Goal: Task Accomplishment & Management: Manage account settings

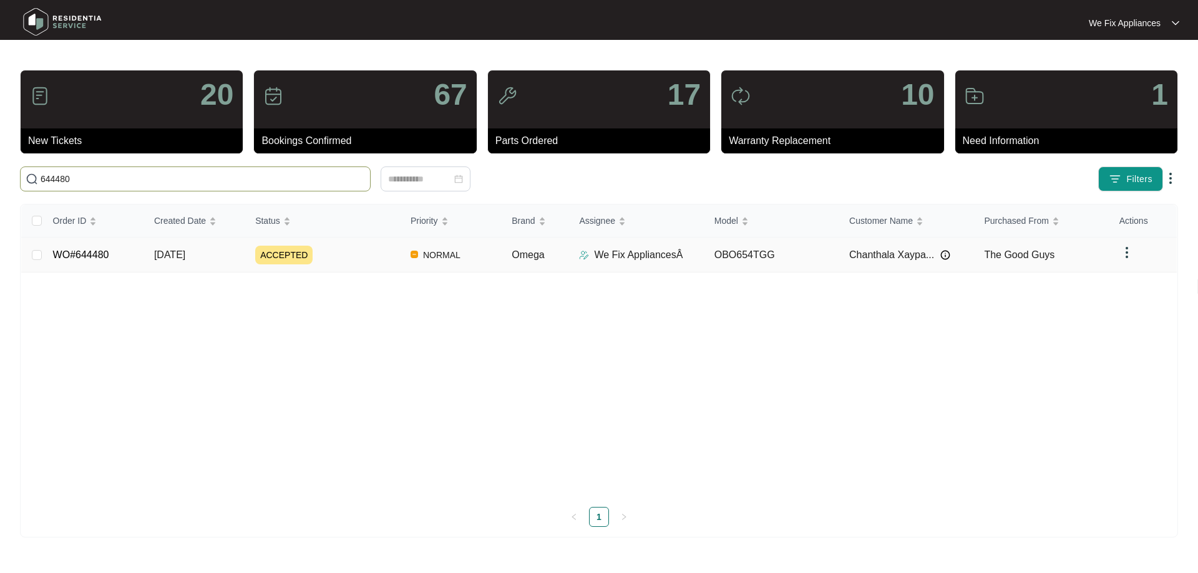
type input "644480"
click at [89, 249] on link "WO#644480" at bounding box center [81, 254] width 56 height 11
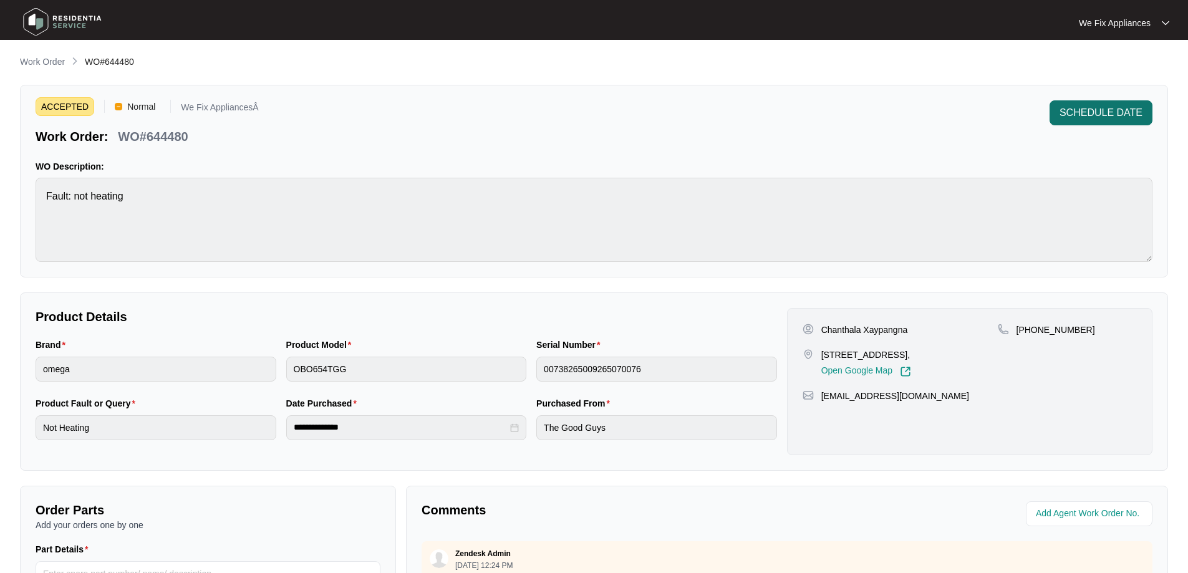
click at [1102, 112] on span "SCHEDULE DATE" at bounding box center [1101, 112] width 83 height 15
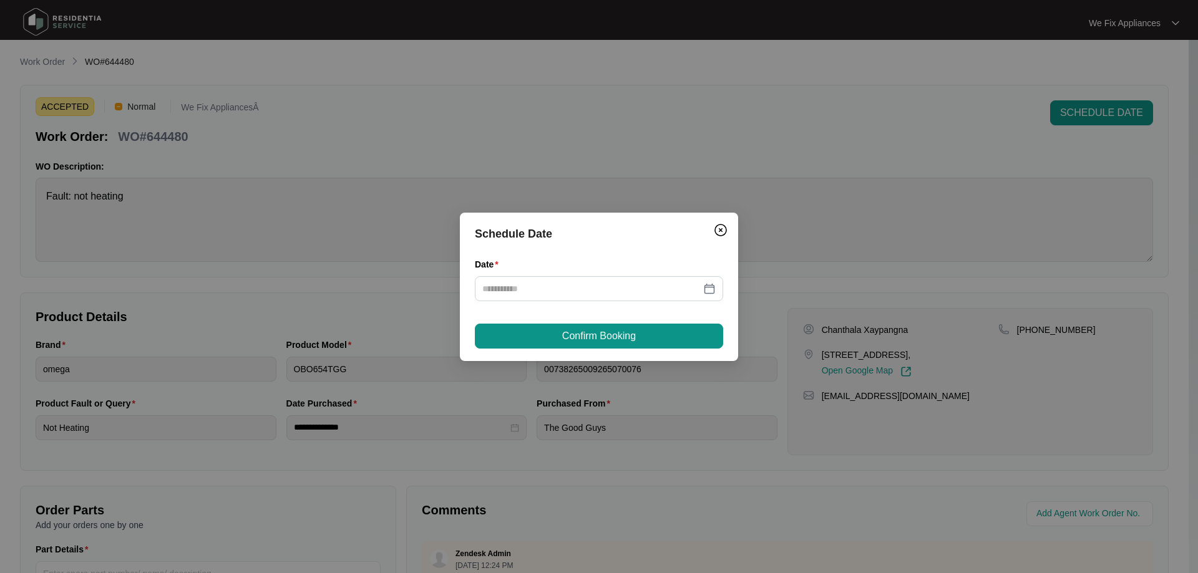
click at [564, 266] on div "Date" at bounding box center [599, 267] width 248 height 19
click at [563, 284] on input "Date" at bounding box center [591, 289] width 218 height 14
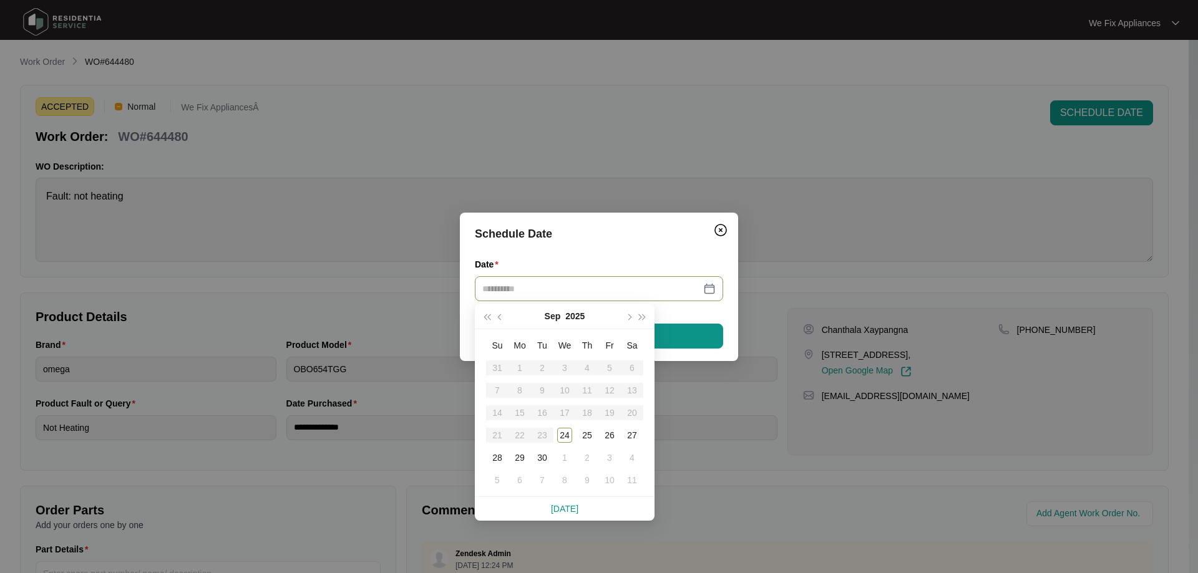
type input "**********"
click at [513, 454] on div "29" at bounding box center [519, 457] width 15 height 15
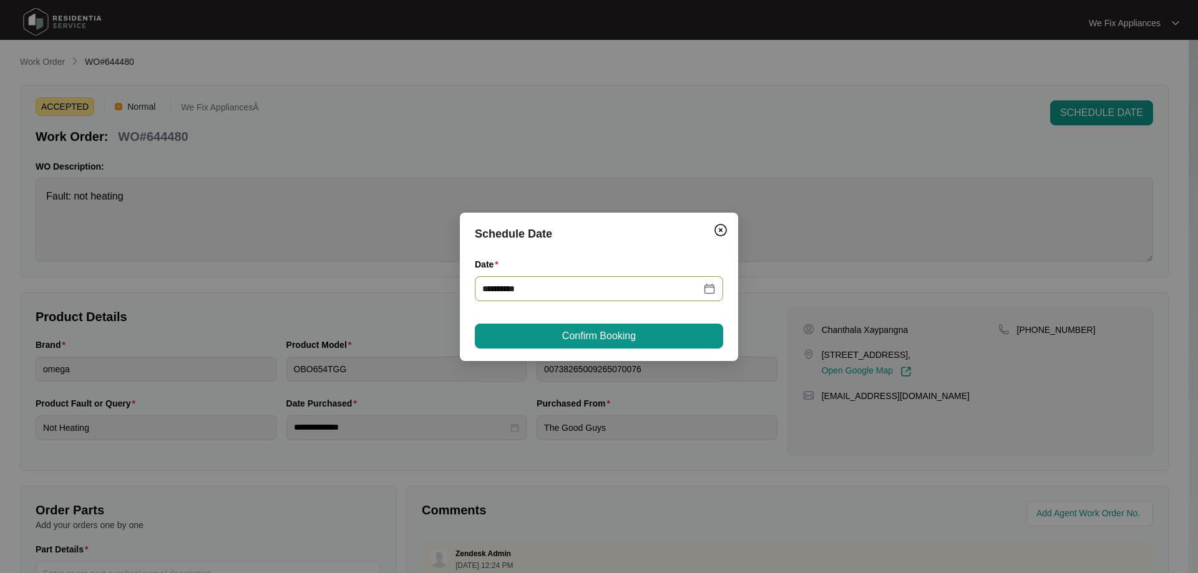
type input "**********"
click at [558, 338] on button "Confirm Booking" at bounding box center [599, 336] width 248 height 25
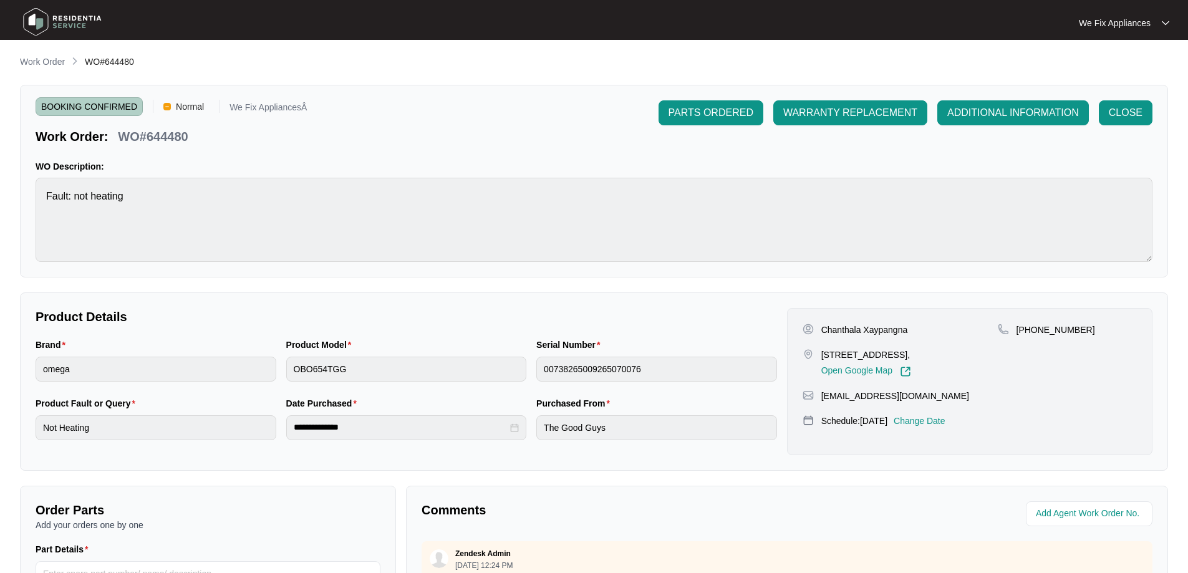
click at [61, 22] on img at bounding box center [62, 21] width 87 height 37
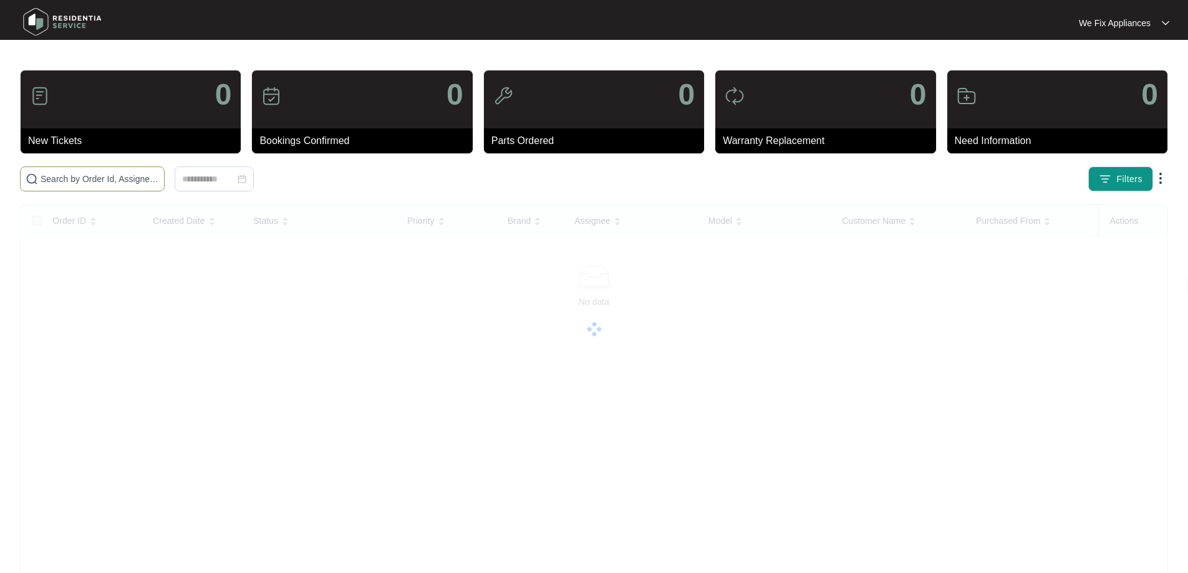
paste input "639028"
type input "639028"
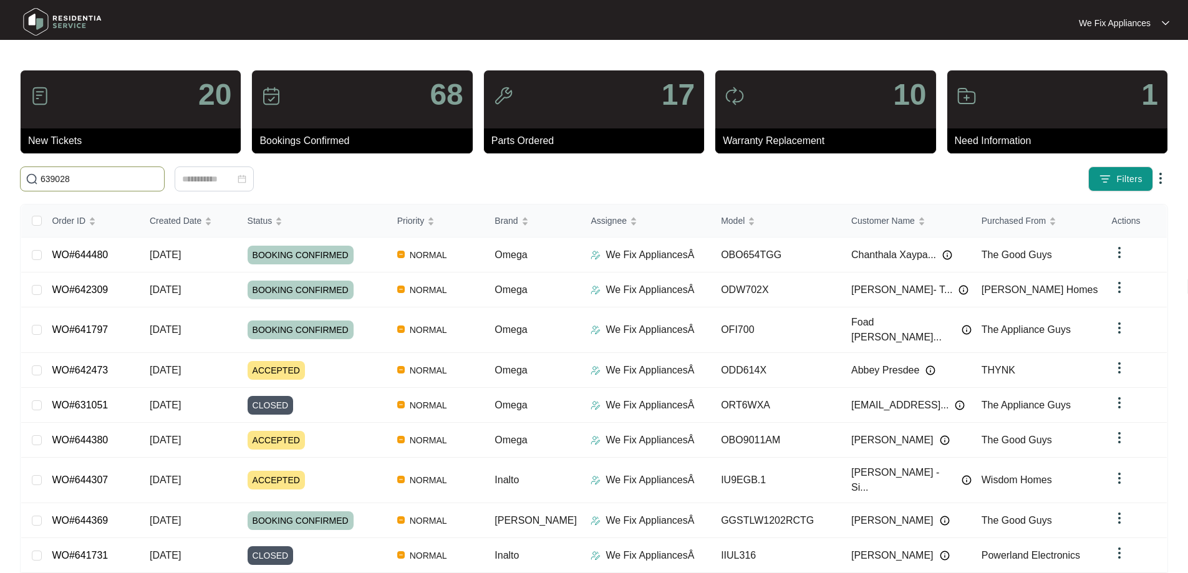
drag, startPoint x: 103, startPoint y: 183, endPoint x: 0, endPoint y: 169, distance: 103.8
click at [0, 169] on main "20 New Tickets 68 Bookings Confirmed 17 Parts Ordered 10 Warranty Replacement 1…" at bounding box center [594, 334] width 1188 height 669
paste input "639028"
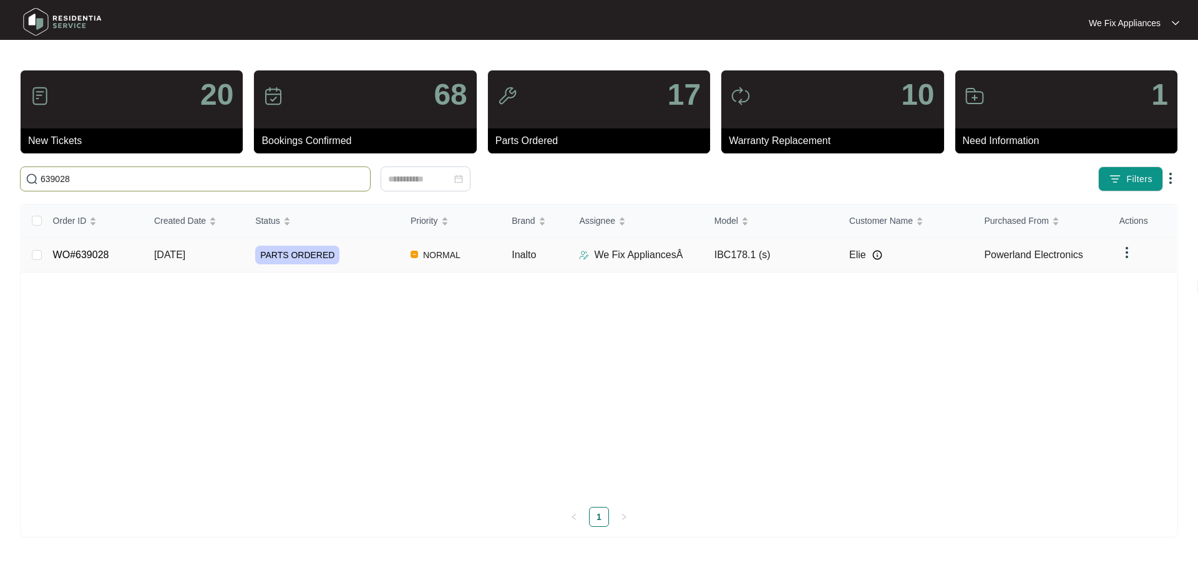
type input "639028"
click at [89, 251] on link "WO#639028" at bounding box center [81, 254] width 56 height 11
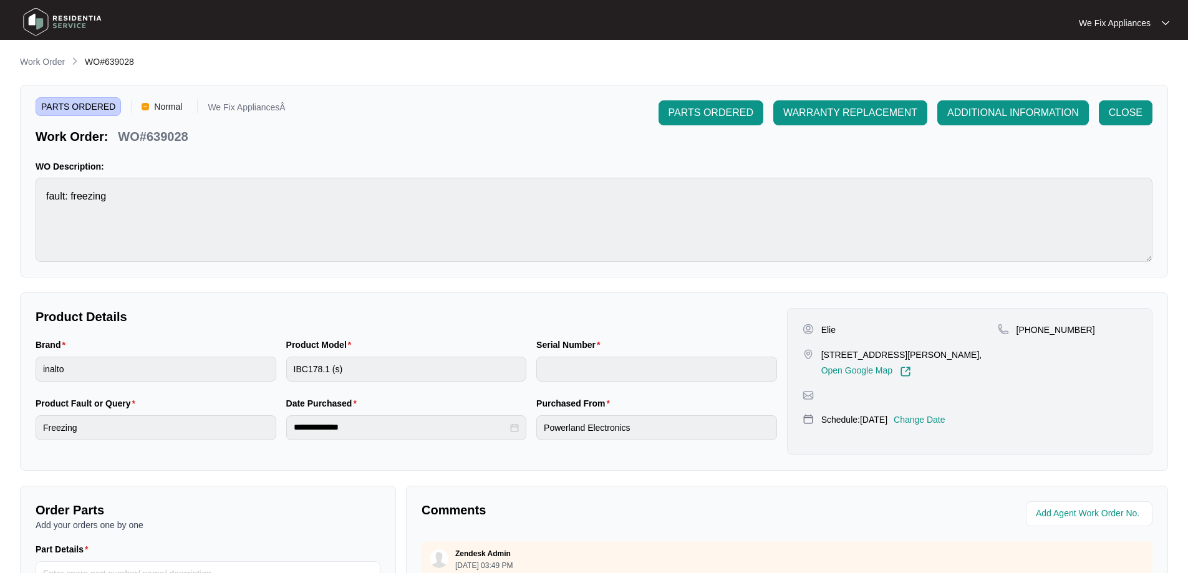
click at [951, 412] on div "Elie [STREET_ADDRESS][PERSON_NAME], Open Google Map [PHONE_NUMBER] Schedule: [D…" at bounding box center [970, 381] width 366 height 147
click at [929, 425] on p "Change Date" at bounding box center [920, 420] width 52 height 12
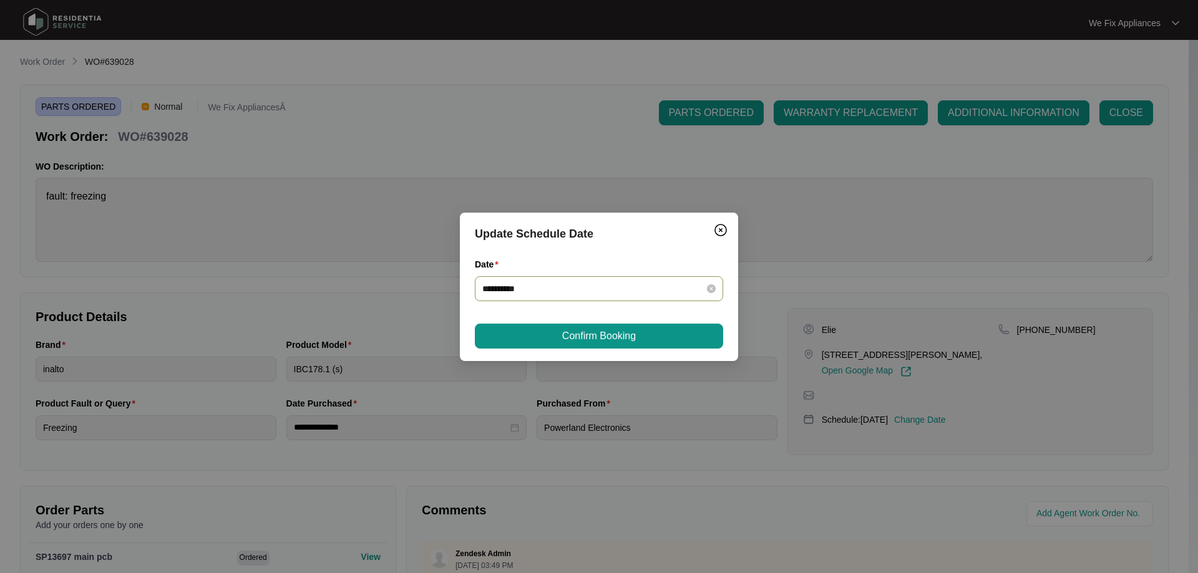
drag, startPoint x: 583, startPoint y: 286, endPoint x: 574, endPoint y: 297, distance: 13.7
click at [583, 286] on input "**********" at bounding box center [591, 289] width 218 height 14
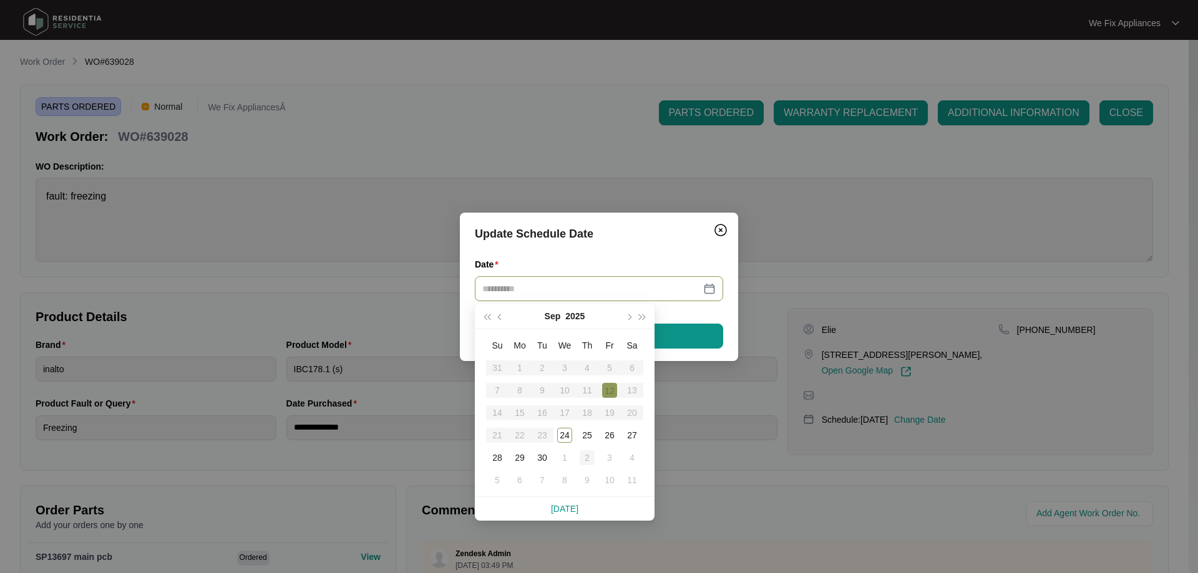
type input "**********"
click at [591, 454] on div "2" at bounding box center [586, 457] width 15 height 15
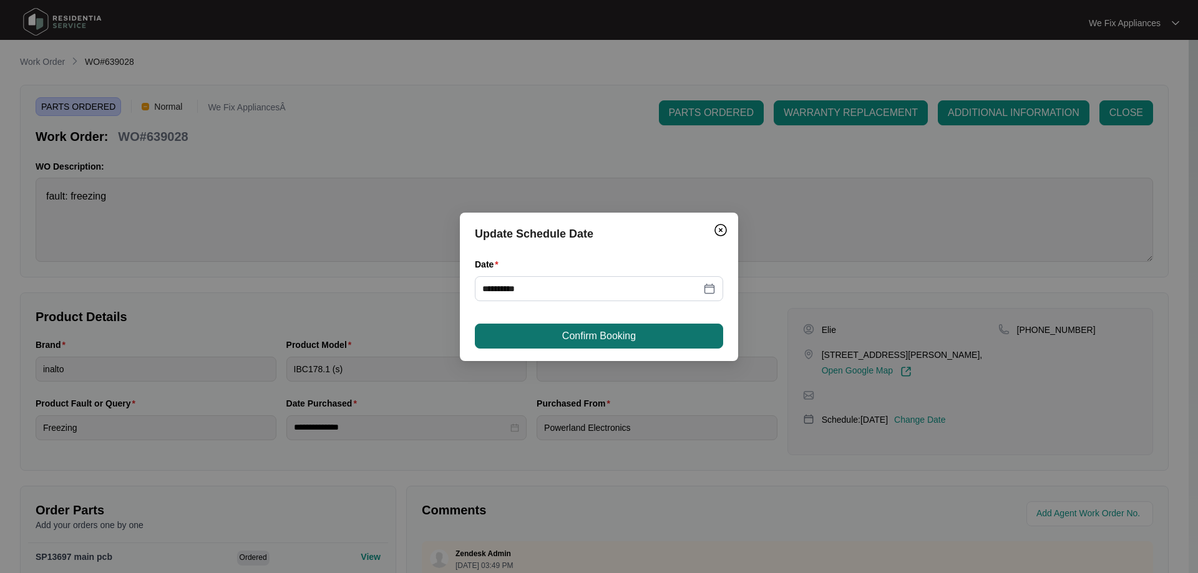
click at [601, 339] on span "Confirm Booking" at bounding box center [599, 336] width 74 height 15
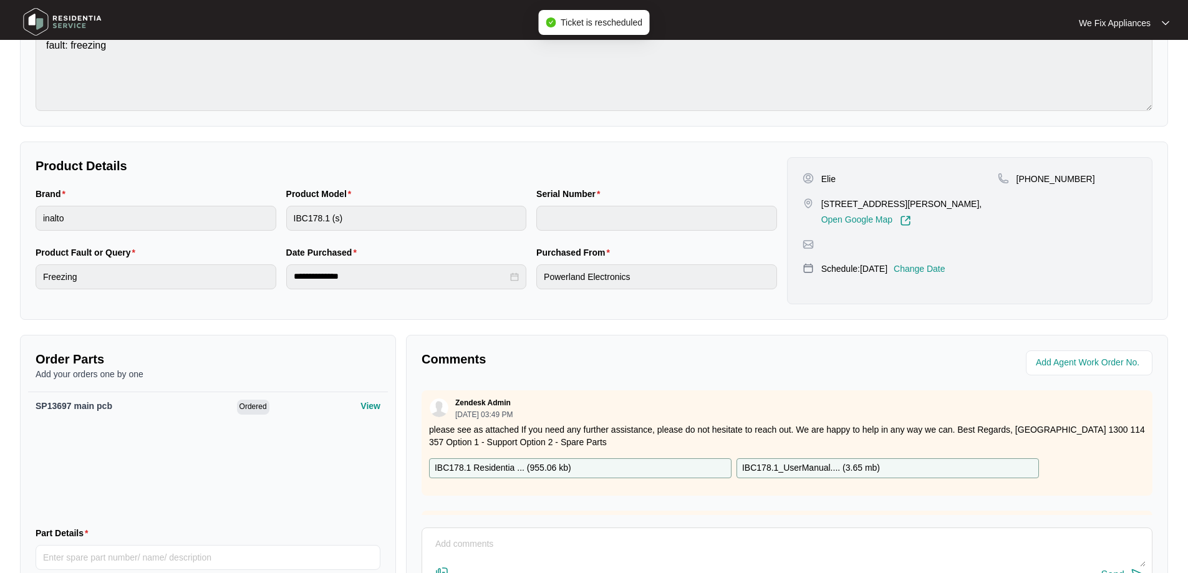
scroll to position [257, 0]
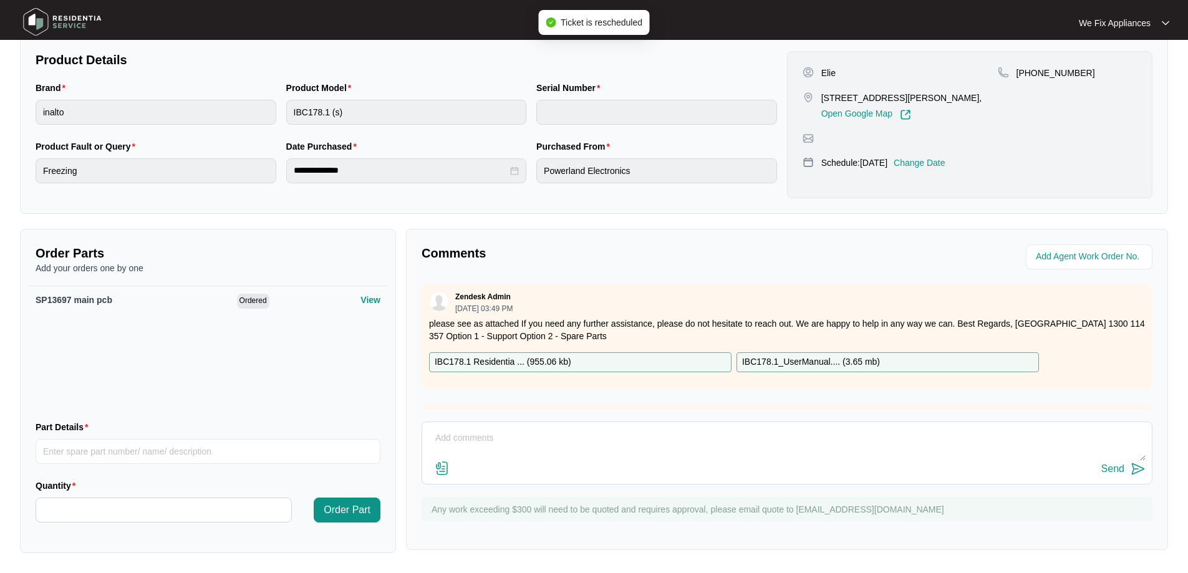
click at [521, 452] on textarea at bounding box center [787, 445] width 717 height 32
type textarea "c"
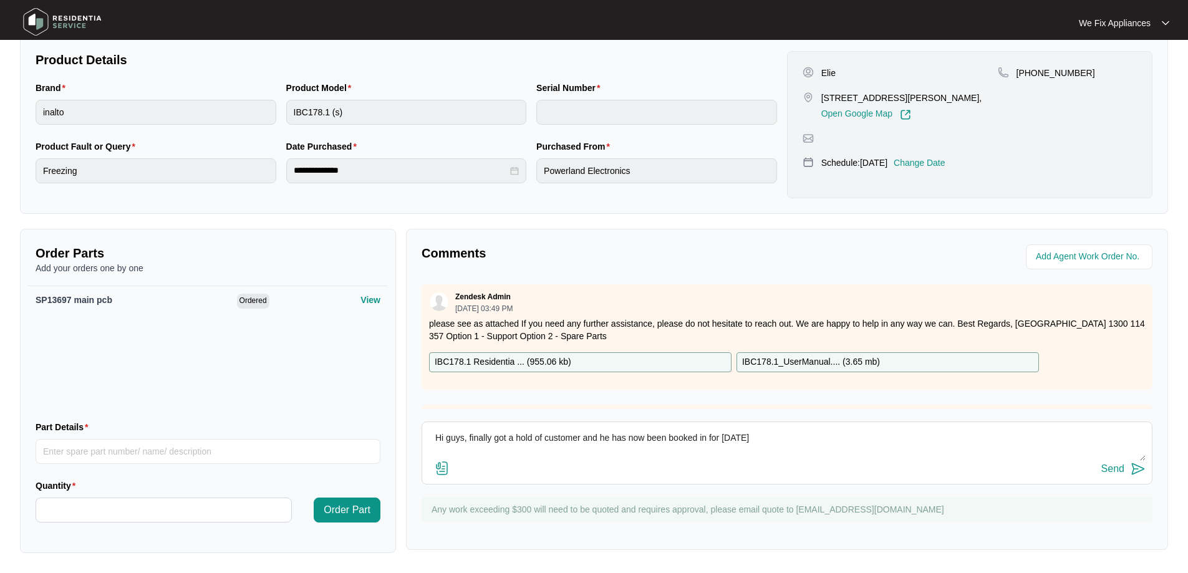
click at [644, 437] on textarea "Hi guys, finally got a hold of customer and he has now been booked in for [DATE]" at bounding box center [787, 445] width 717 height 32
click at [857, 425] on div "Hi guys, finally got a hold of customer and he has now requested to be booked i…" at bounding box center [787, 453] width 731 height 63
click at [840, 443] on textarea "Hi guys, finally got a hold of customer and he has now requested to be booked i…" at bounding box center [787, 445] width 717 height 32
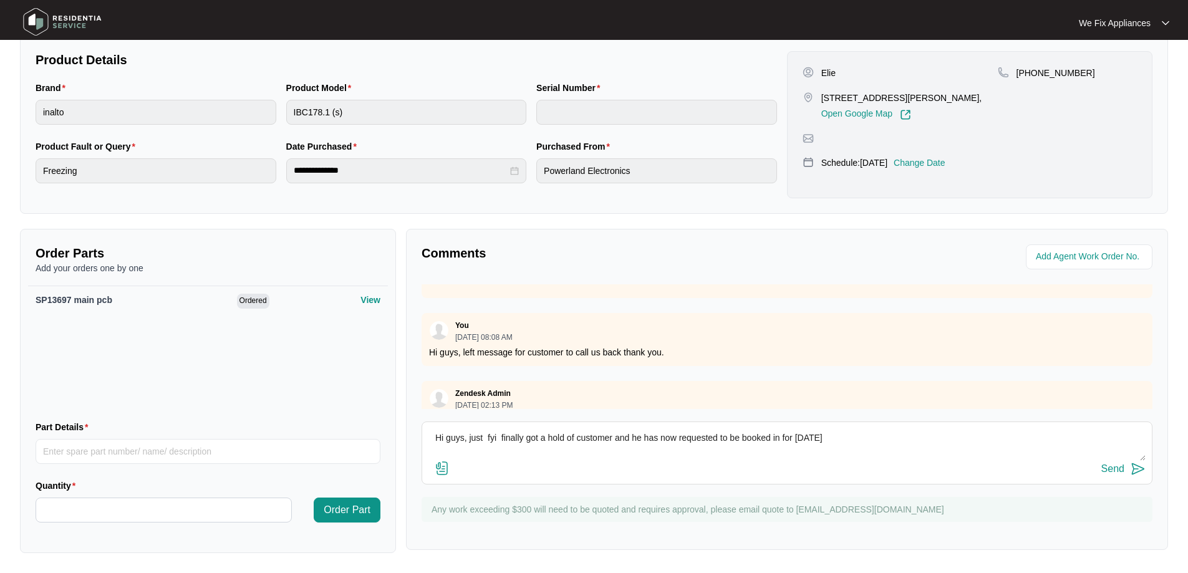
scroll to position [219, 0]
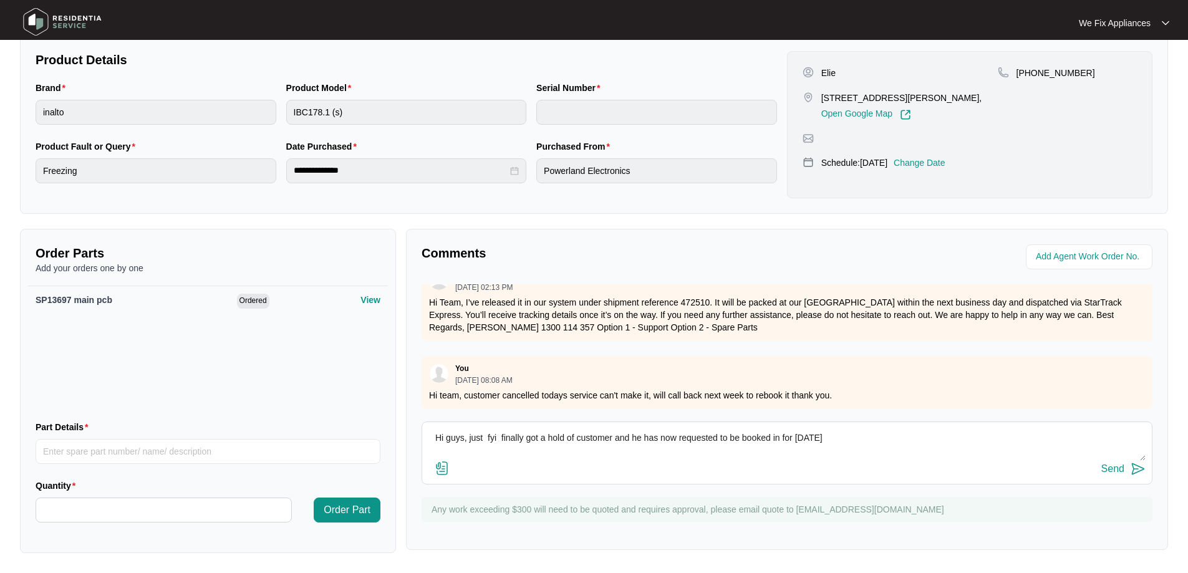
click at [904, 449] on textarea "Hi guys, just fyi finally got a hold of customer and he has now requested to be…" at bounding box center [787, 445] width 717 height 32
type textarea "Hi guys, just fyi finally got a hold of customer and he has now requested to be…"
click at [1114, 465] on div "Send" at bounding box center [1113, 468] width 23 height 11
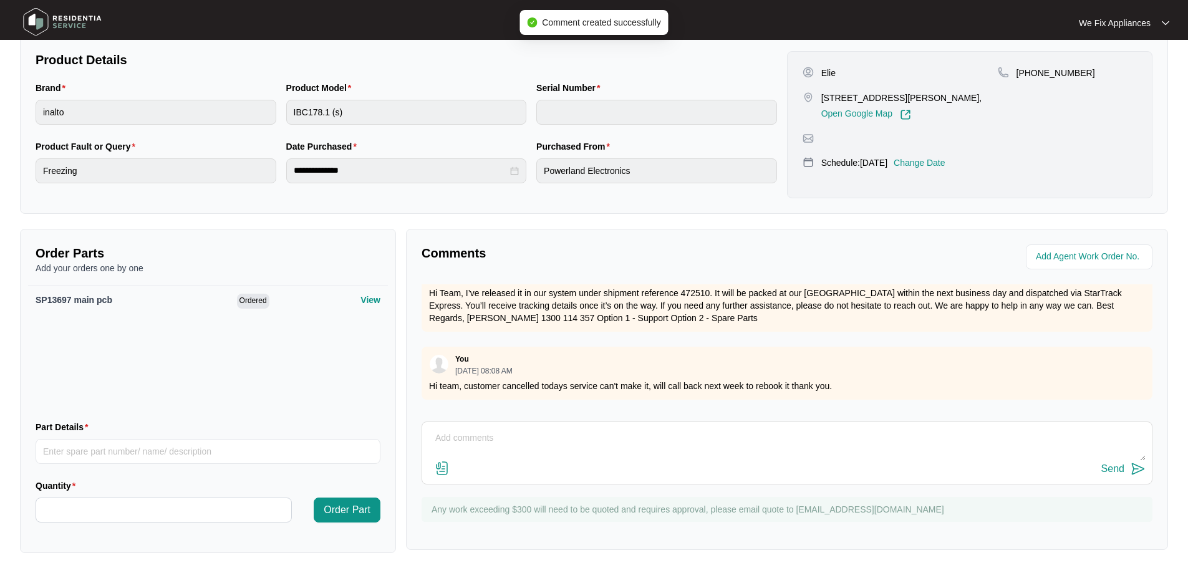
click at [75, 14] on img at bounding box center [62, 21] width 87 height 37
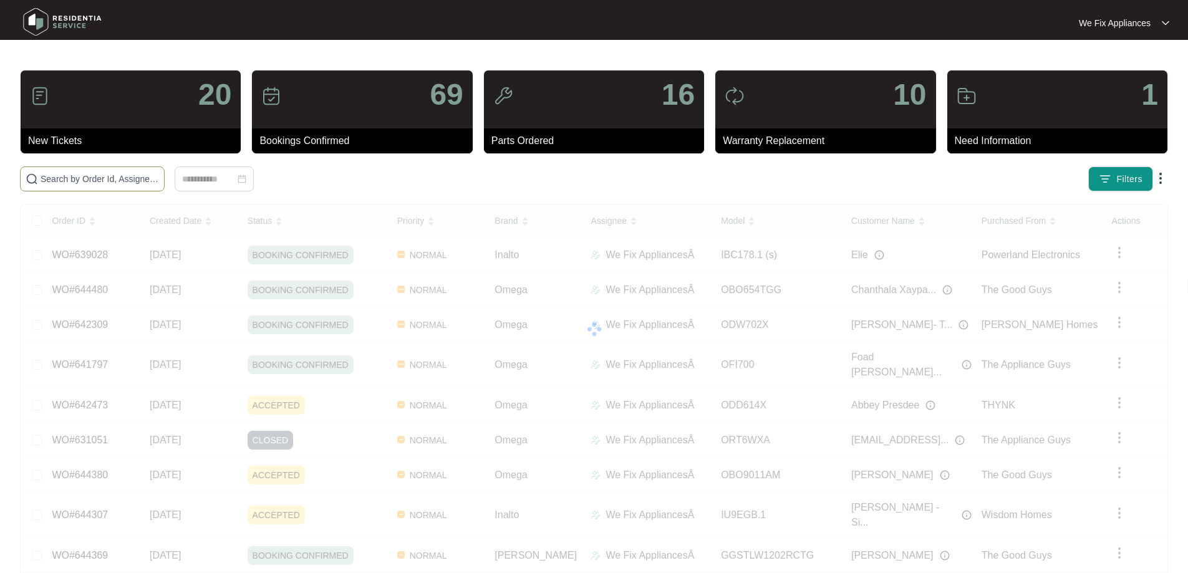
paste input "635290"
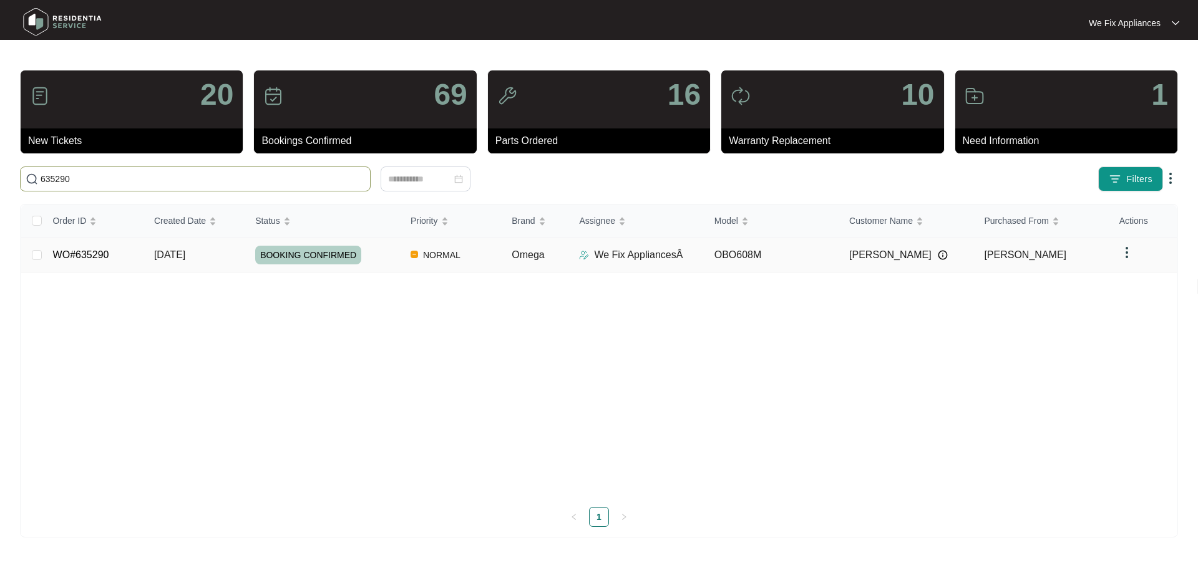
type input "635290"
click at [75, 261] on td "WO#635290" at bounding box center [93, 255] width 101 height 35
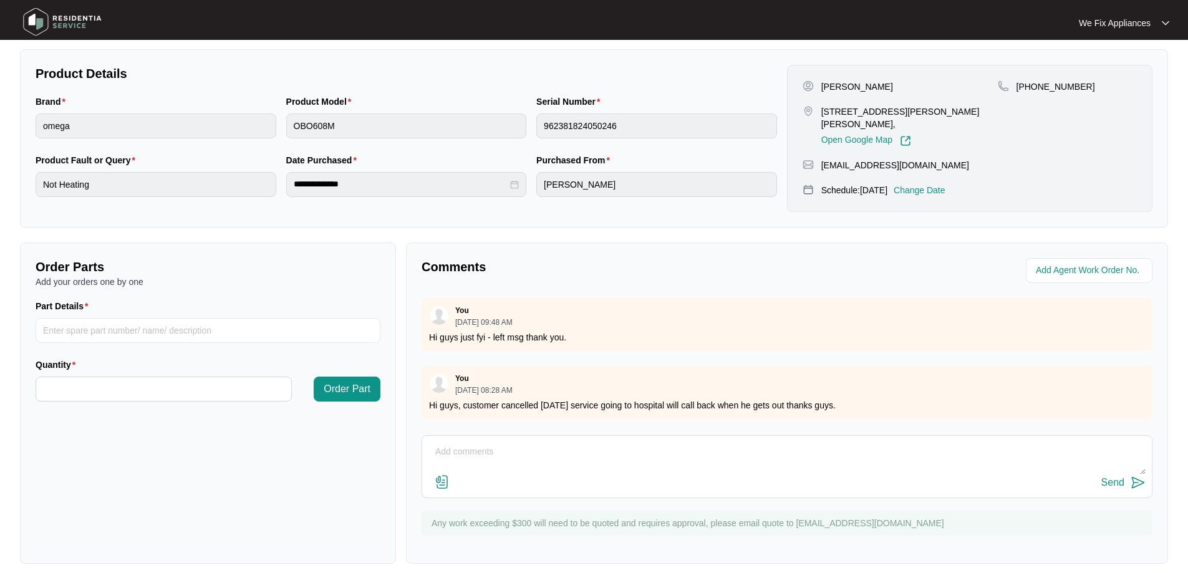
scroll to position [249, 0]
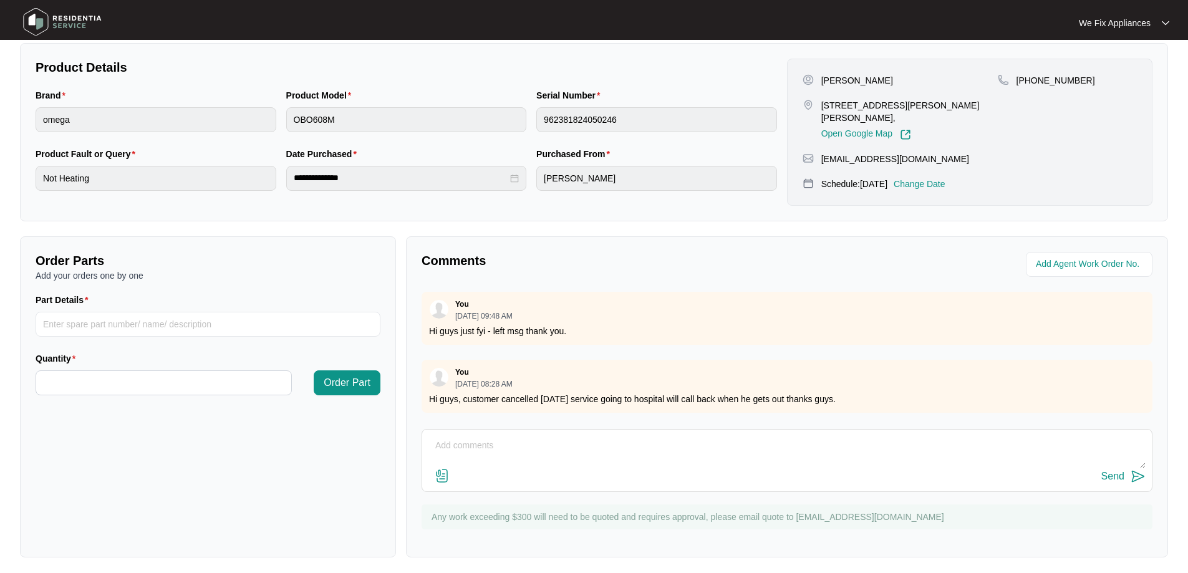
click at [523, 464] on textarea at bounding box center [787, 452] width 717 height 32
click at [545, 425] on div "Comments You [DATE] 09:48 AM Hi guys just fyi - left msg thank you. You [DATE] …" at bounding box center [787, 396] width 762 height 321
click at [530, 454] on textarea at bounding box center [787, 452] width 717 height 32
type textarea "called customer who said still in hospital and to call him back late next week …"
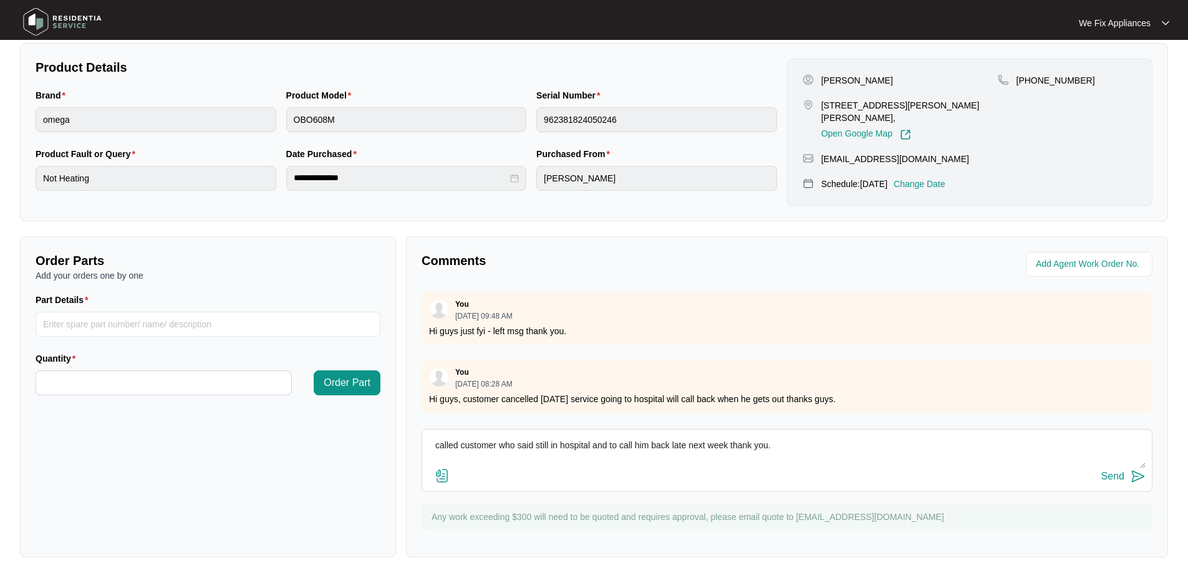
click at [1112, 475] on div "Send" at bounding box center [1113, 476] width 23 height 11
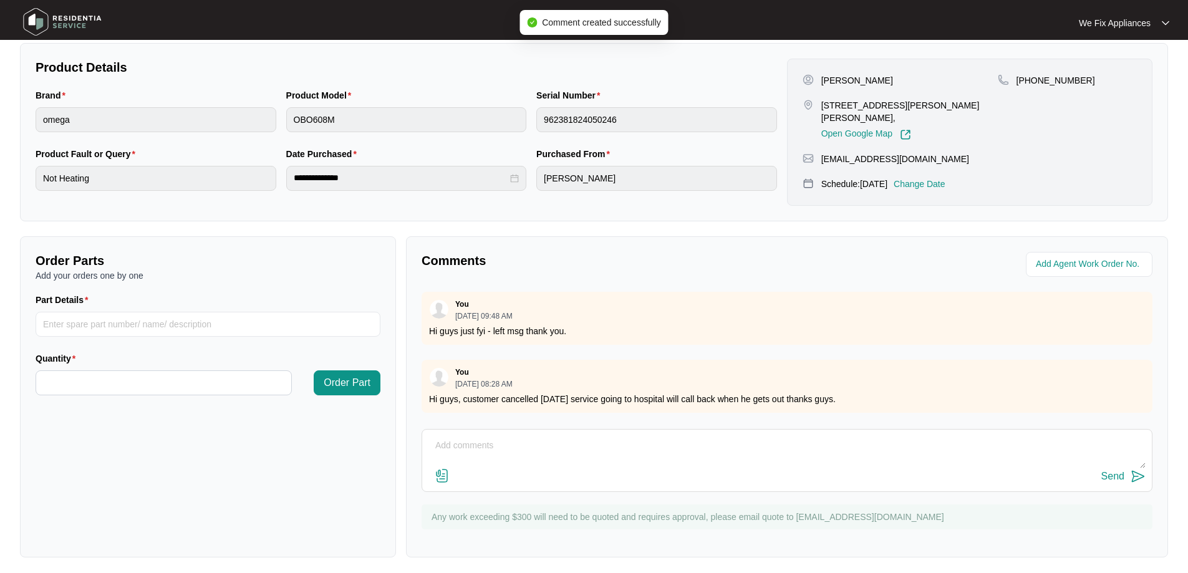
click at [82, 13] on img at bounding box center [62, 21] width 87 height 37
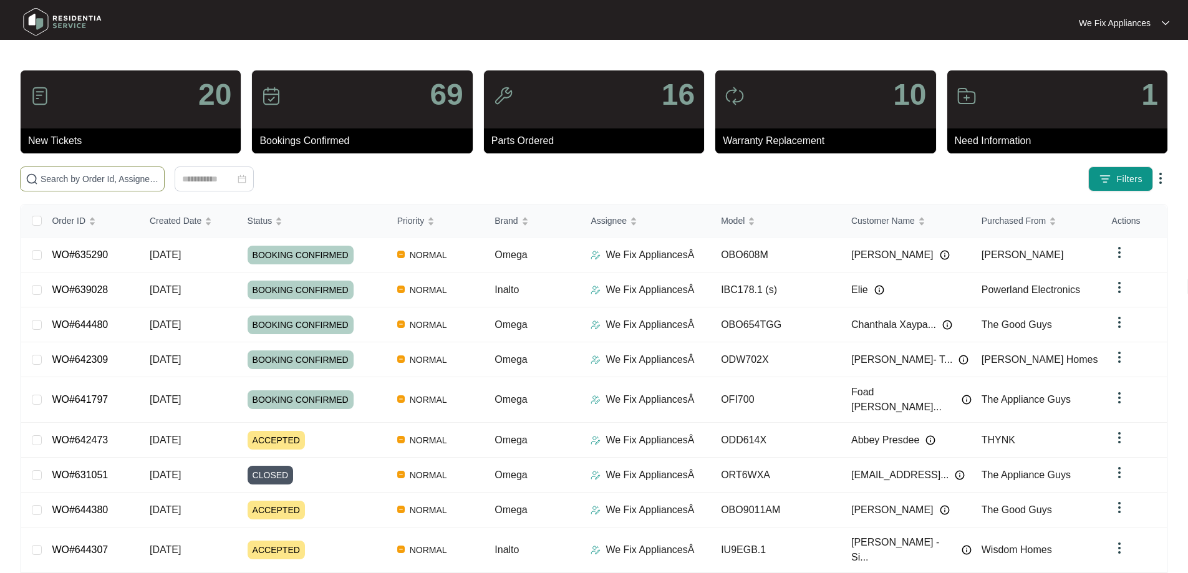
paste input "644307"
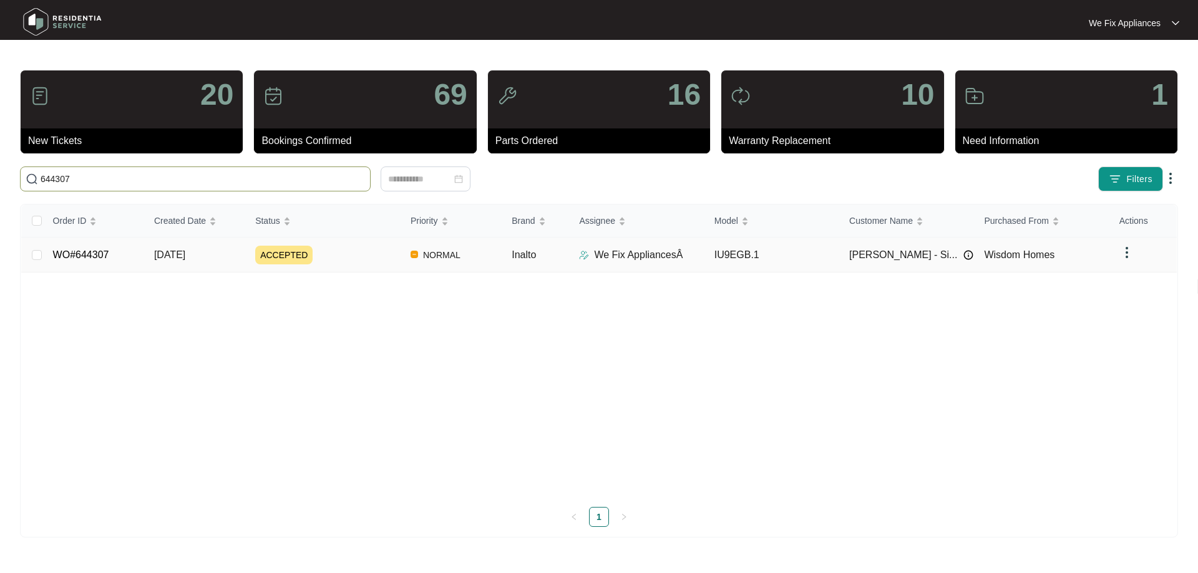
type input "644307"
click at [97, 258] on link "WO#644307" at bounding box center [81, 254] width 56 height 11
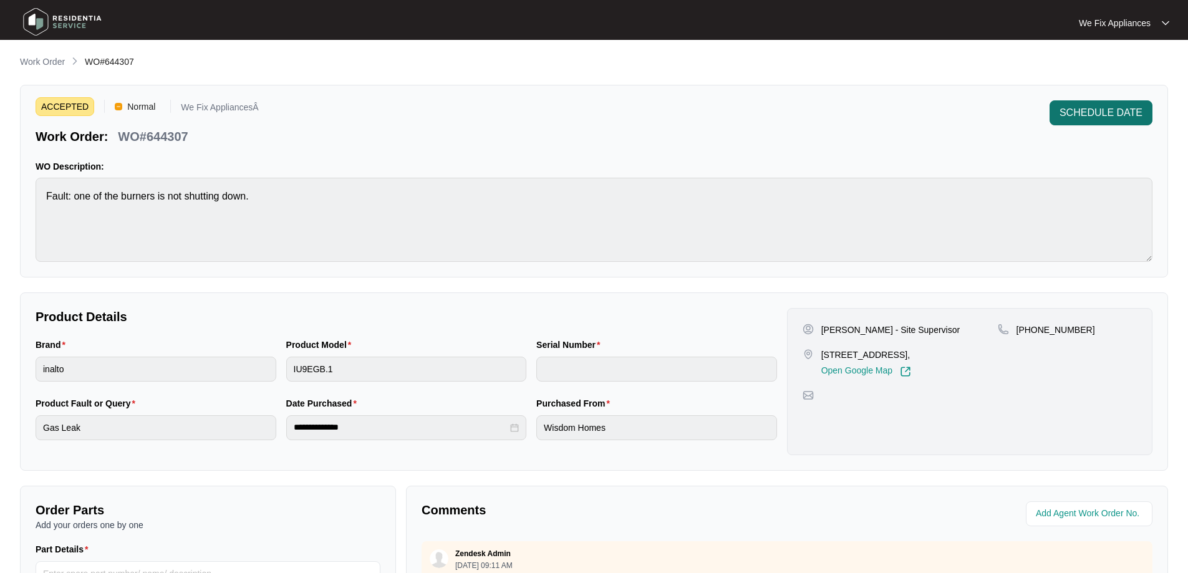
click at [1105, 121] on button "SCHEDULE DATE" at bounding box center [1101, 112] width 103 height 25
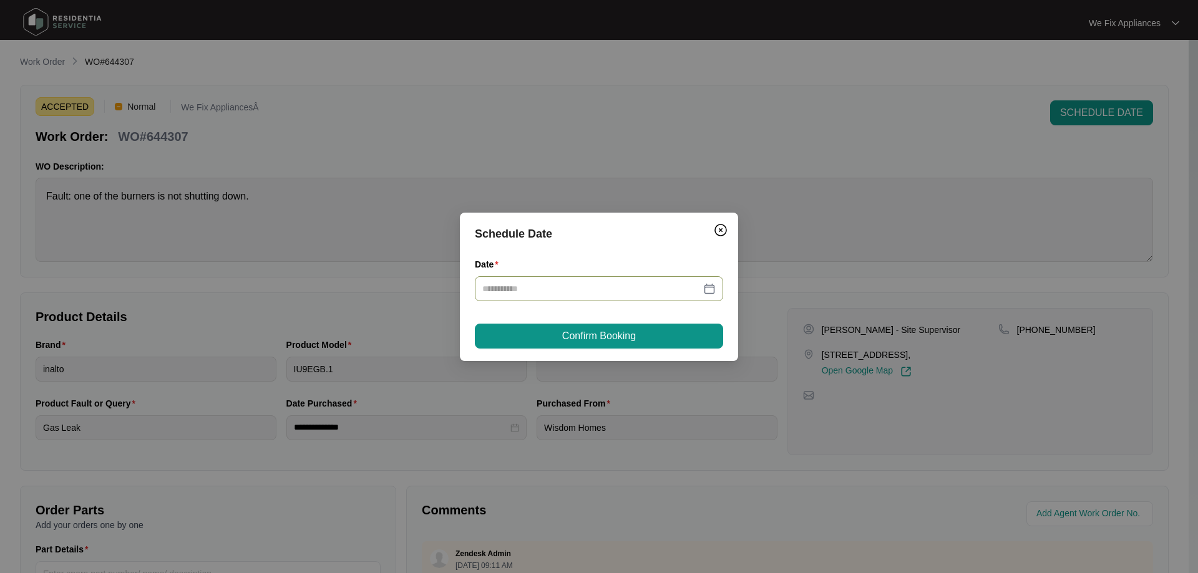
click at [534, 277] on div "Date" at bounding box center [599, 280] width 248 height 44
click at [552, 298] on div at bounding box center [599, 288] width 248 height 25
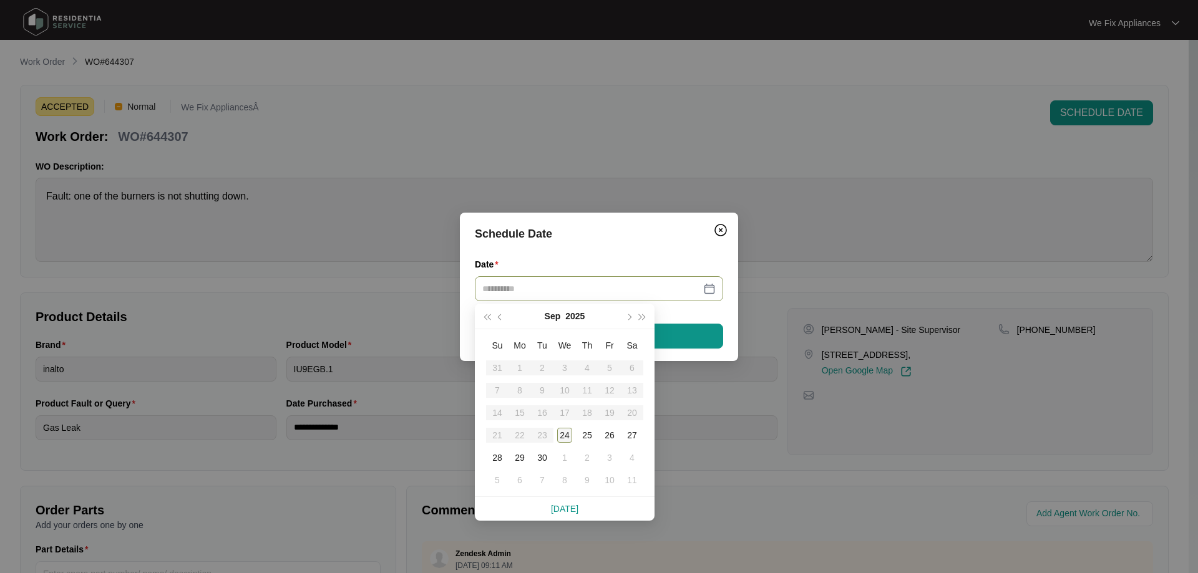
type input "**********"
click at [565, 433] on div "24" at bounding box center [564, 435] width 15 height 15
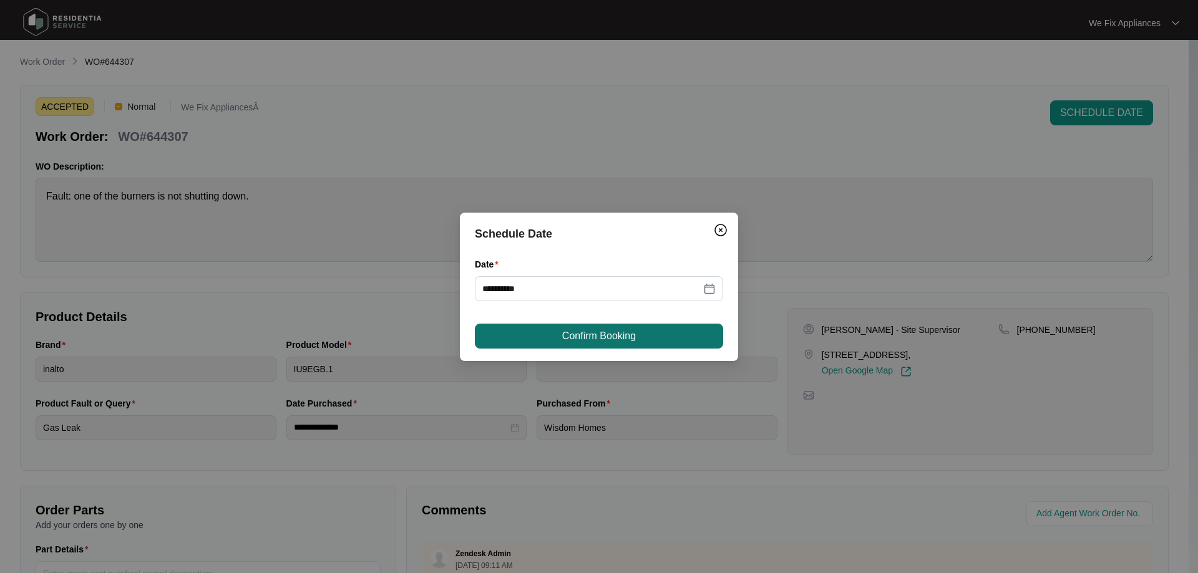
click at [595, 341] on span "Confirm Booking" at bounding box center [599, 336] width 74 height 15
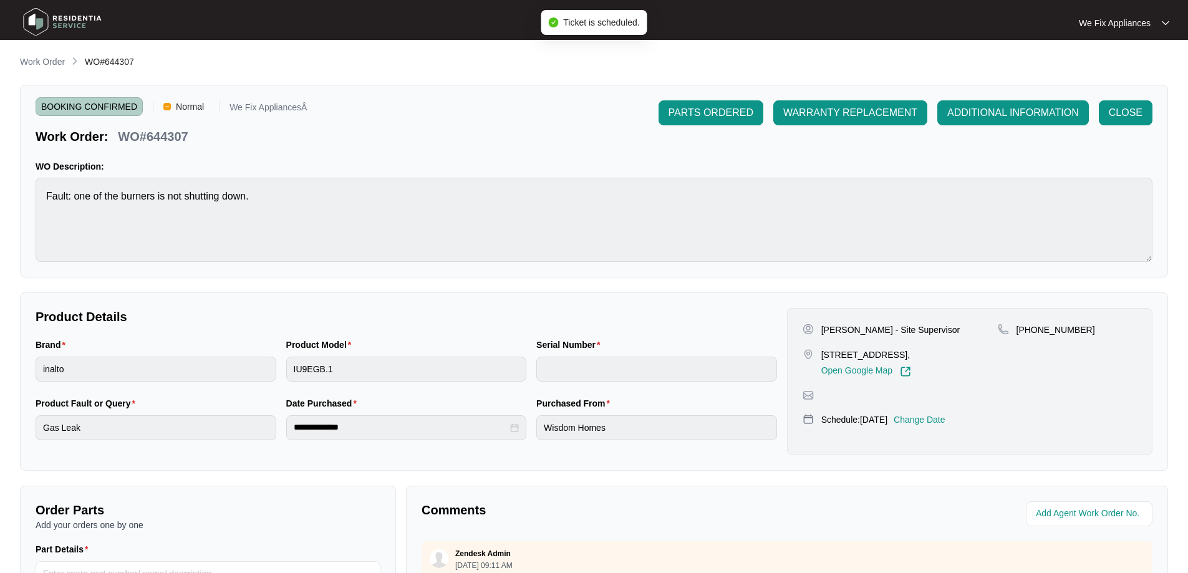
click at [64, 17] on img at bounding box center [62, 21] width 87 height 37
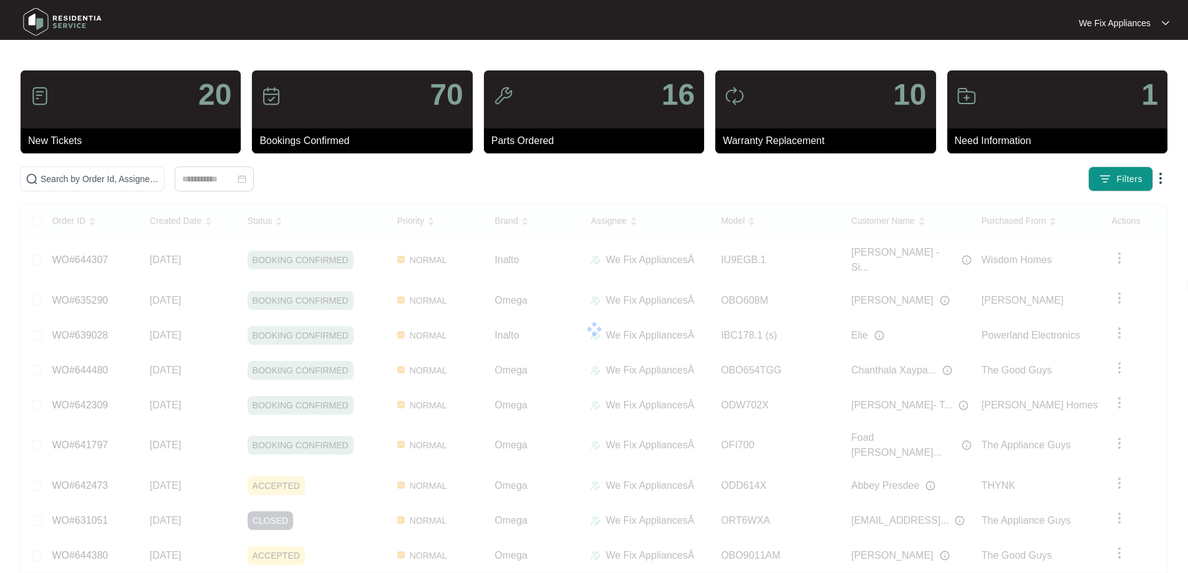
click at [40, 27] on img at bounding box center [62, 21] width 87 height 37
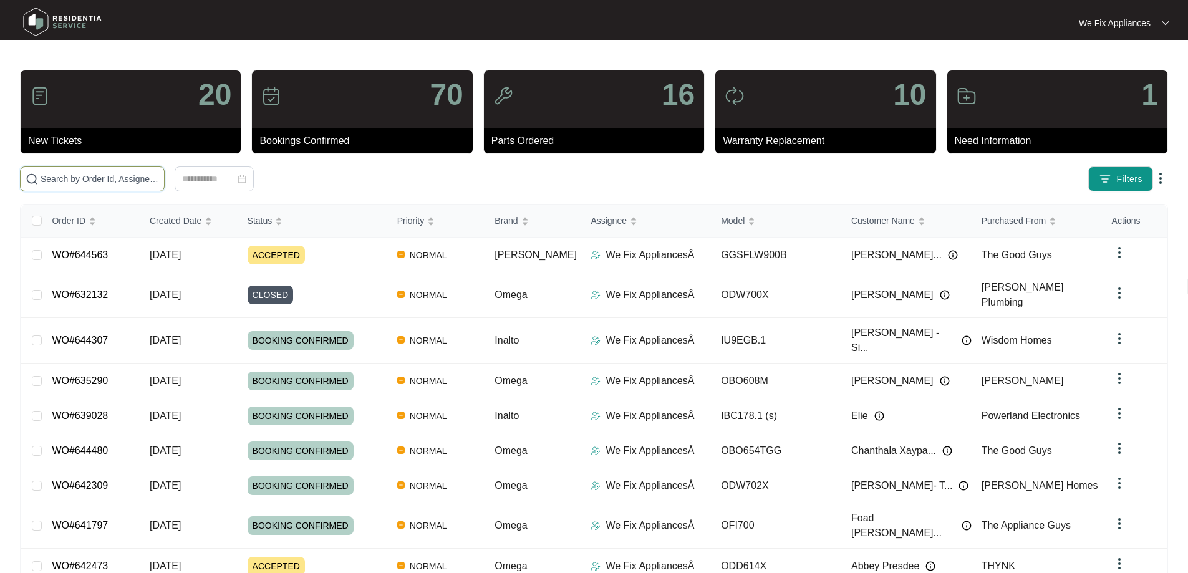
click at [84, 180] on input "text" at bounding box center [100, 179] width 119 height 14
paste input "635180"
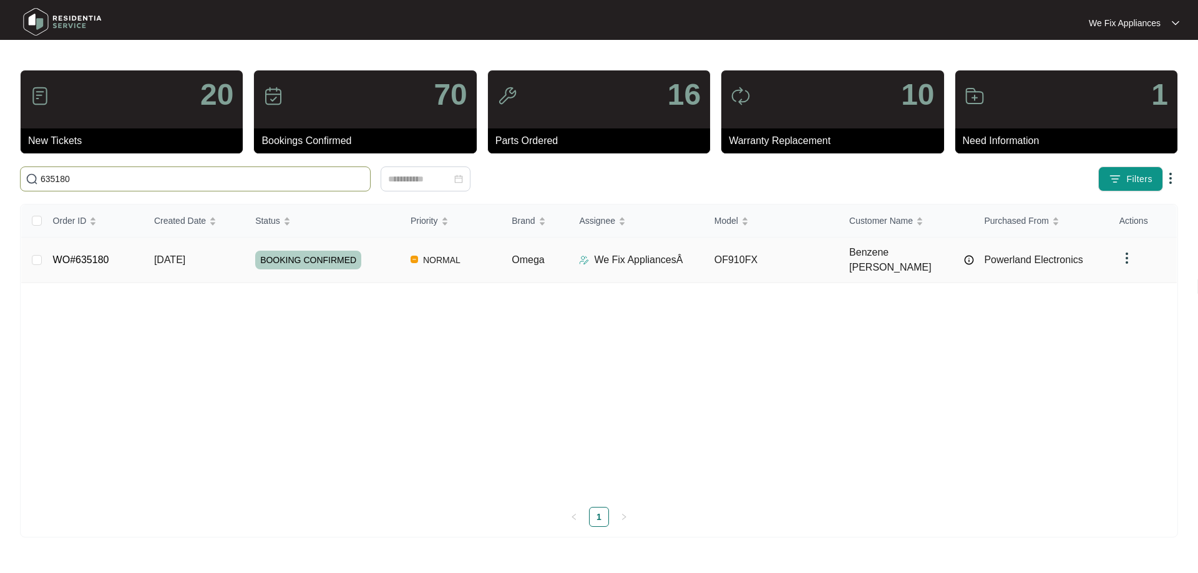
type input "635180"
click at [315, 254] on span "BOOKING CONFIRMED" at bounding box center [308, 260] width 106 height 19
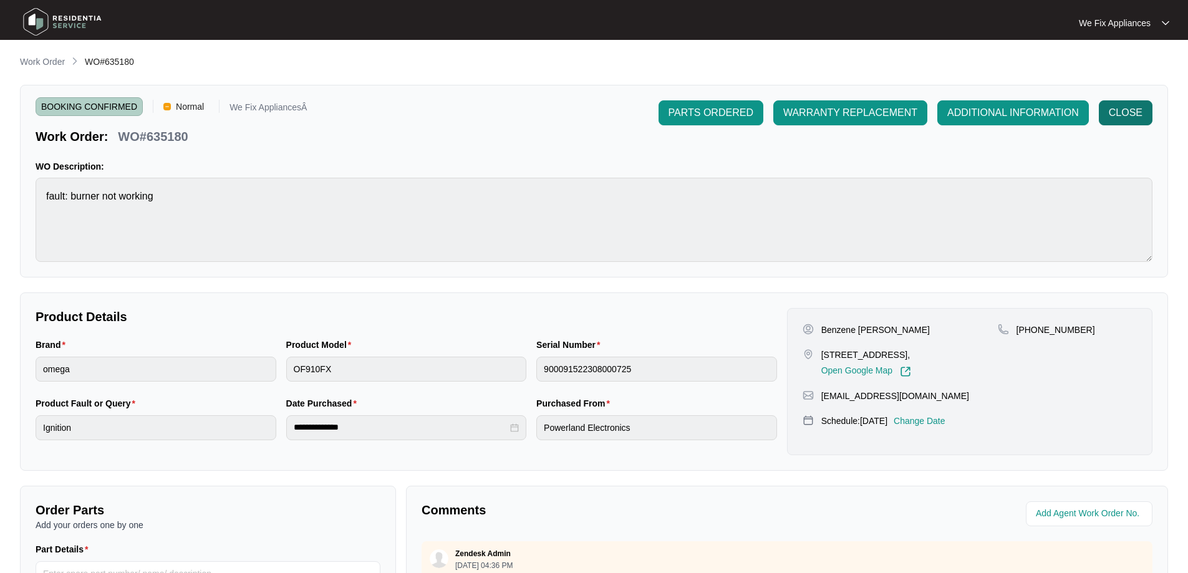
click at [1140, 107] on span "CLOSE" at bounding box center [1126, 112] width 34 height 15
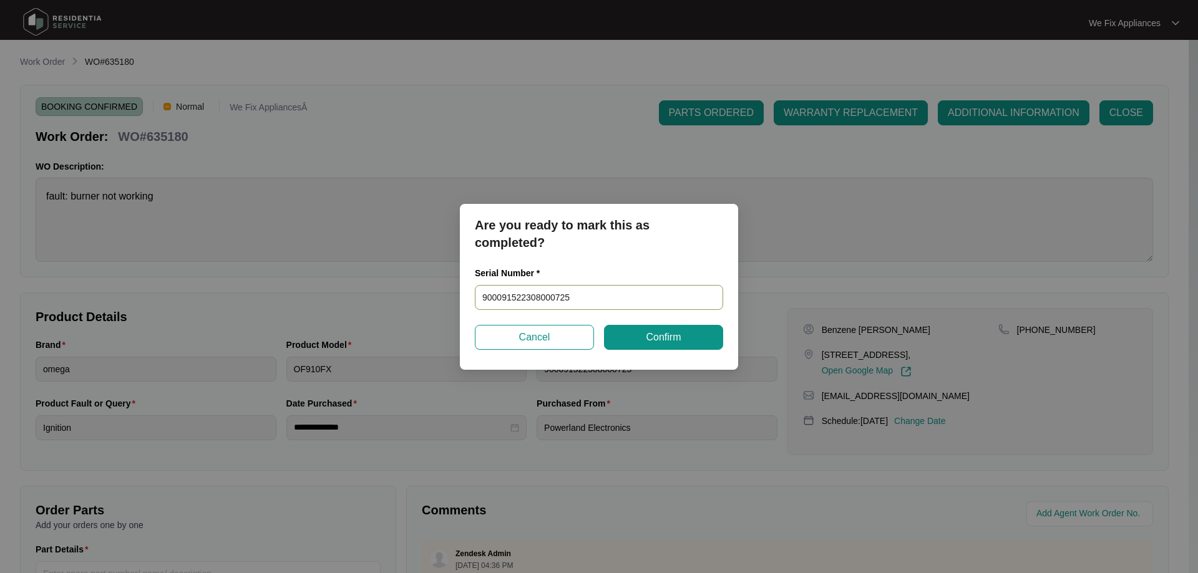
drag, startPoint x: 594, startPoint y: 294, endPoint x: 420, endPoint y: 301, distance: 174.1
click at [420, 301] on div "Are you ready to mark this as completed? Serial Number * 900091522308000725 Can…" at bounding box center [599, 286] width 1198 height 573
click at [645, 336] on button "Confirm" at bounding box center [663, 337] width 119 height 25
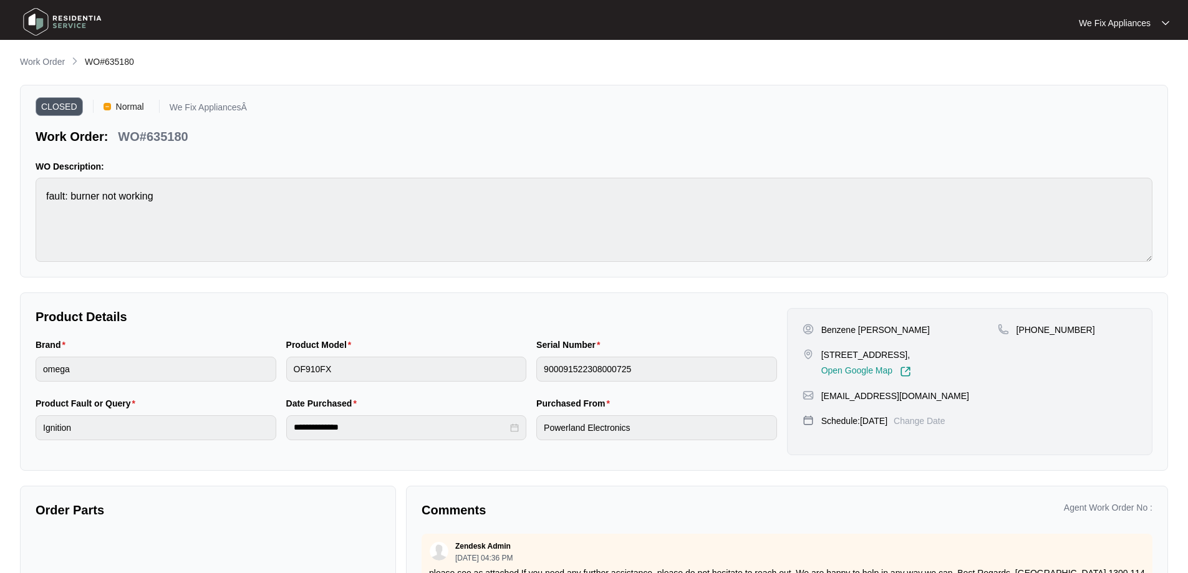
click at [50, 21] on img at bounding box center [62, 21] width 87 height 37
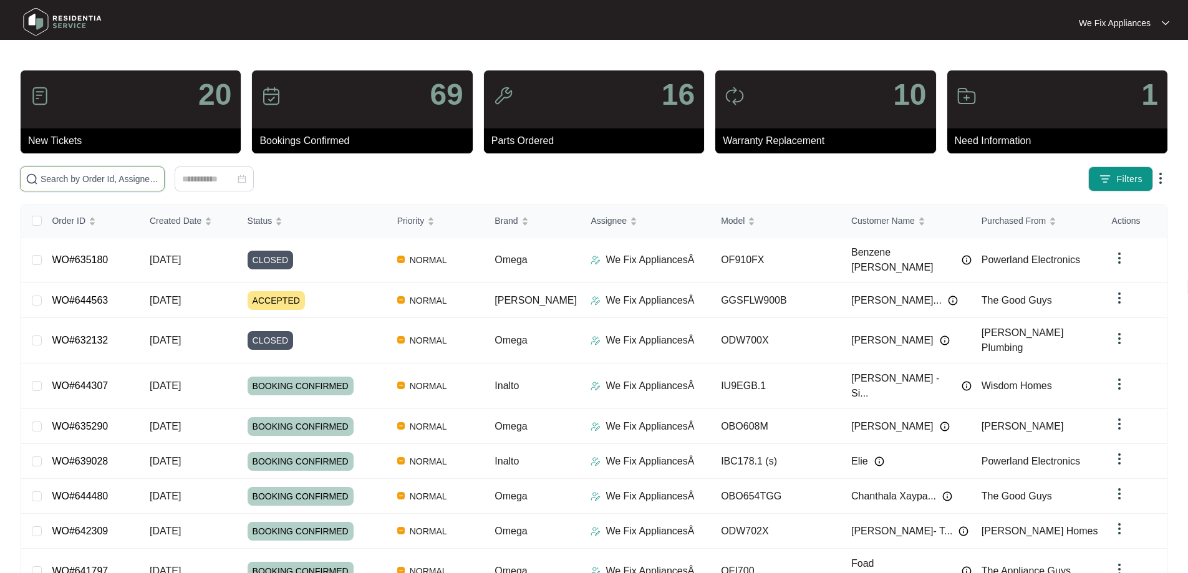
click at [54, 182] on input "text" at bounding box center [100, 179] width 119 height 14
paste input "643282"
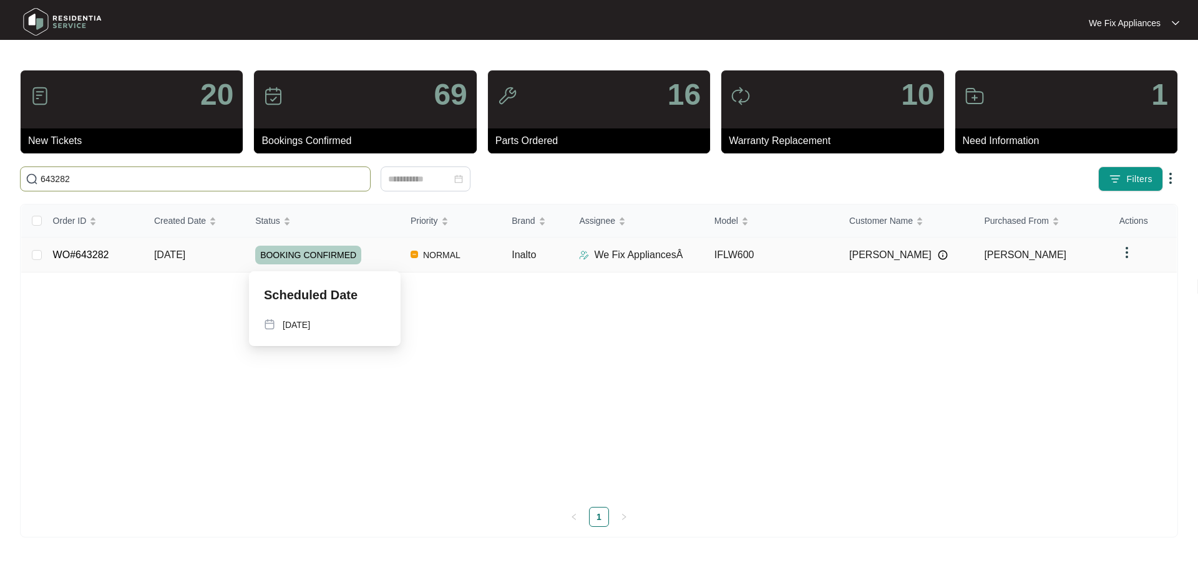
type input "643282"
click at [314, 253] on span "BOOKING CONFIRMED" at bounding box center [308, 255] width 106 height 19
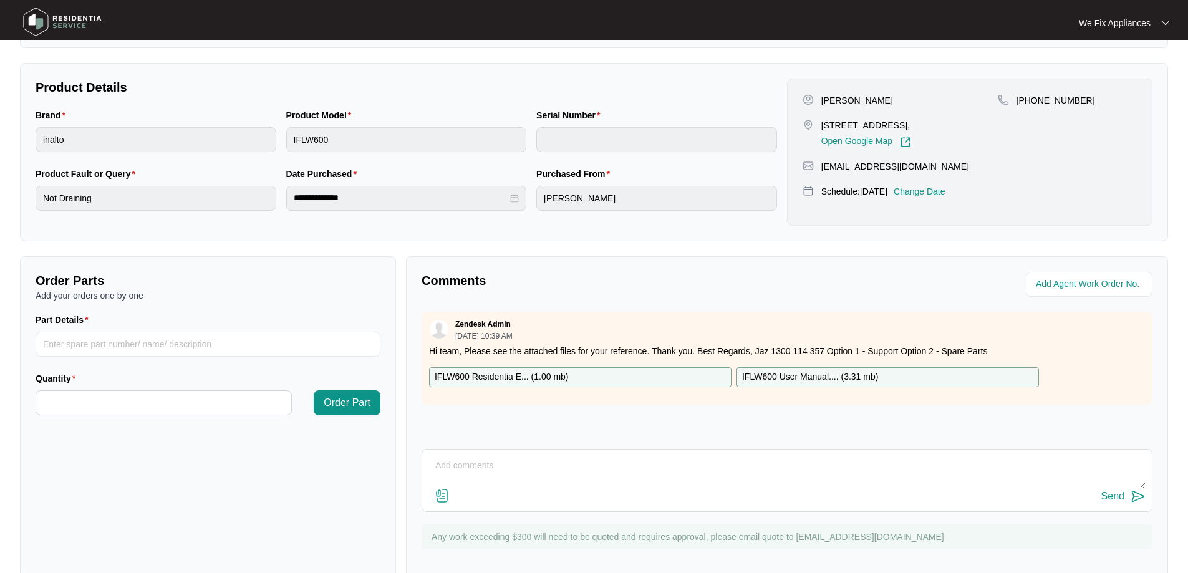
scroll to position [249, 0]
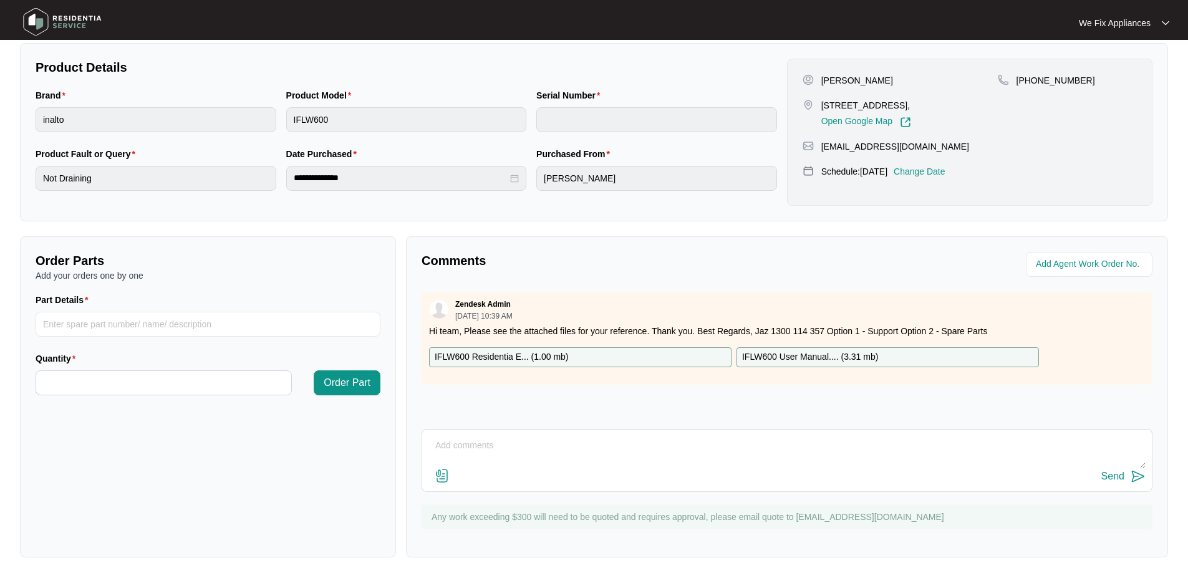
click at [601, 457] on textarea at bounding box center [787, 452] width 717 height 32
type textarea "Hi Team blocked pump. charged customer. closing off job"
click at [1120, 483] on button "Send" at bounding box center [1124, 476] width 44 height 17
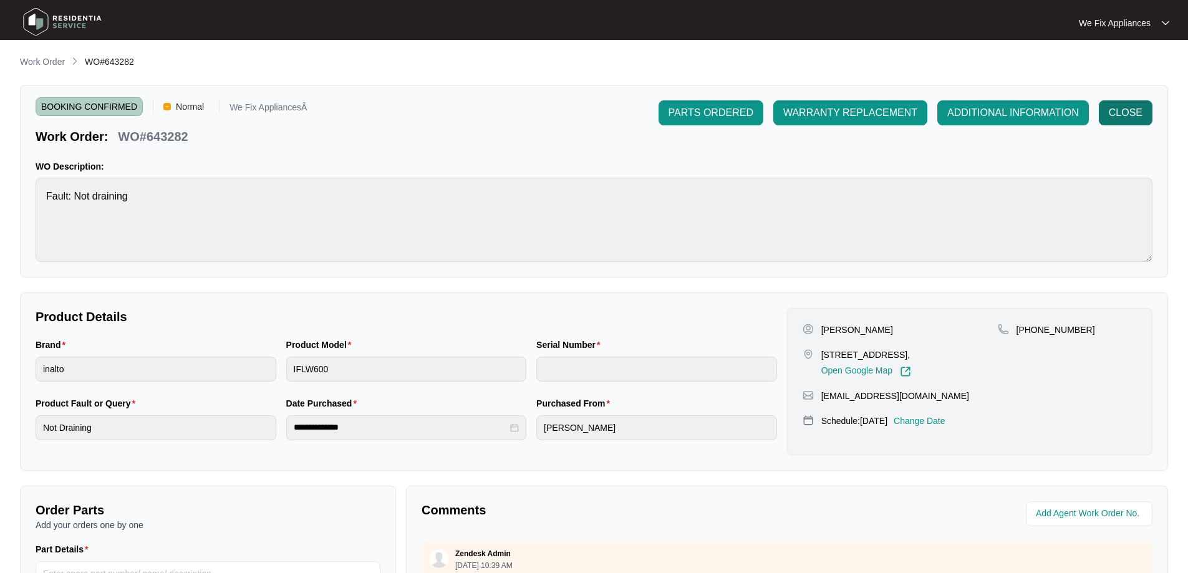
click at [1136, 112] on span "CLOSE" at bounding box center [1126, 112] width 34 height 15
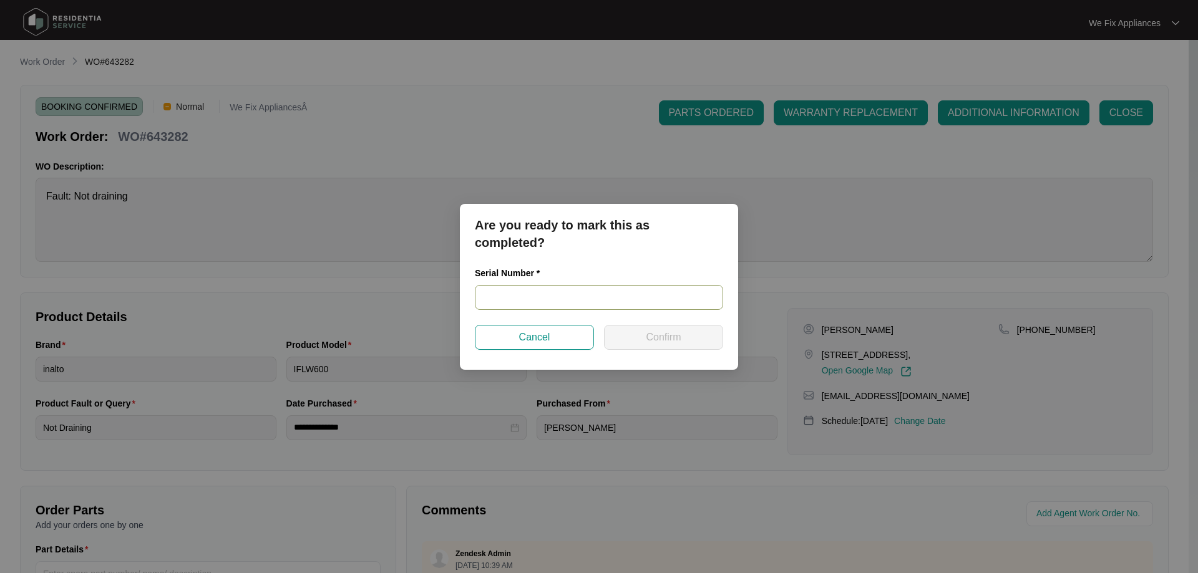
click at [554, 299] on input "text" at bounding box center [599, 297] width 248 height 25
type input "540s00454014a175s00021"
click at [652, 335] on span "Confirm" at bounding box center [663, 337] width 35 height 15
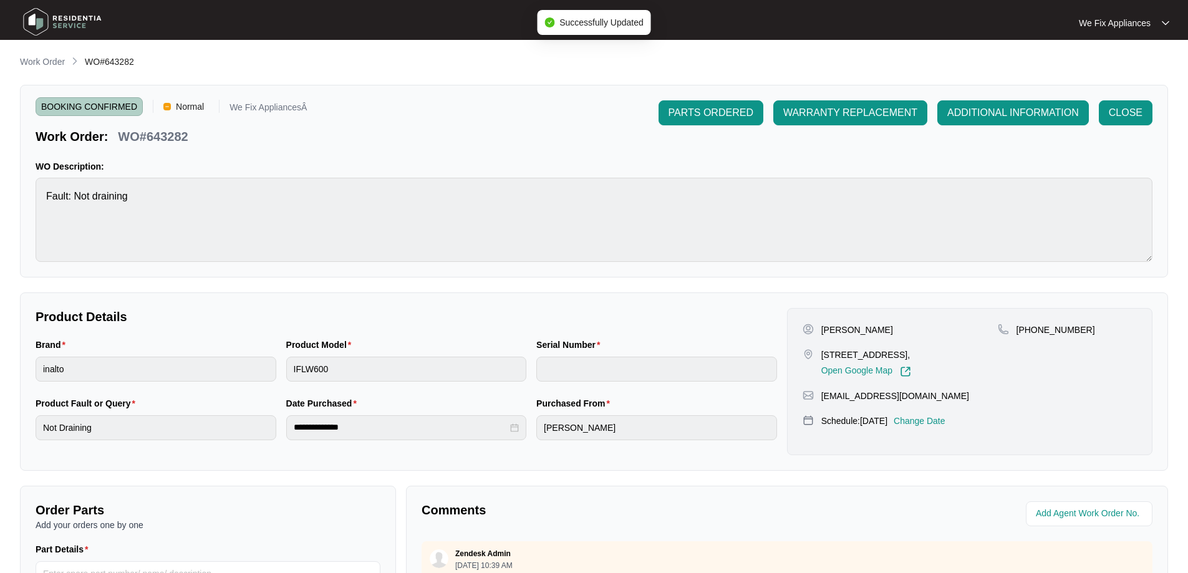
type input "540s00454014a175s00021"
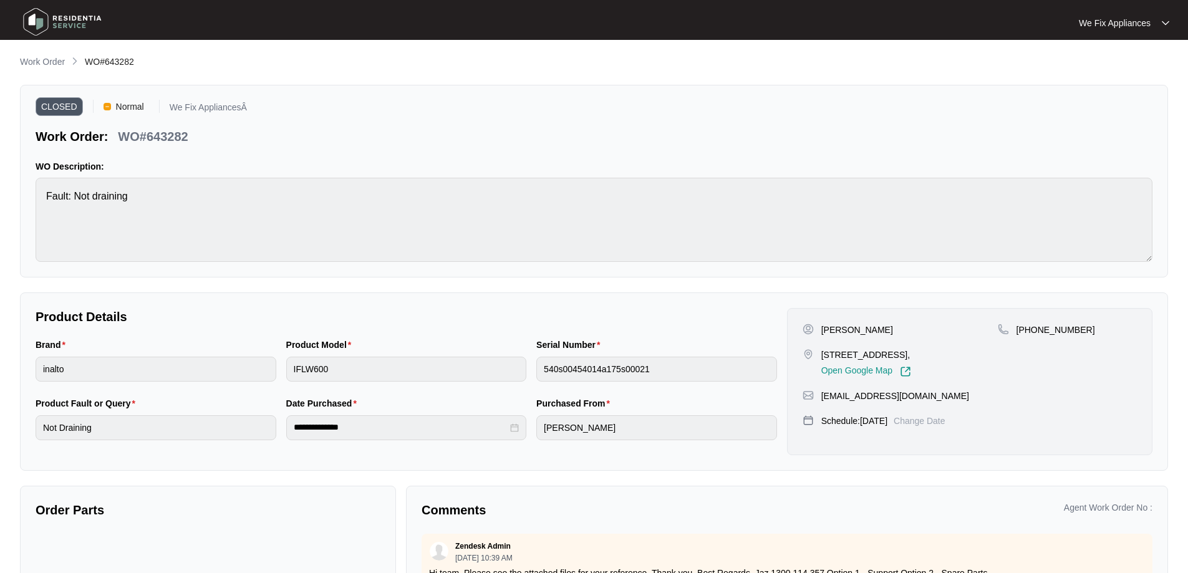
click at [41, 27] on img at bounding box center [62, 21] width 87 height 37
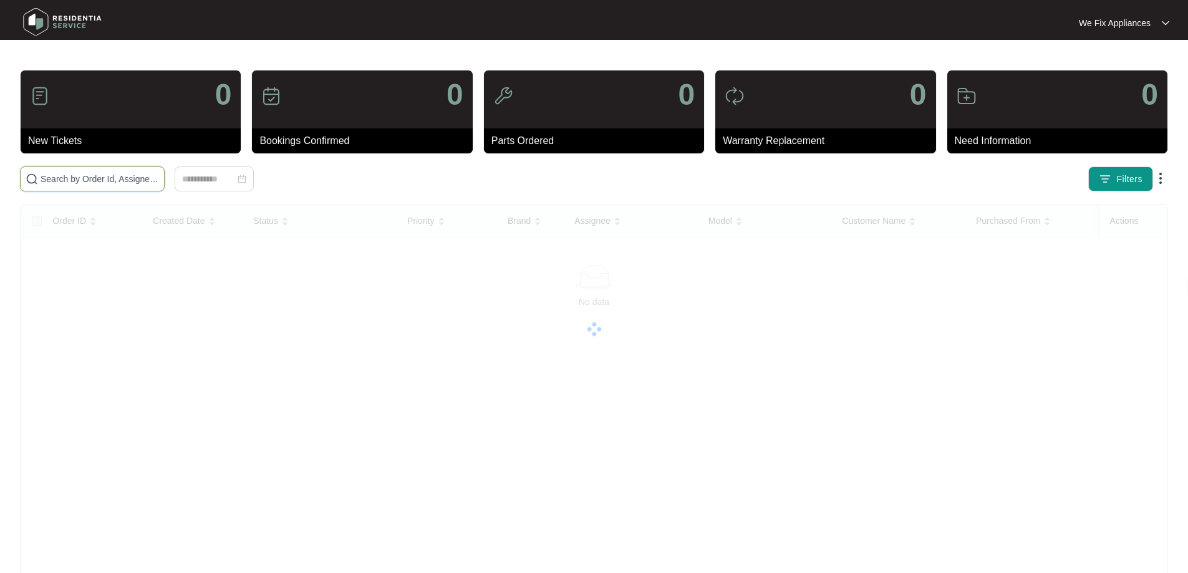
click at [77, 177] on input "text" at bounding box center [100, 179] width 119 height 14
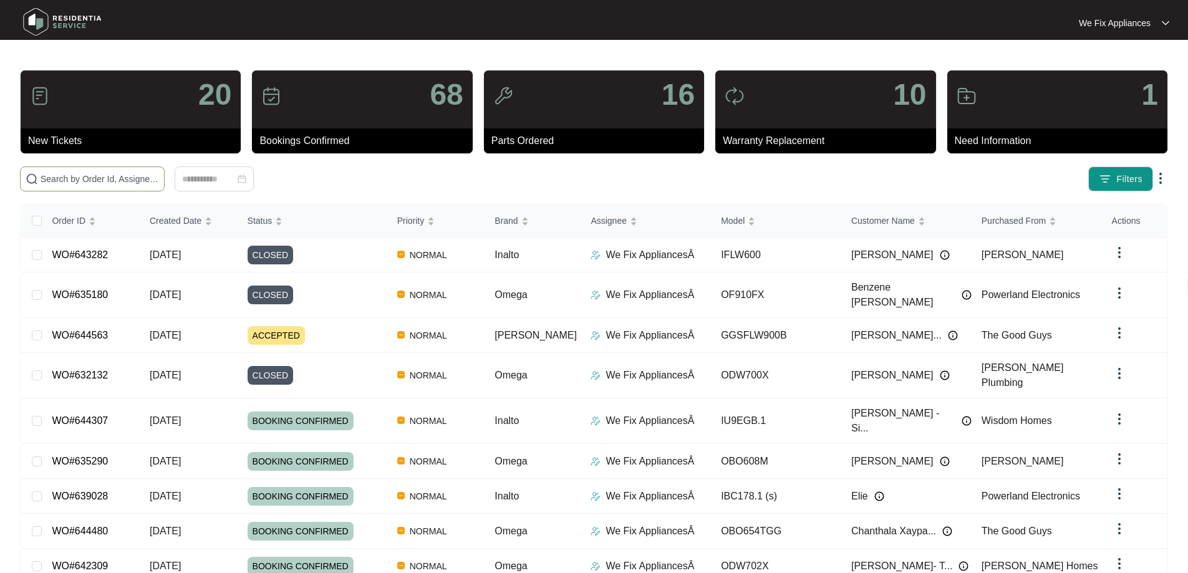
paste input "642719"
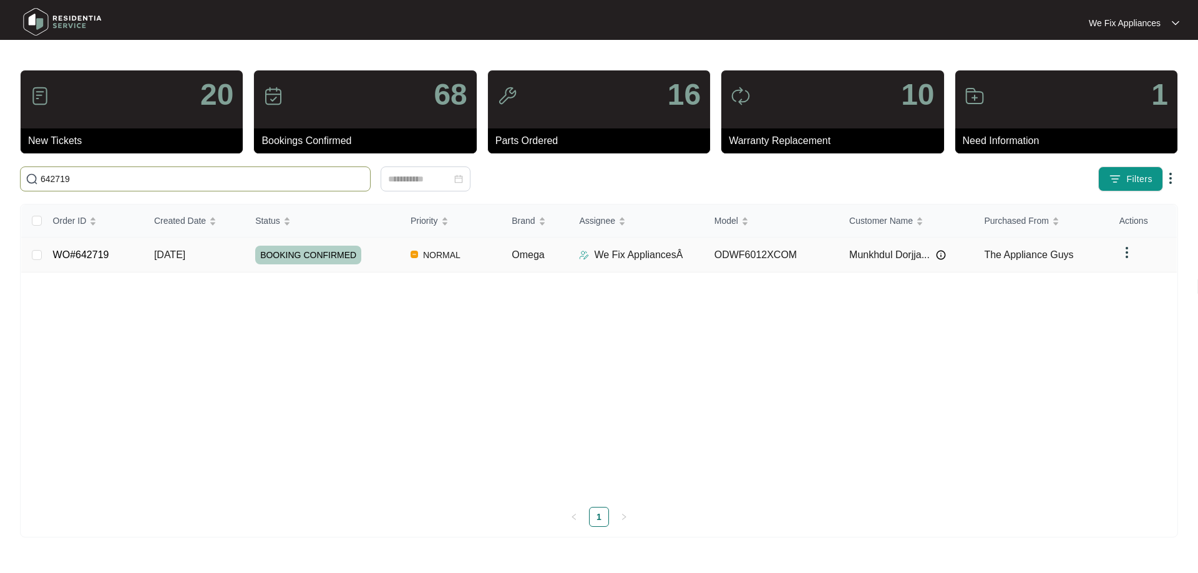
type input "642719"
click at [303, 254] on span "BOOKING CONFIRMED" at bounding box center [308, 255] width 106 height 19
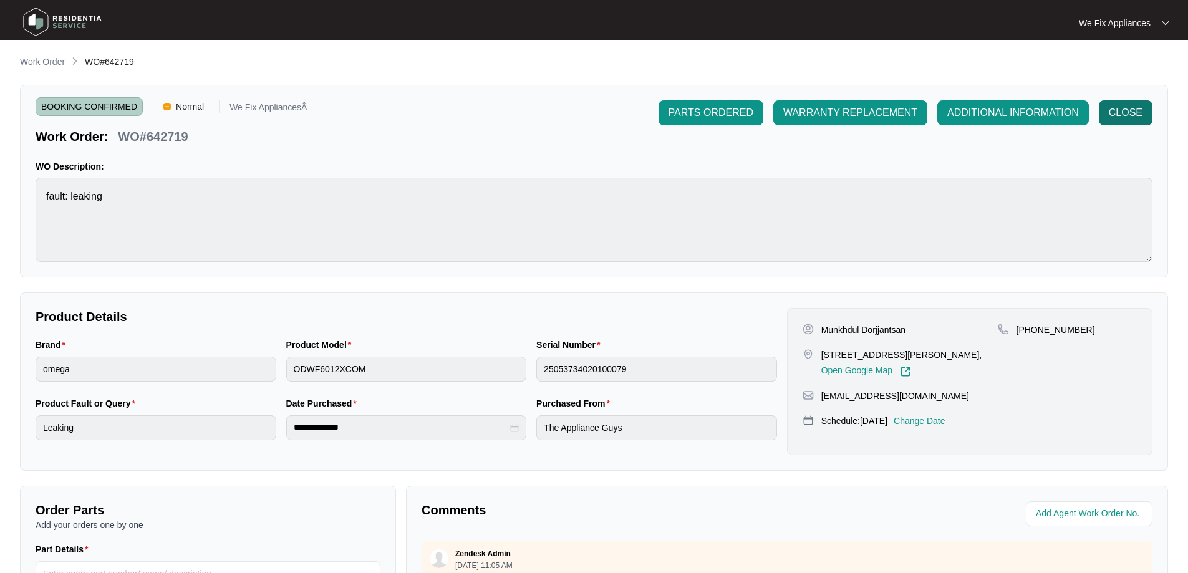
click at [1116, 106] on span "CLOSE" at bounding box center [1126, 112] width 34 height 15
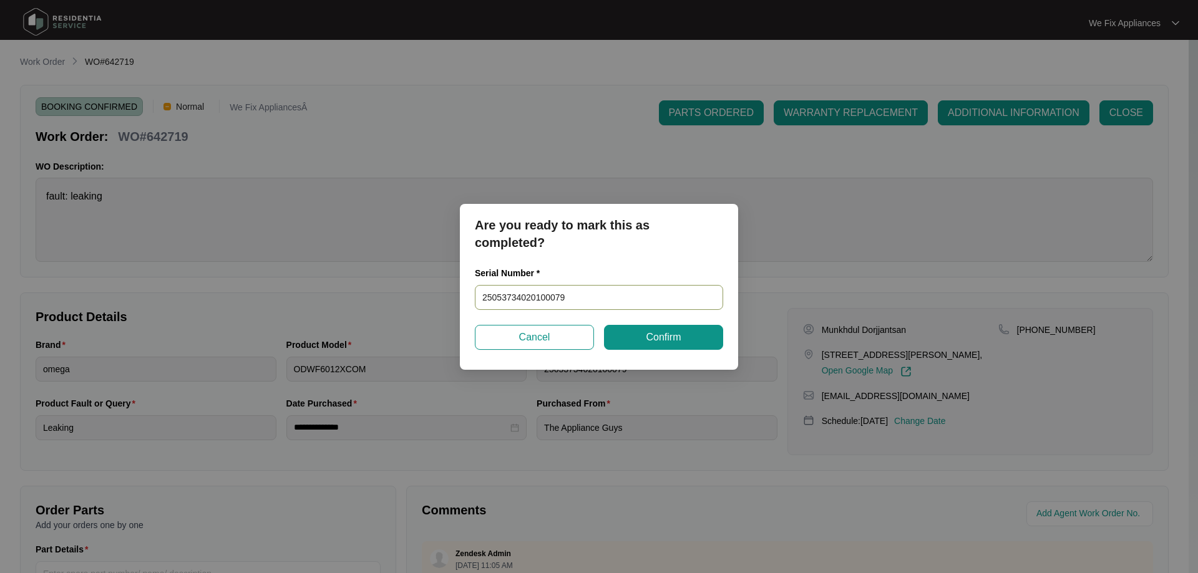
drag, startPoint x: 574, startPoint y: 303, endPoint x: 419, endPoint y: 301, distance: 155.3
click at [419, 301] on div "Are you ready to mark this as completed? Serial Number * 25053734020100079 Canc…" at bounding box center [599, 286] width 1198 height 573
click at [648, 340] on span "Confirm" at bounding box center [663, 337] width 35 height 15
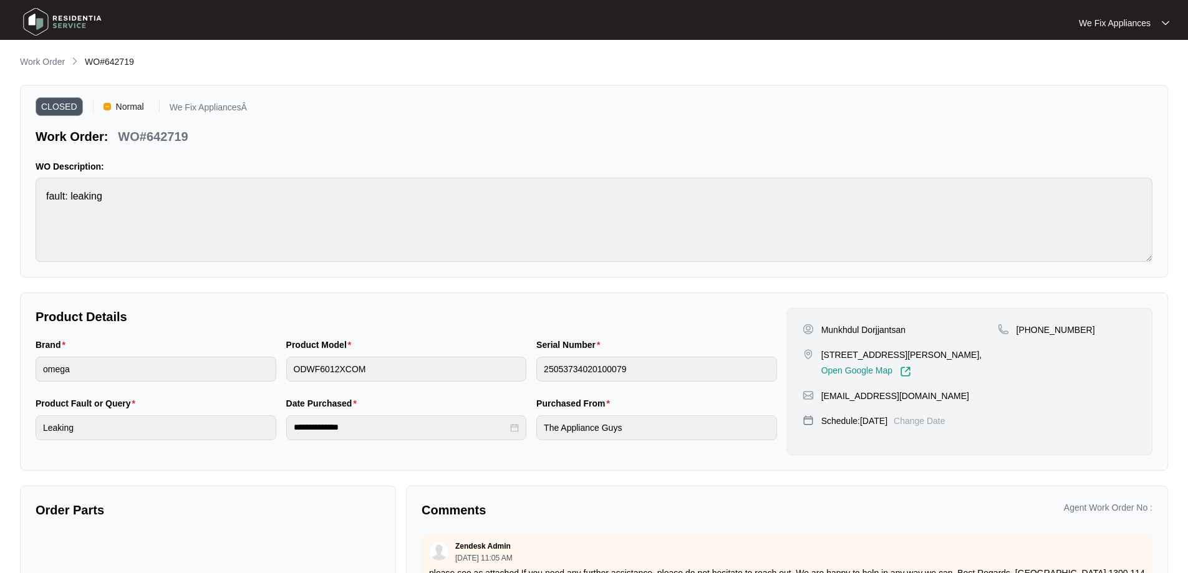
click at [47, 35] on img at bounding box center [62, 21] width 87 height 37
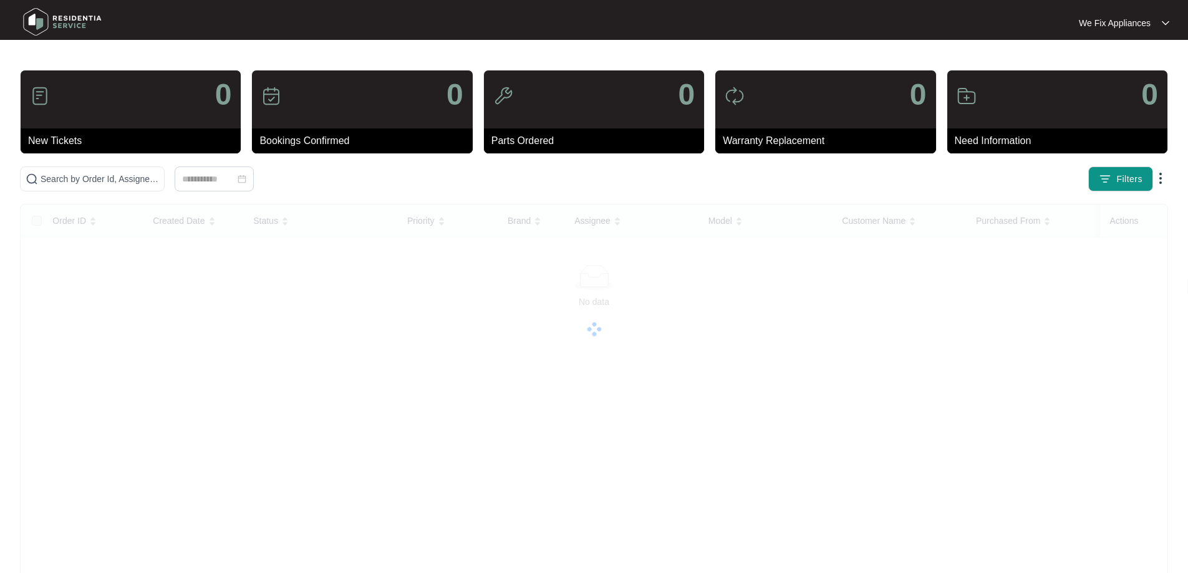
click at [45, 30] on img at bounding box center [62, 21] width 87 height 37
click at [77, 185] on input "text" at bounding box center [100, 179] width 119 height 14
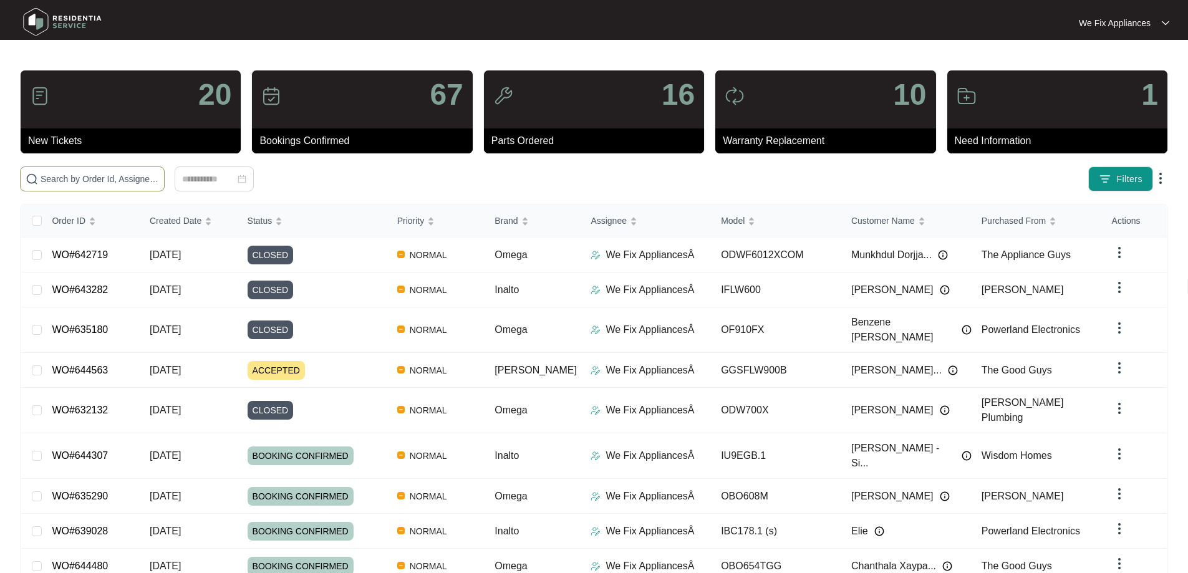
paste input "642833"
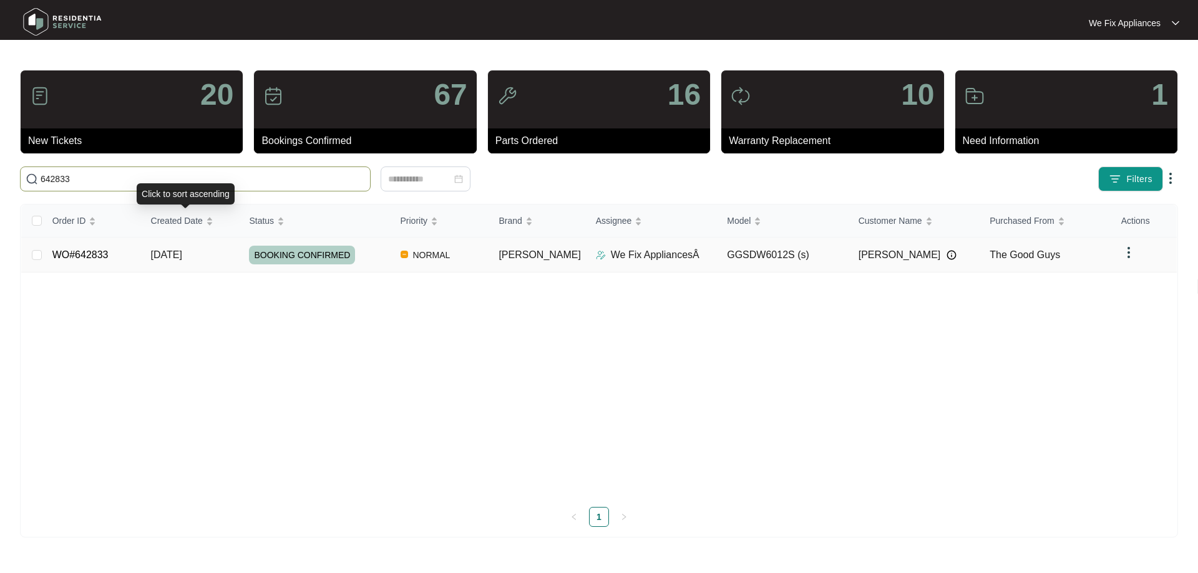
type input "642833"
click at [301, 253] on span "BOOKING CONFIRMED" at bounding box center [302, 255] width 106 height 19
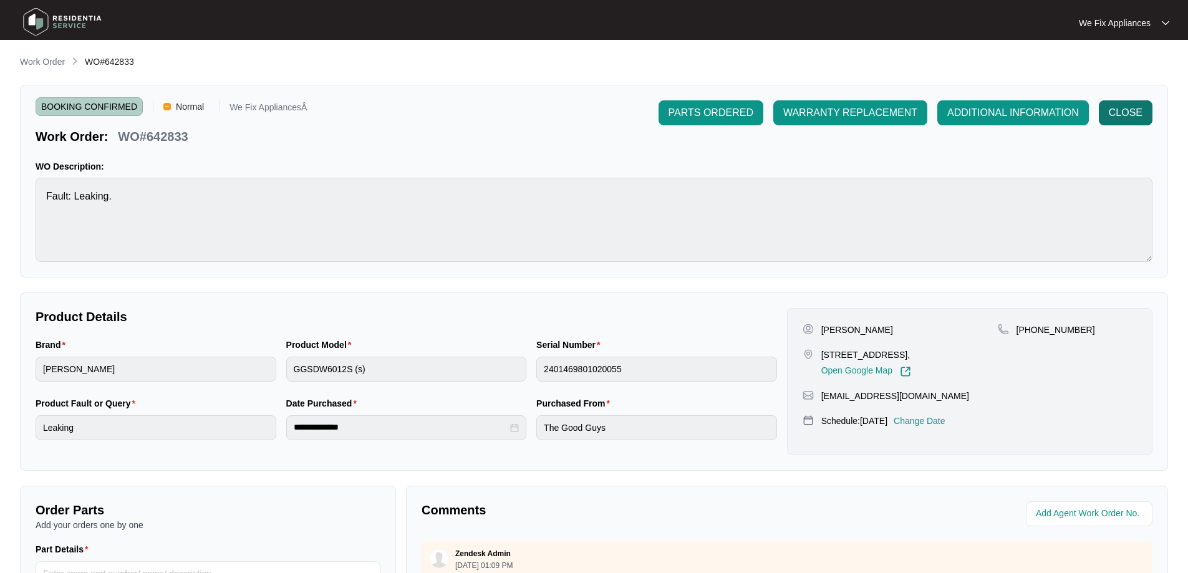
click at [1145, 113] on button "CLOSE" at bounding box center [1126, 112] width 54 height 25
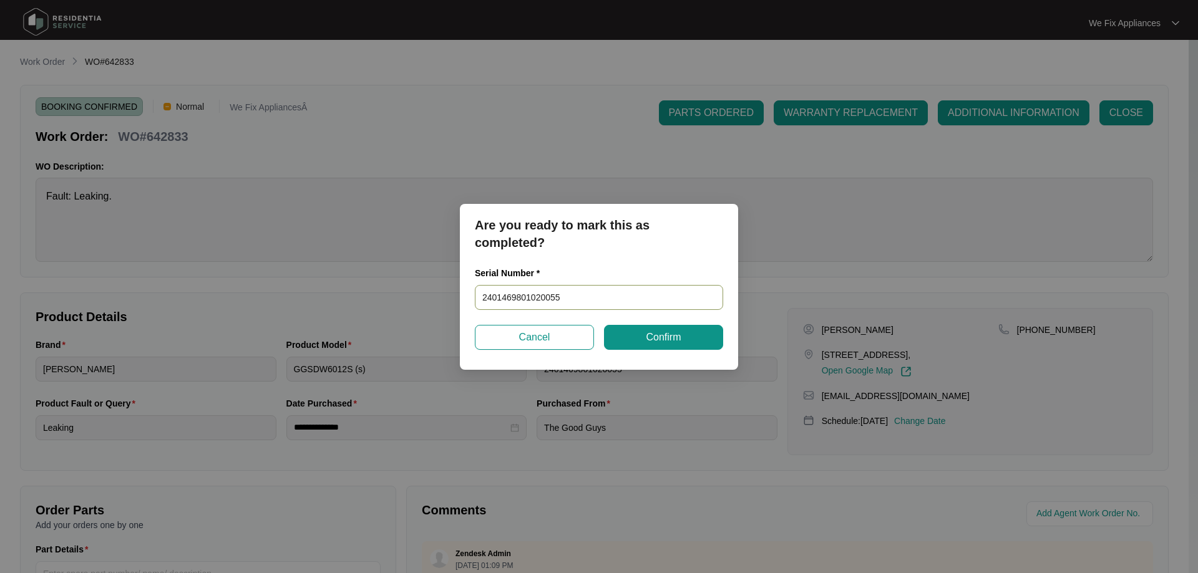
drag, startPoint x: 582, startPoint y: 293, endPoint x: 351, endPoint y: 296, distance: 230.8
click at [351, 296] on div "Are you ready to mark this as completed? Serial Number * 2401469801020055 Cance…" at bounding box center [599, 286] width 1198 height 573
paste input "53018020200094"
type input "24053018020200094"
click at [652, 344] on span "Confirm" at bounding box center [663, 337] width 35 height 15
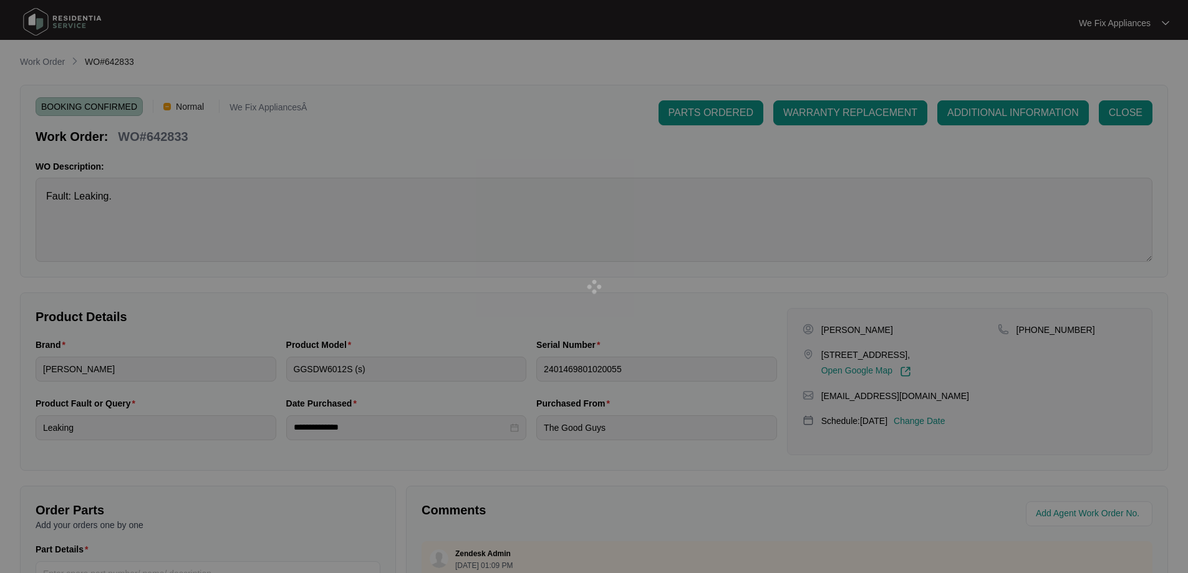
type input "24053018020200094"
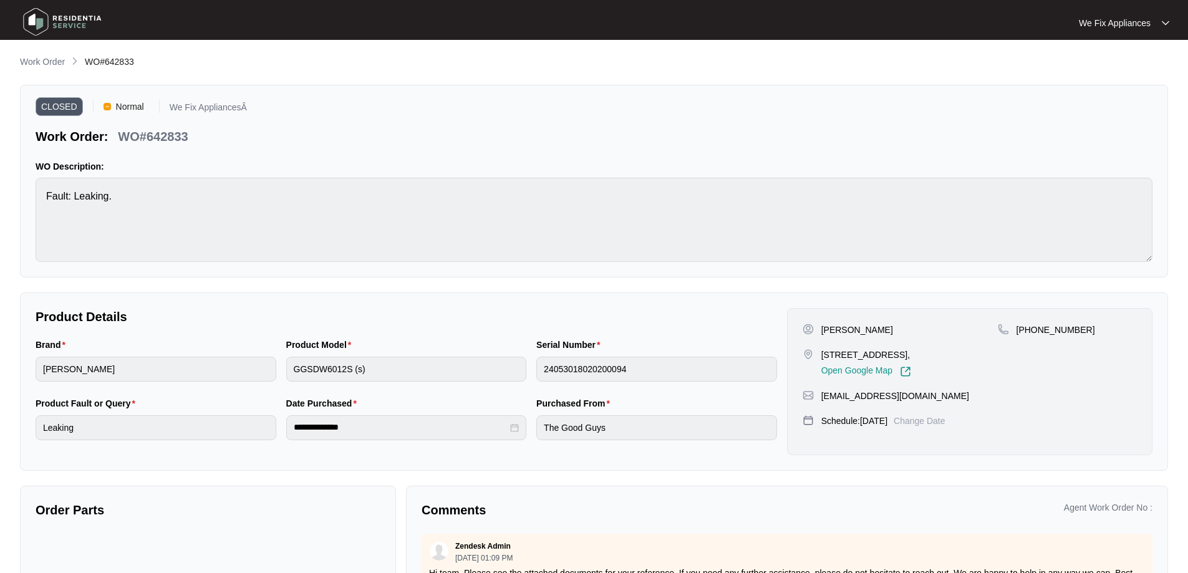
click at [69, 20] on img at bounding box center [62, 21] width 87 height 37
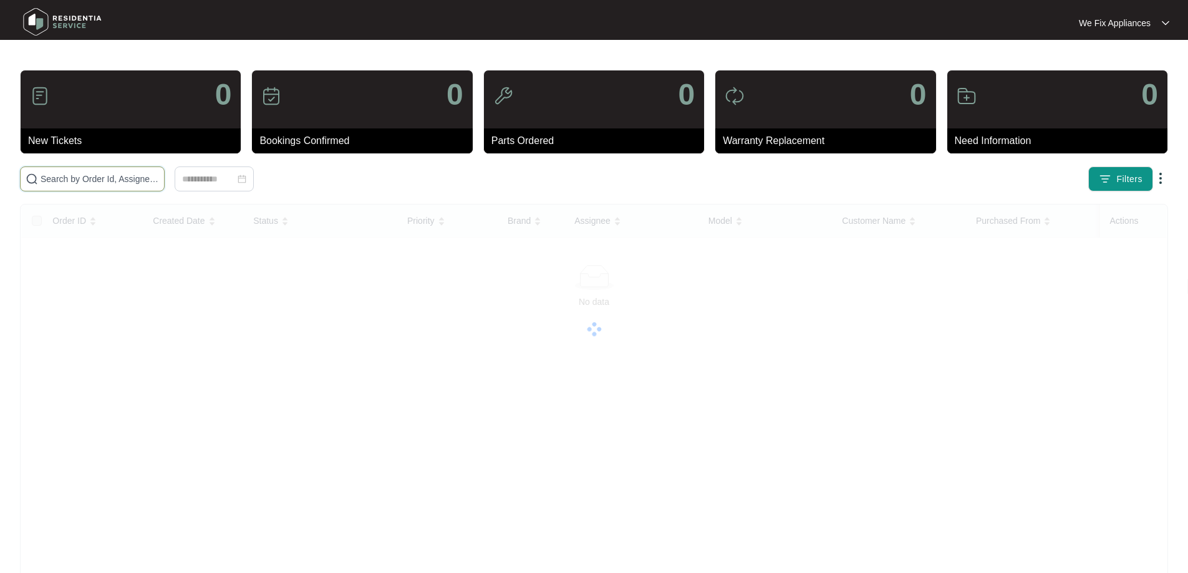
click at [67, 177] on input "text" at bounding box center [100, 179] width 119 height 14
paste input "636552"
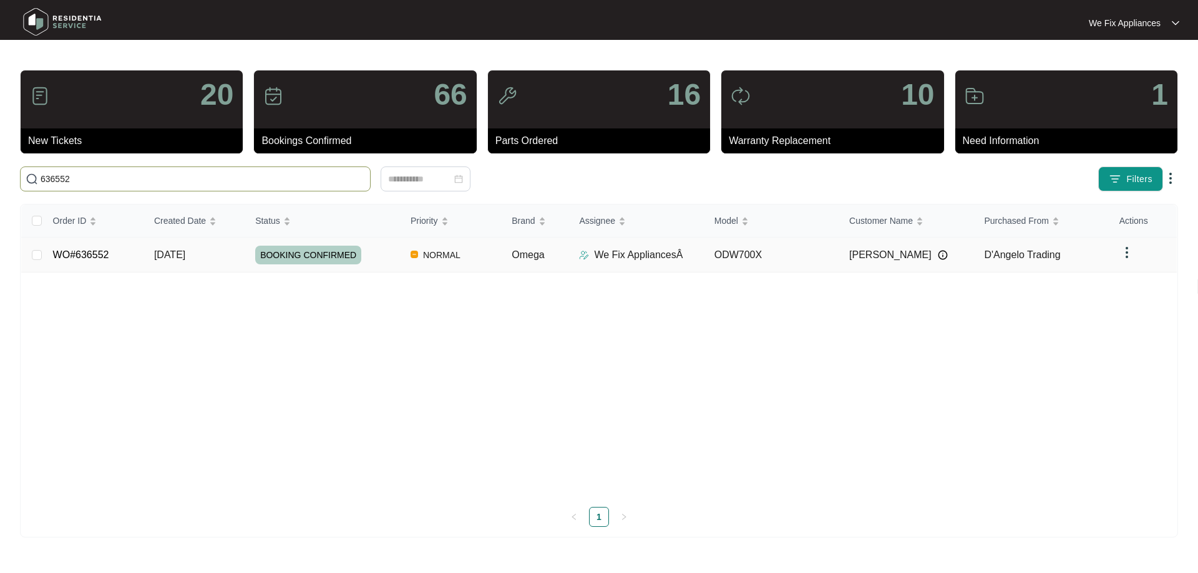
type input "636552"
click at [339, 247] on span "BOOKING CONFIRMED" at bounding box center [308, 255] width 106 height 19
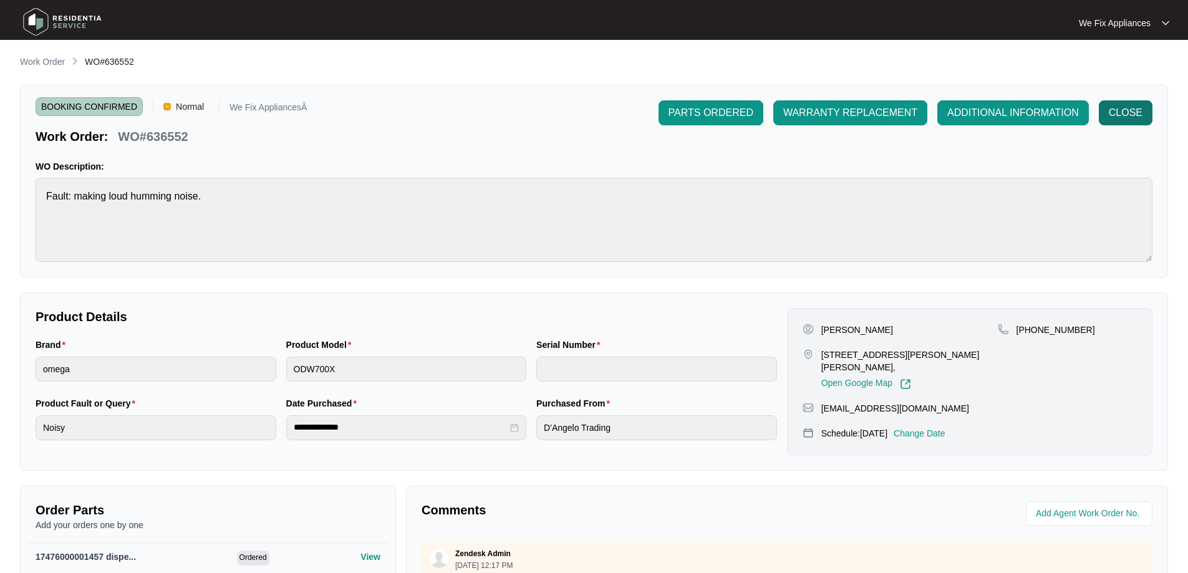
click at [1131, 110] on span "CLOSE" at bounding box center [1126, 112] width 34 height 15
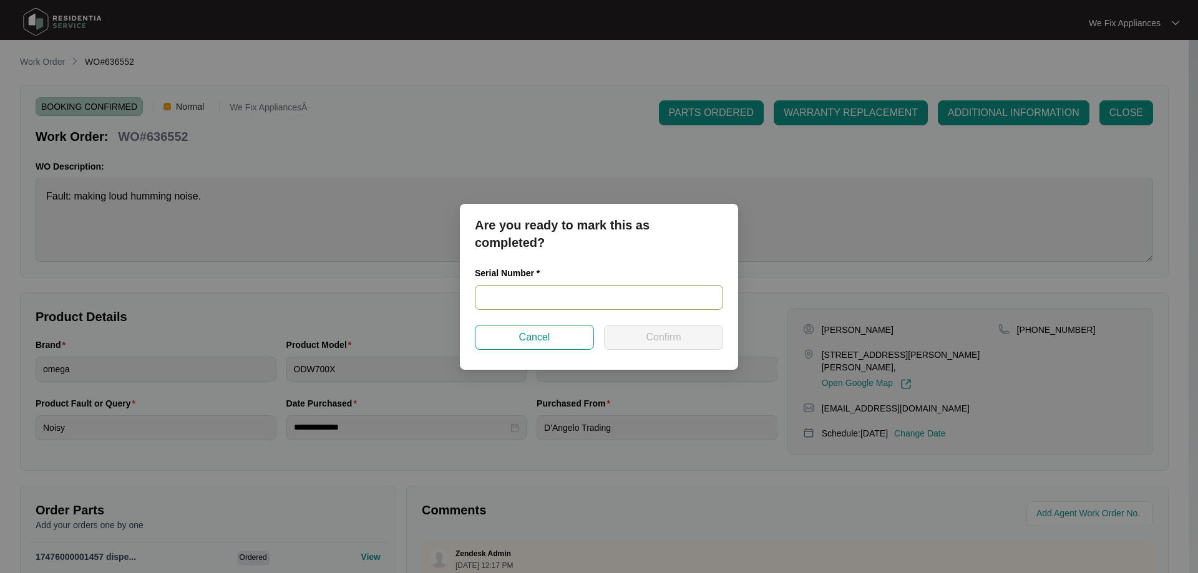
click at [527, 298] on input "text" at bounding box center [599, 297] width 248 height 25
paste input "22101511030300094"
type input "22101511030300094"
click at [647, 332] on span "Confirm" at bounding box center [663, 337] width 35 height 15
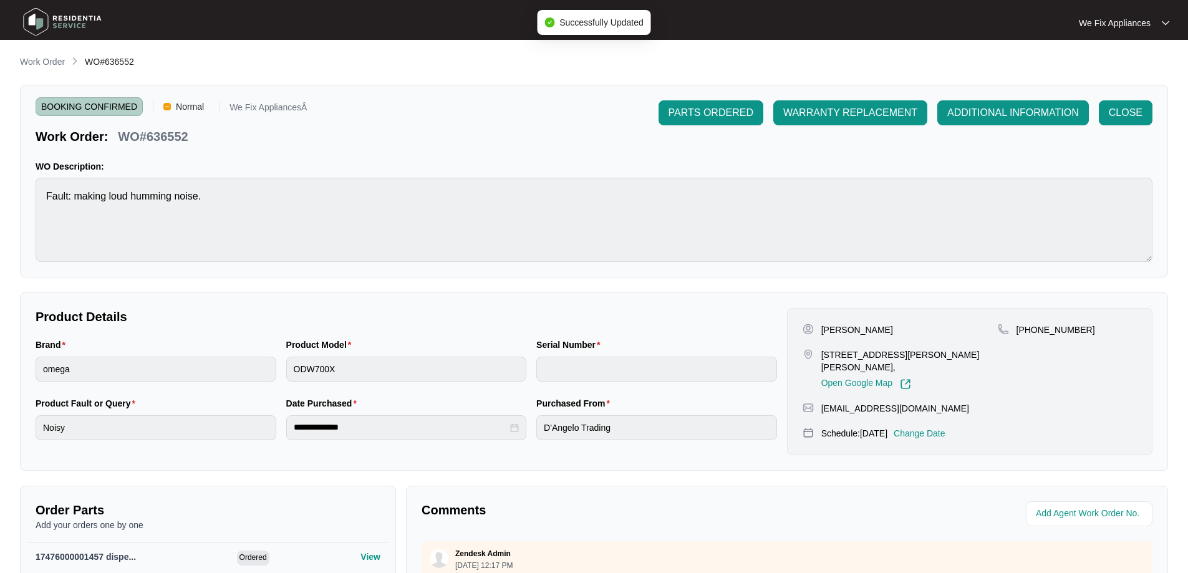
type input "22101511030300094"
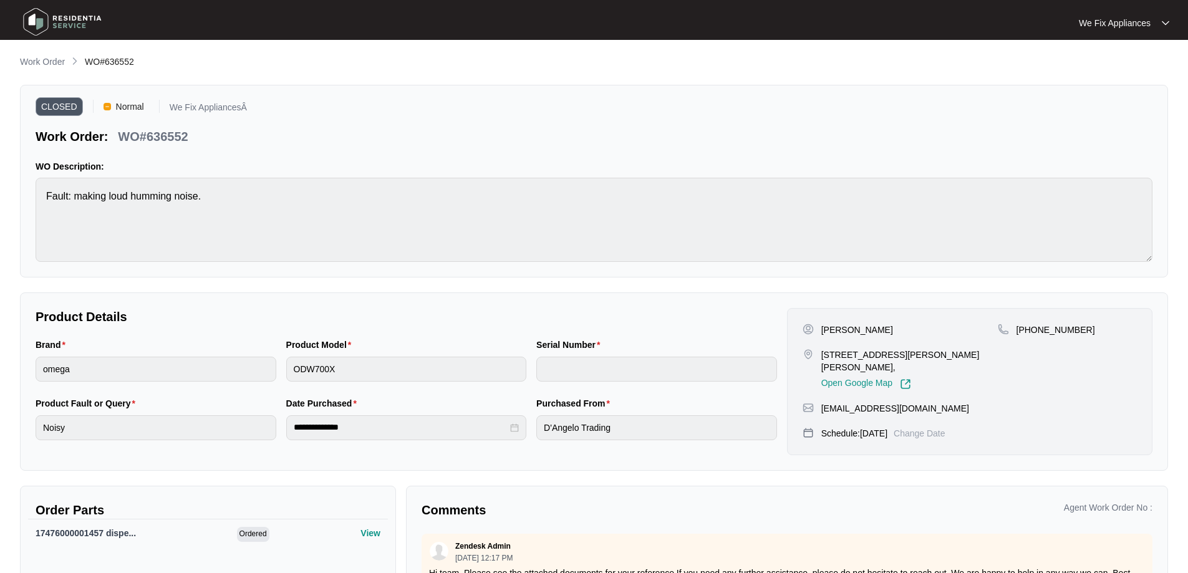
click at [62, 13] on img at bounding box center [62, 21] width 87 height 37
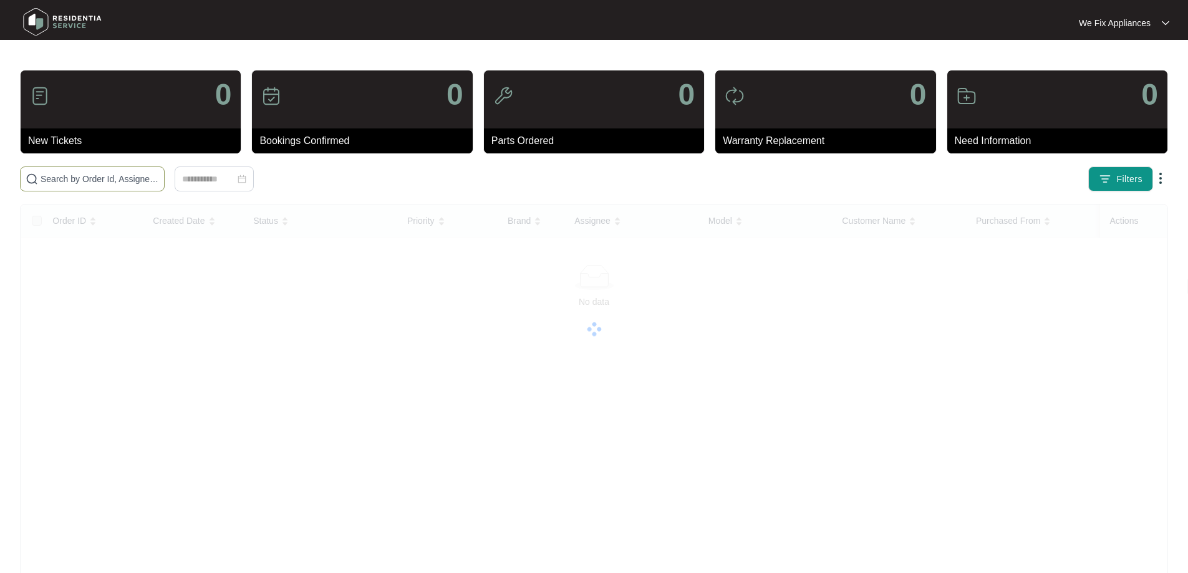
click at [87, 168] on span at bounding box center [92, 179] width 145 height 25
click at [82, 175] on input "text" at bounding box center [100, 179] width 119 height 14
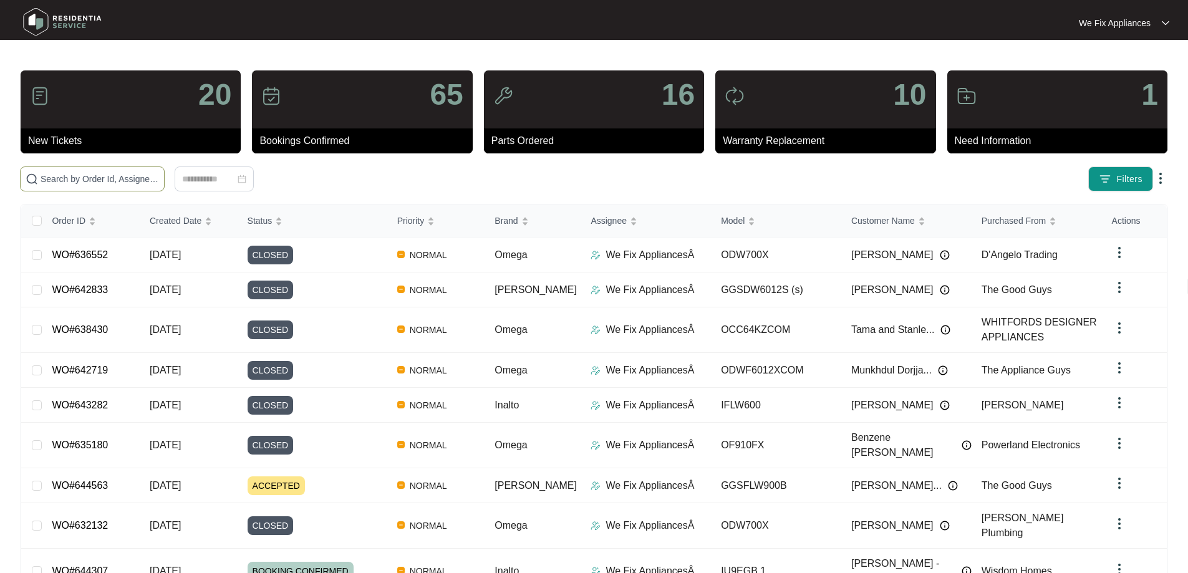
paste input "625950"
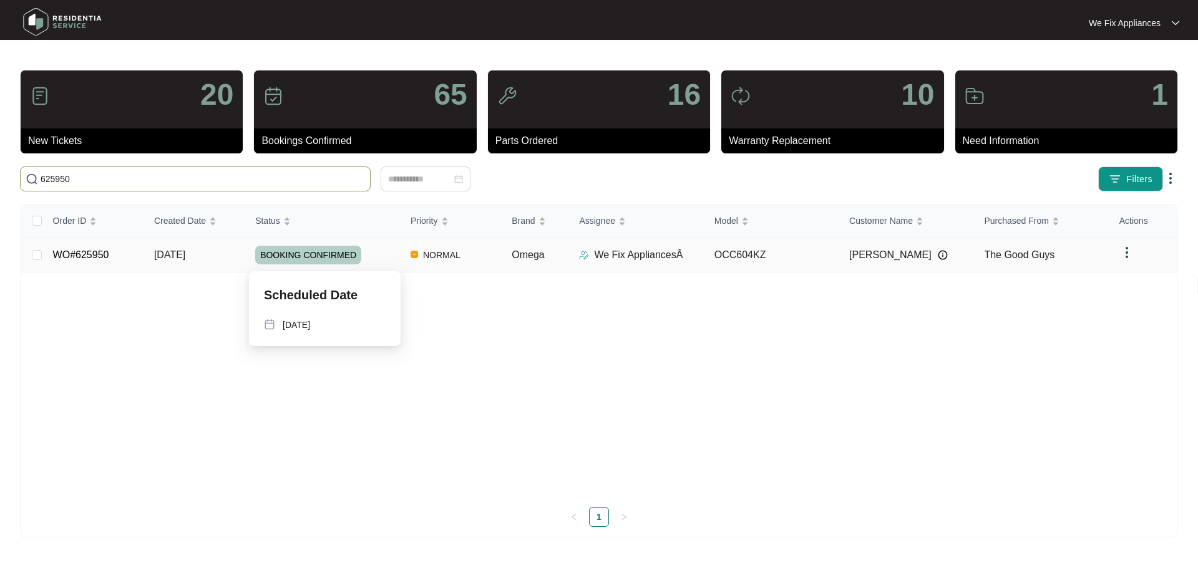
type input "625950"
click at [307, 251] on span "BOOKING CONFIRMED" at bounding box center [308, 255] width 106 height 19
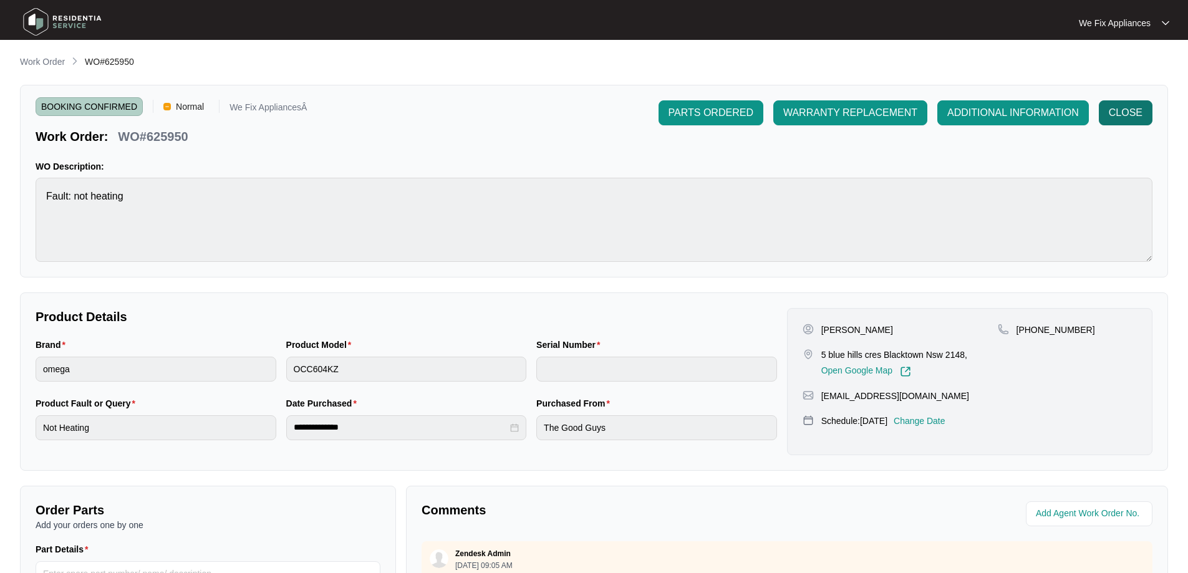
click at [1123, 117] on span "CLOSE" at bounding box center [1126, 112] width 34 height 15
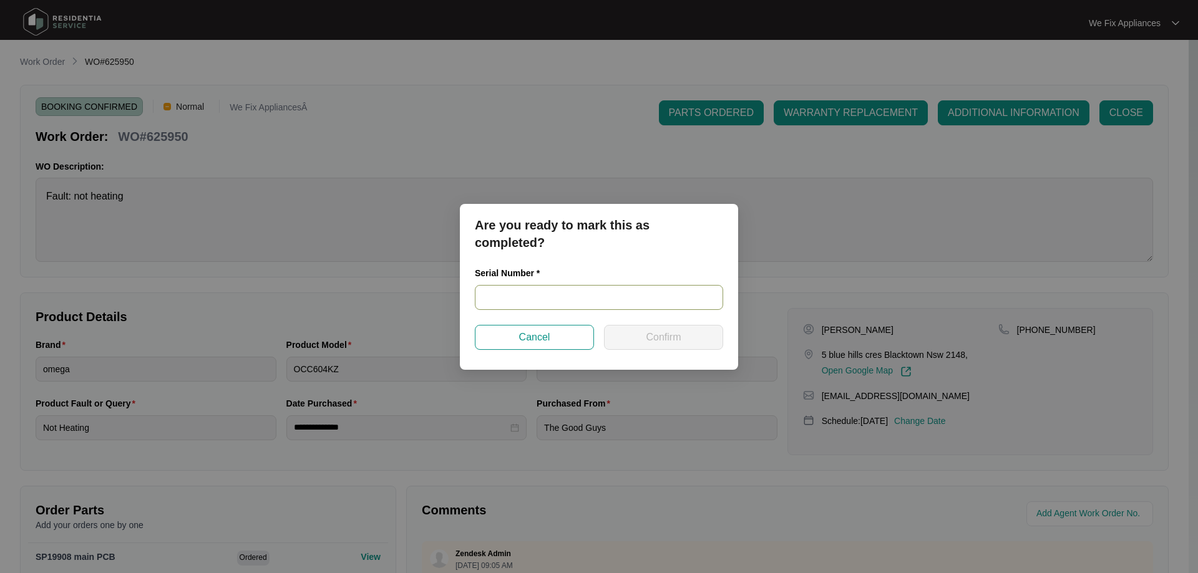
click at [521, 301] on input "text" at bounding box center [599, 297] width 248 height 25
paste input "461924220300339"
type input "461924220300339"
click at [648, 347] on button "Confirm" at bounding box center [663, 337] width 119 height 25
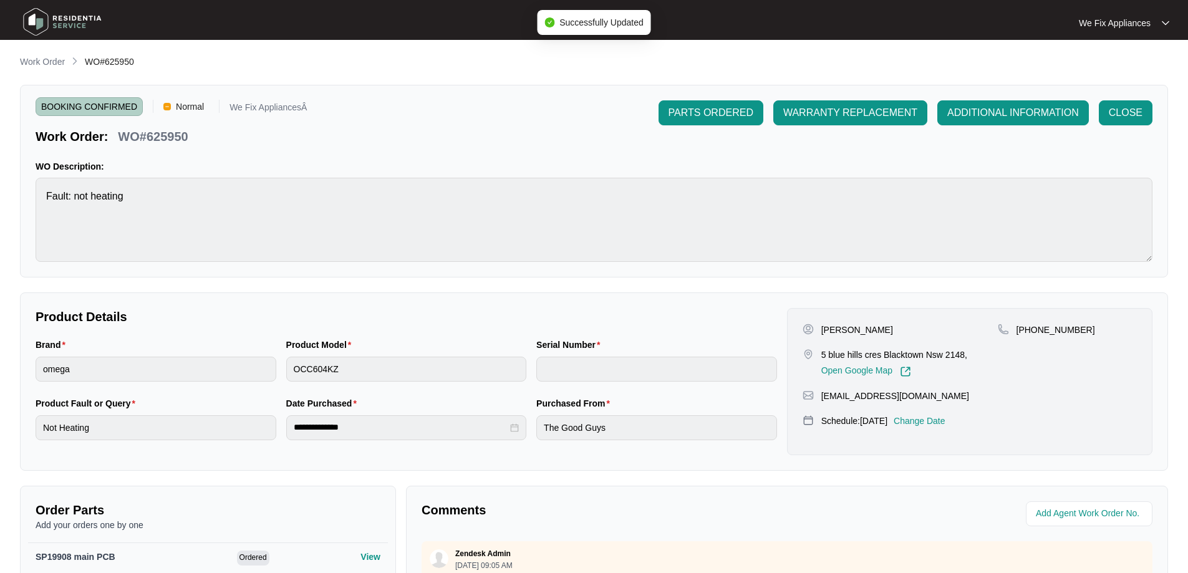
type input "461924220300339"
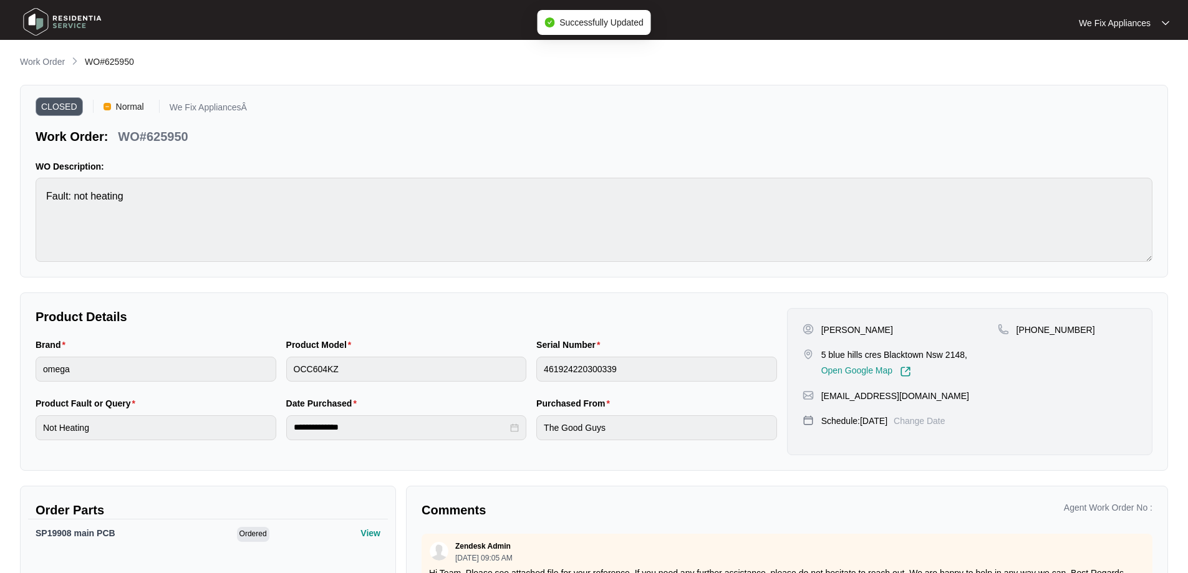
click at [41, 17] on img at bounding box center [62, 21] width 87 height 37
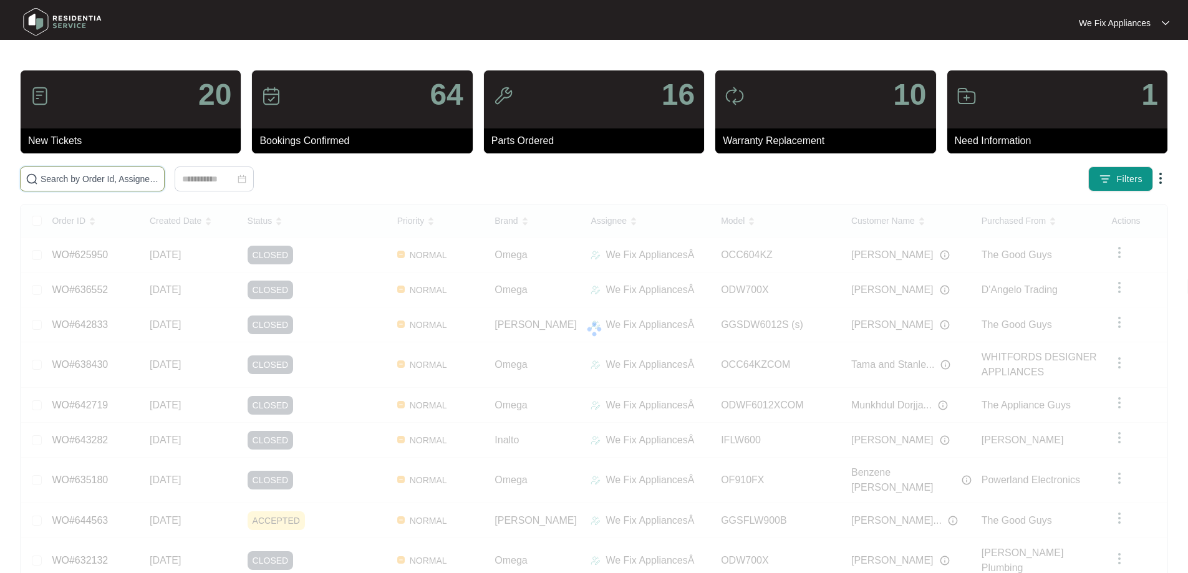
click at [69, 180] on input "text" at bounding box center [100, 179] width 119 height 14
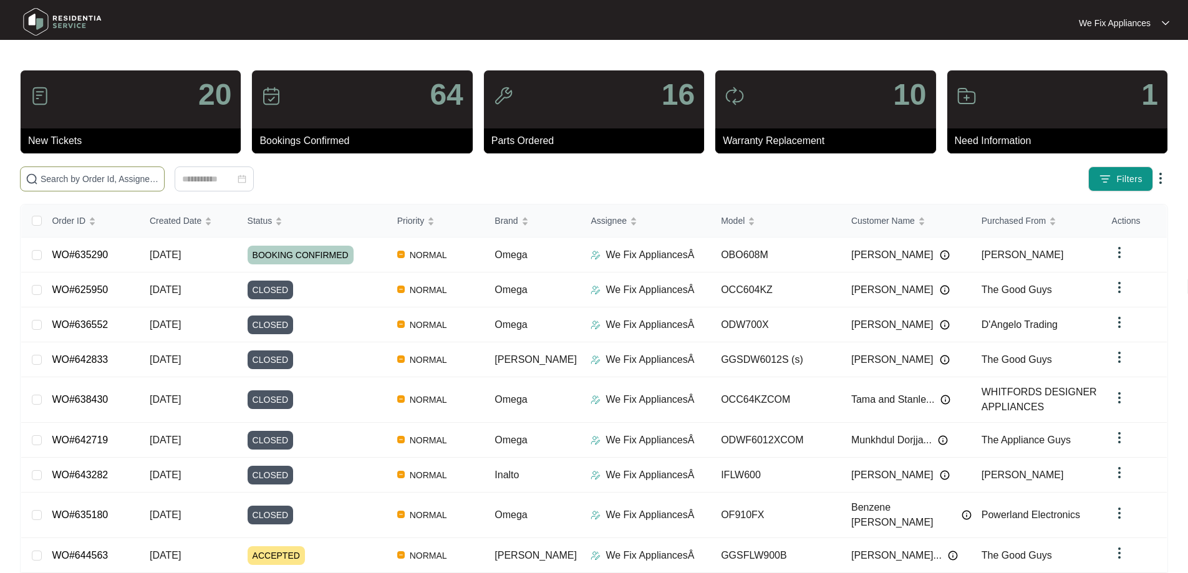
paste input "640384"
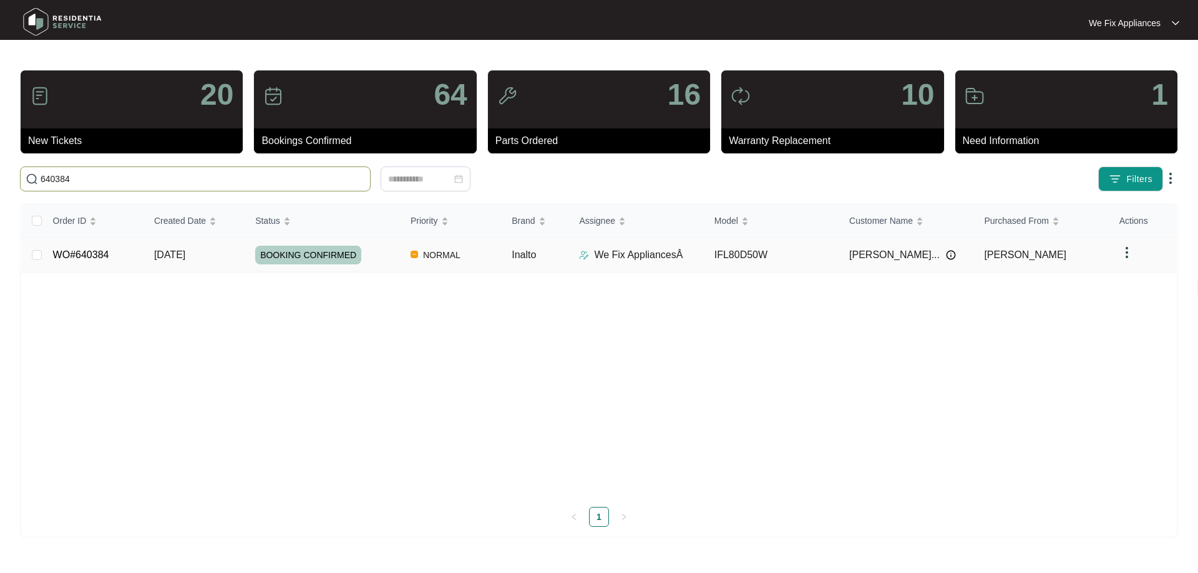
type input "640384"
click at [321, 249] on span "BOOKING CONFIRMED" at bounding box center [308, 255] width 106 height 19
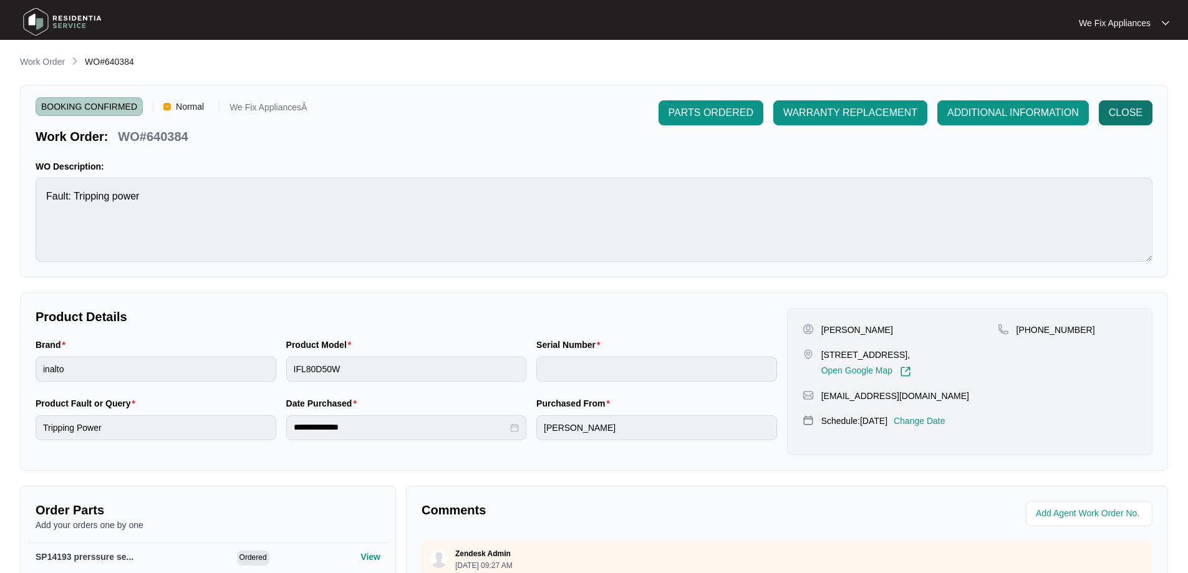
click at [1136, 112] on span "CLOSE" at bounding box center [1126, 112] width 34 height 15
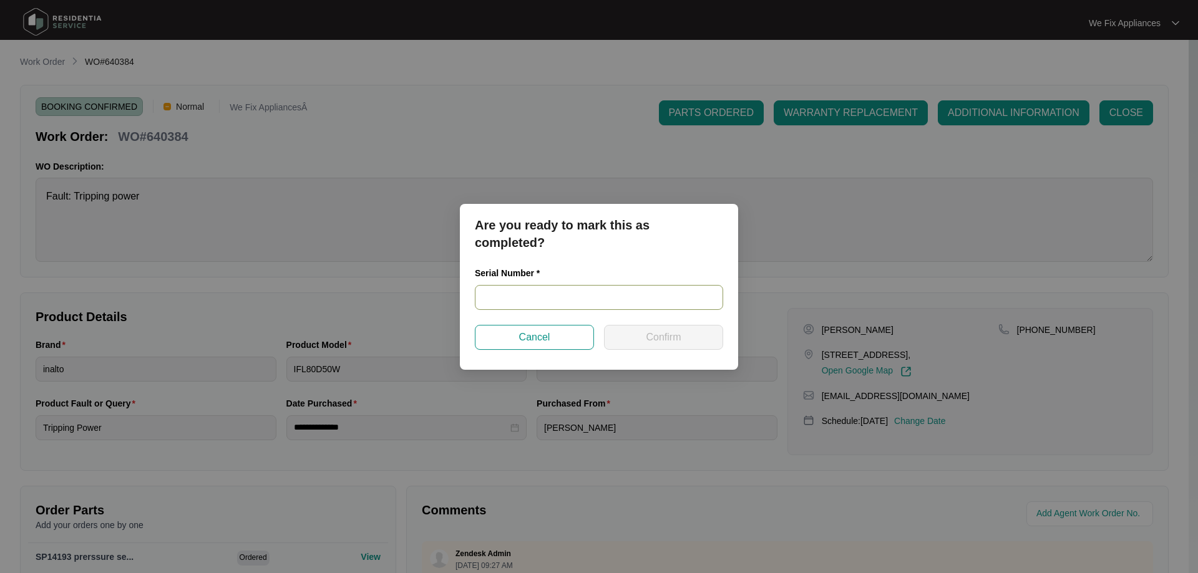
click at [517, 291] on input "text" at bounding box center [599, 297] width 248 height 25
paste input "540L60699013C185K00047"
type input "540L60699013C185K00047"
click at [671, 339] on span "Confirm" at bounding box center [663, 337] width 35 height 15
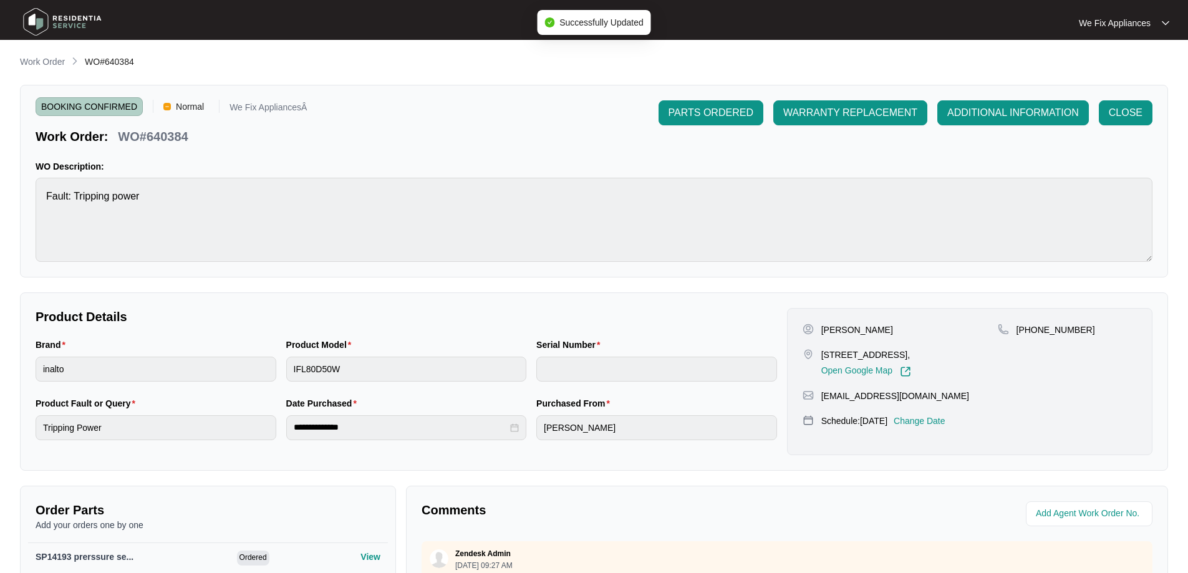
type input "540L60699013C185K00047"
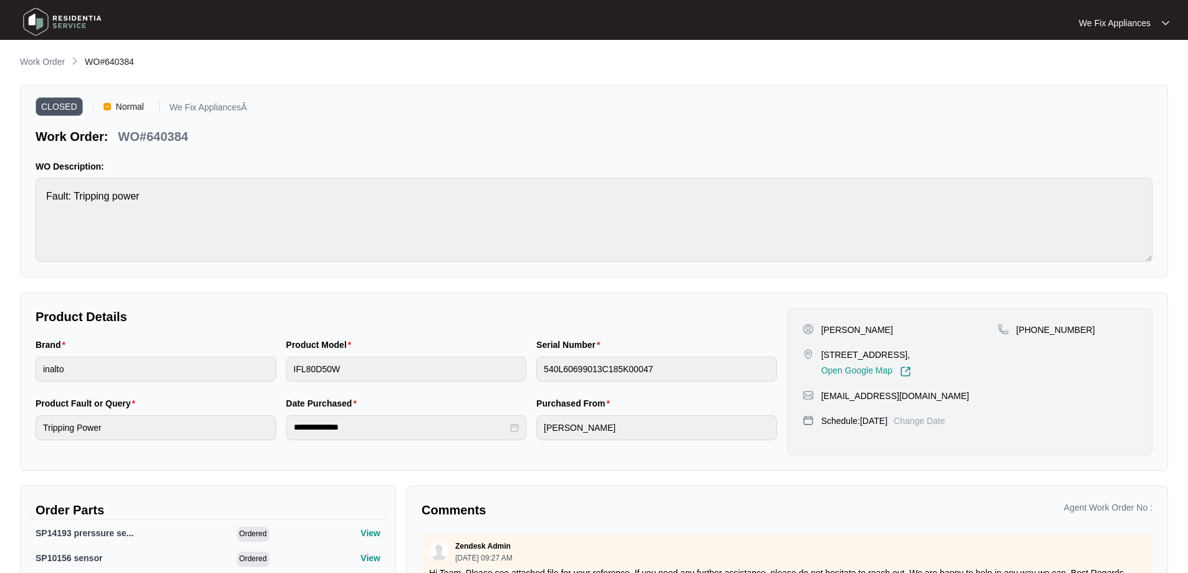
click at [69, 22] on img at bounding box center [62, 21] width 87 height 37
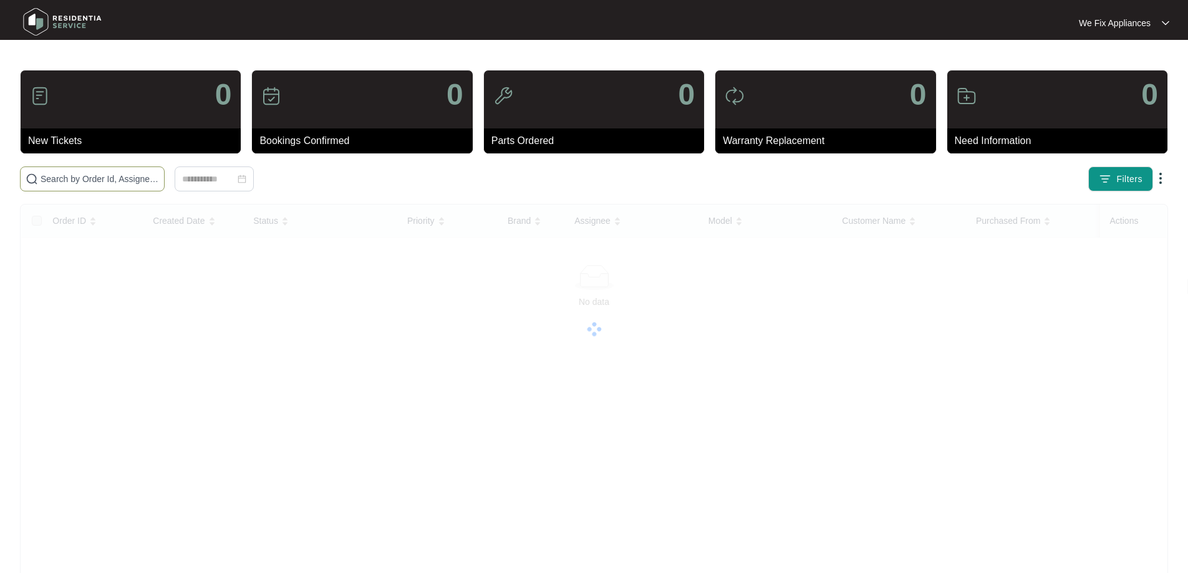
click at [82, 180] on input "text" at bounding box center [100, 179] width 119 height 14
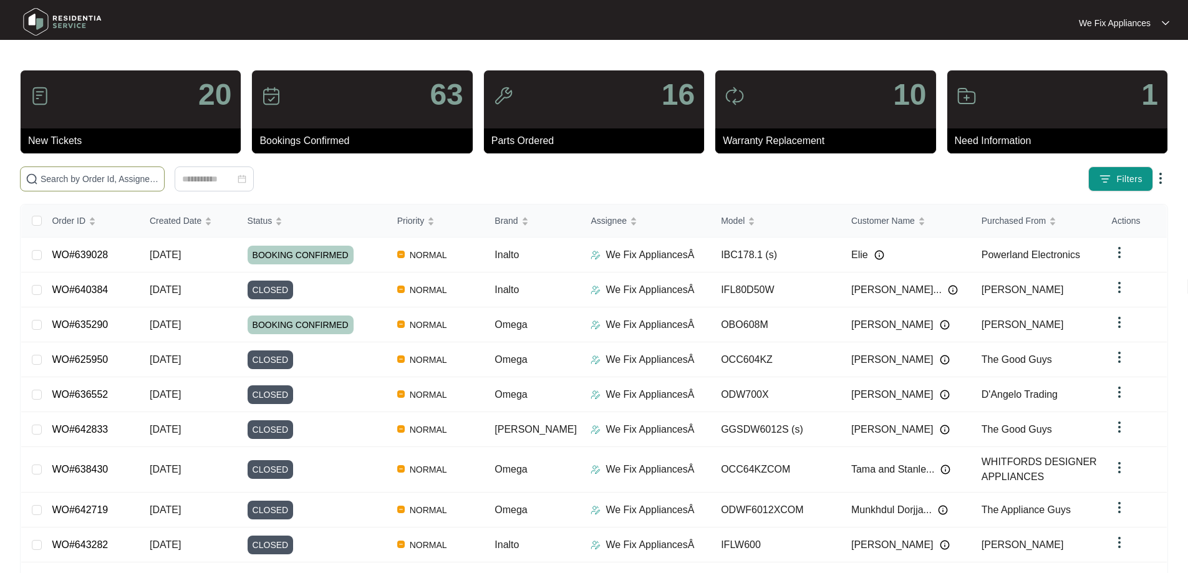
paste input "639665"
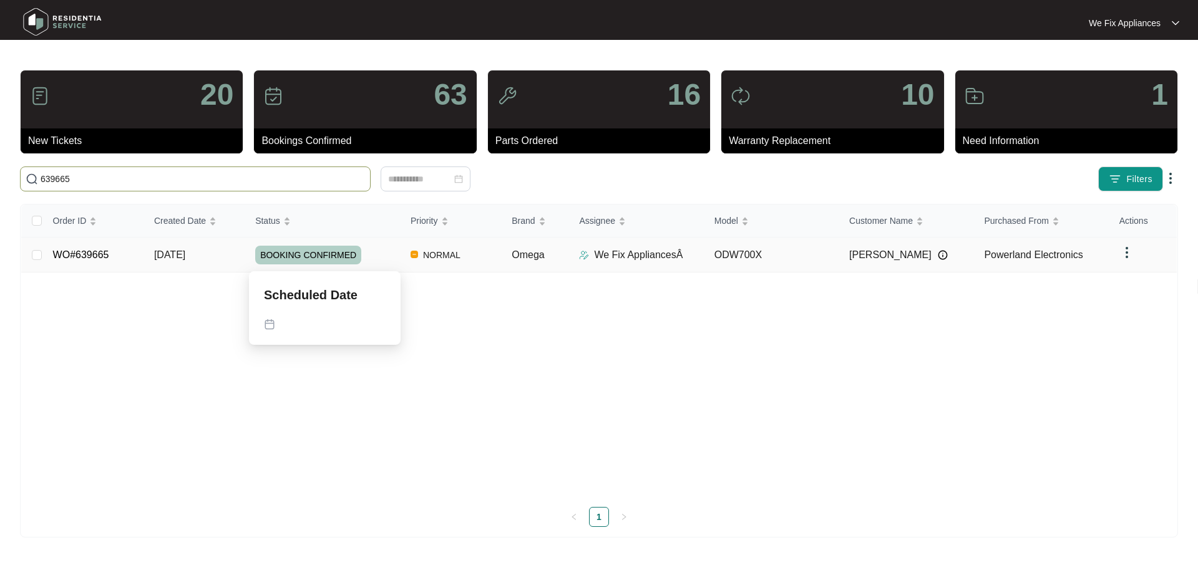
type input "639665"
click at [316, 256] on span "BOOKING CONFIRMED" at bounding box center [308, 255] width 106 height 19
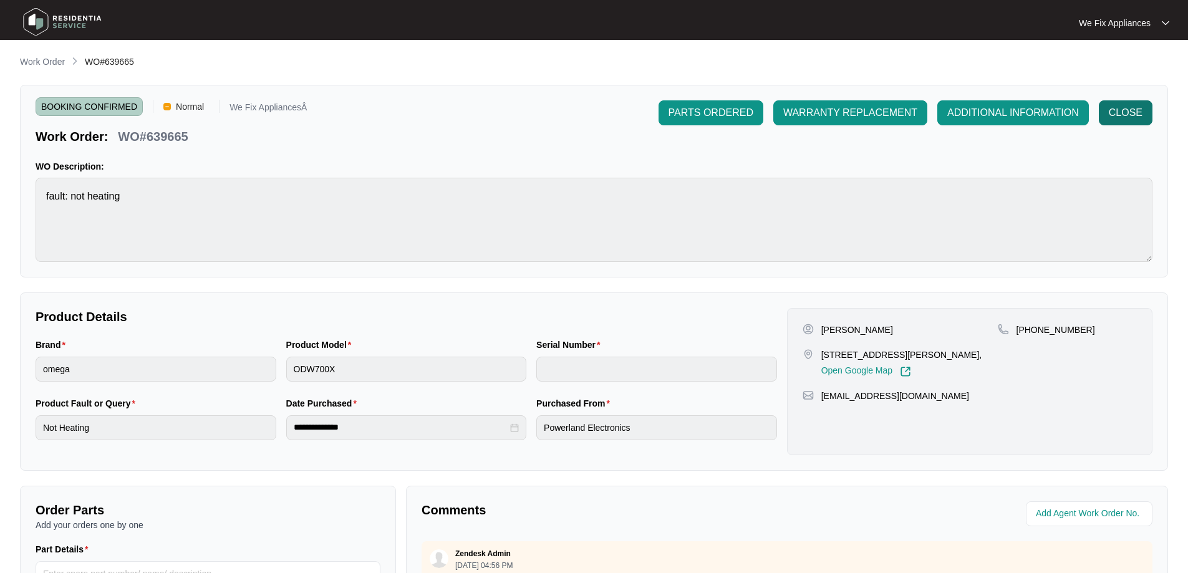
click at [1140, 109] on span "CLOSE" at bounding box center [1126, 112] width 34 height 15
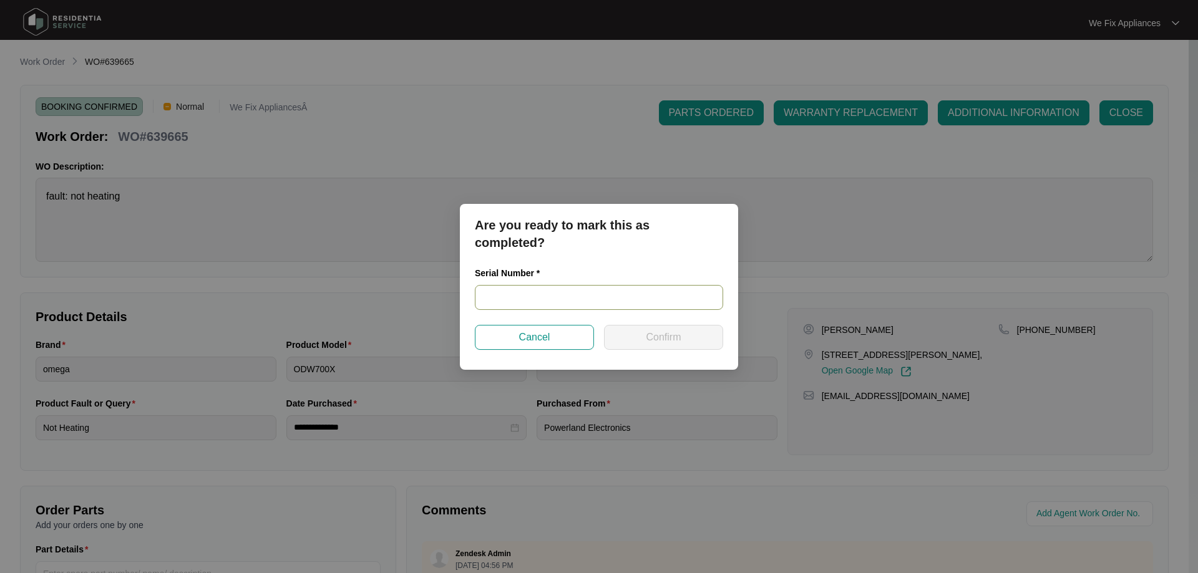
click at [516, 299] on input "text" at bounding box center [599, 297] width 248 height 25
paste input "24017790040100019"
type input "24017790040100019"
click at [653, 329] on button "Confirm" at bounding box center [663, 337] width 119 height 25
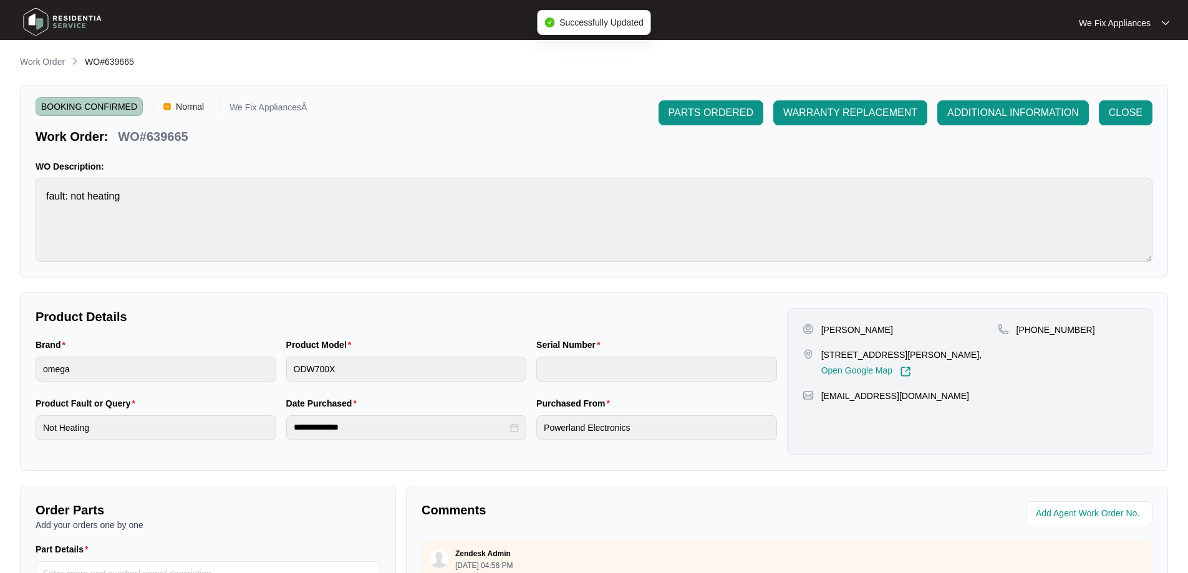
type input "24017790040100019"
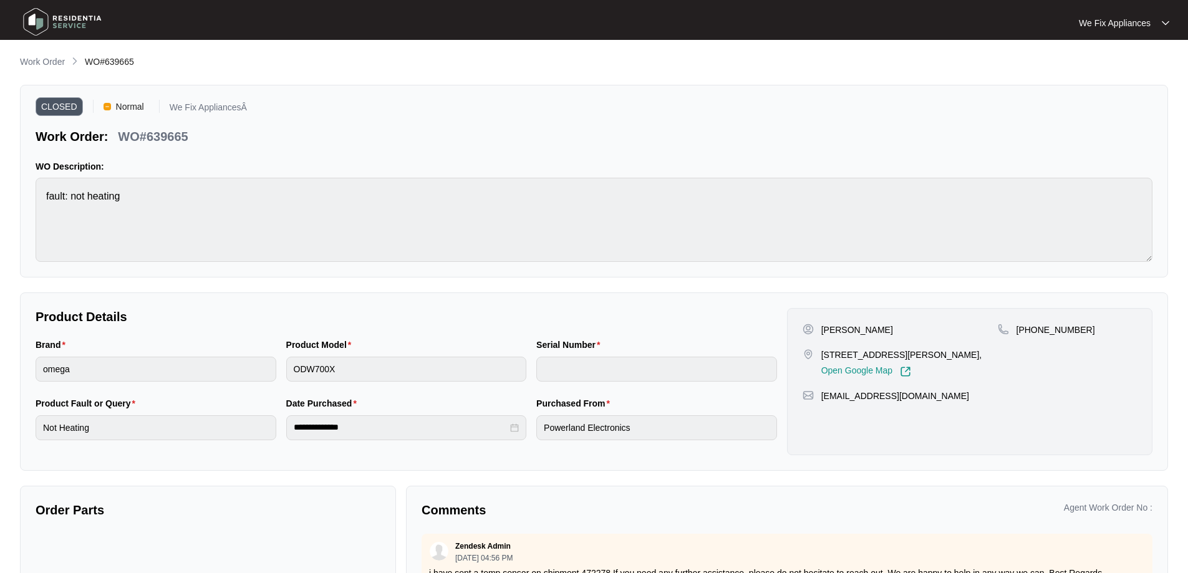
click at [64, 19] on img at bounding box center [62, 21] width 87 height 37
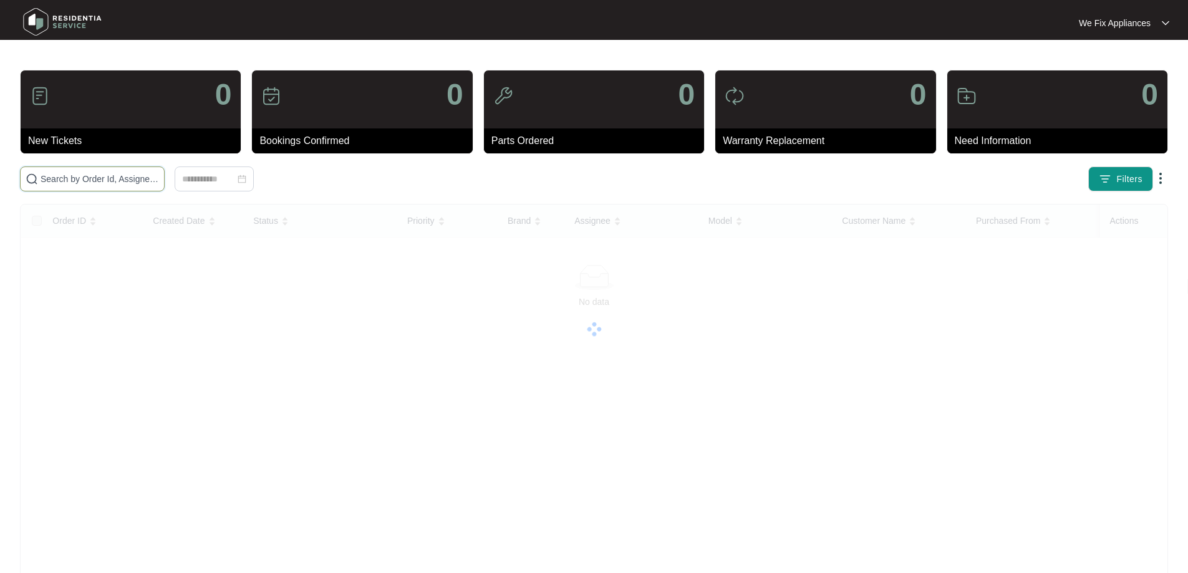
click at [101, 174] on input "text" at bounding box center [100, 179] width 119 height 14
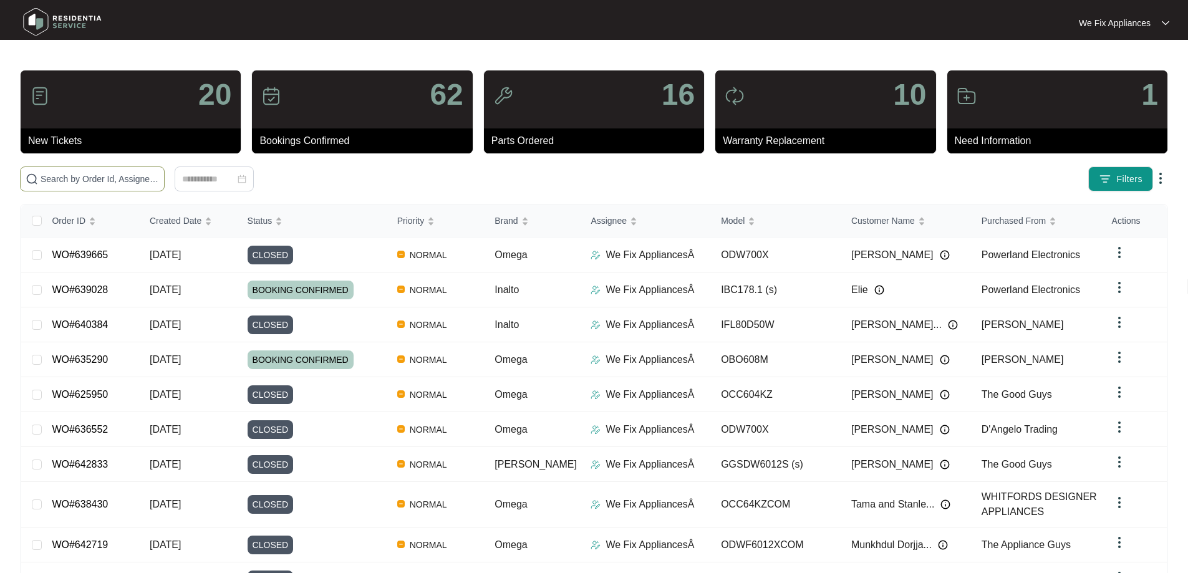
paste input "638701"
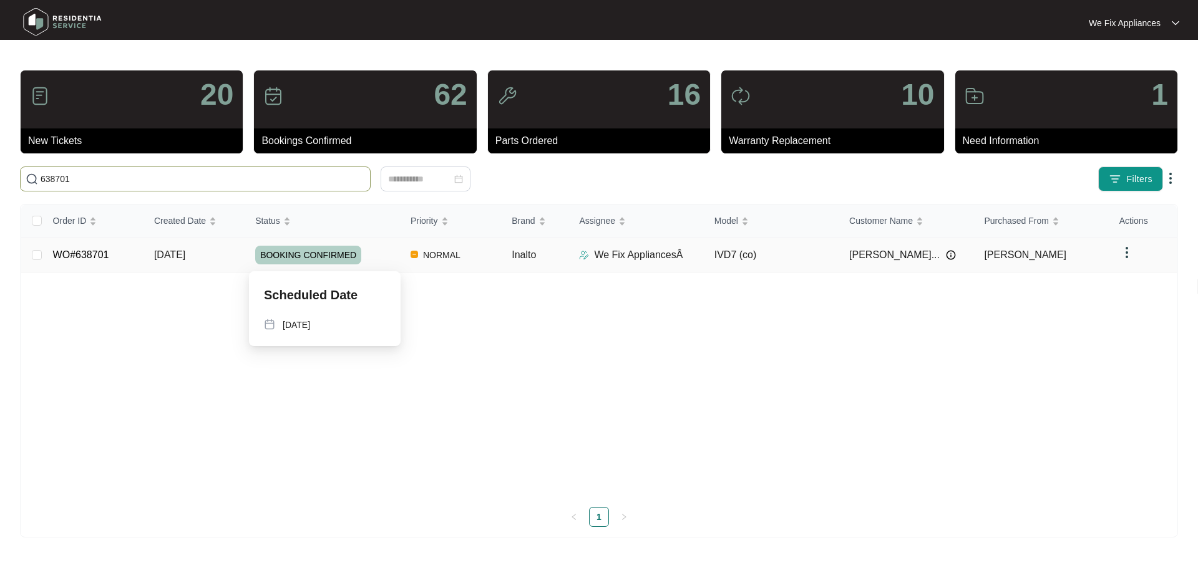
type input "638701"
click at [311, 249] on span "BOOKING CONFIRMED" at bounding box center [308, 255] width 106 height 19
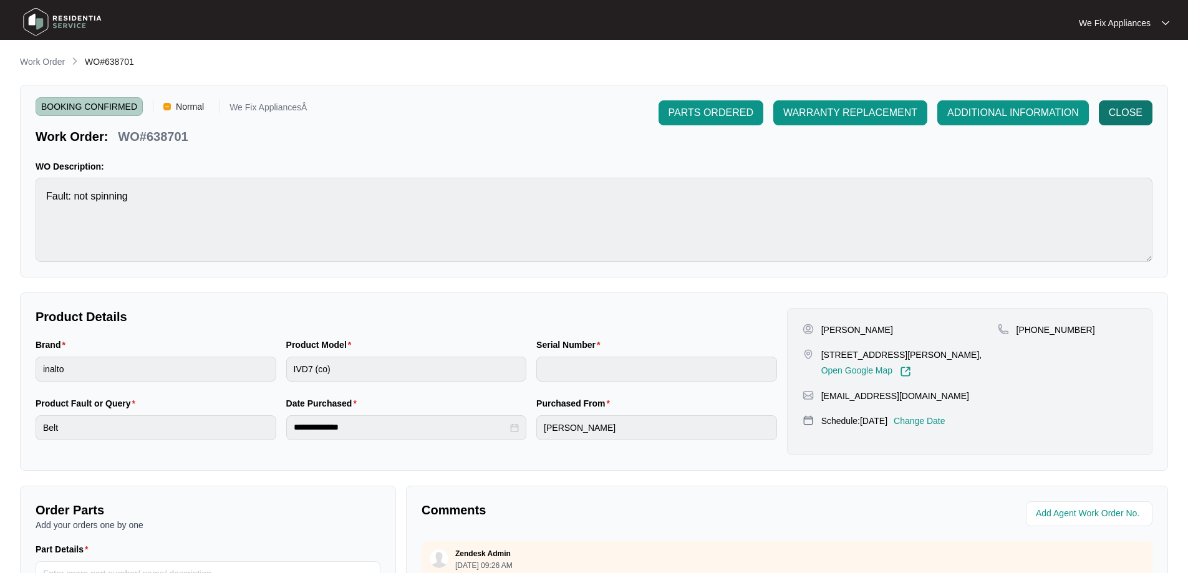
click at [1122, 110] on span "CLOSE" at bounding box center [1126, 112] width 34 height 15
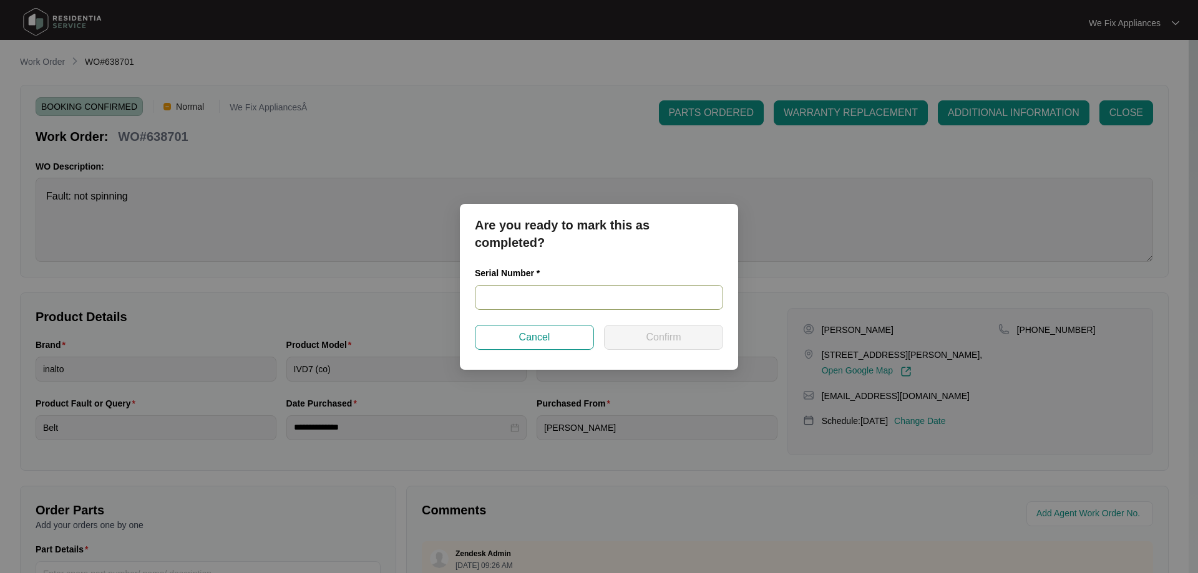
click at [579, 299] on input "text" at bounding box center [599, 297] width 248 height 25
paste input "541Q78152014A065L00189"
type input "541Q78152014A065L00189"
click at [634, 332] on button "Confirm" at bounding box center [663, 337] width 119 height 25
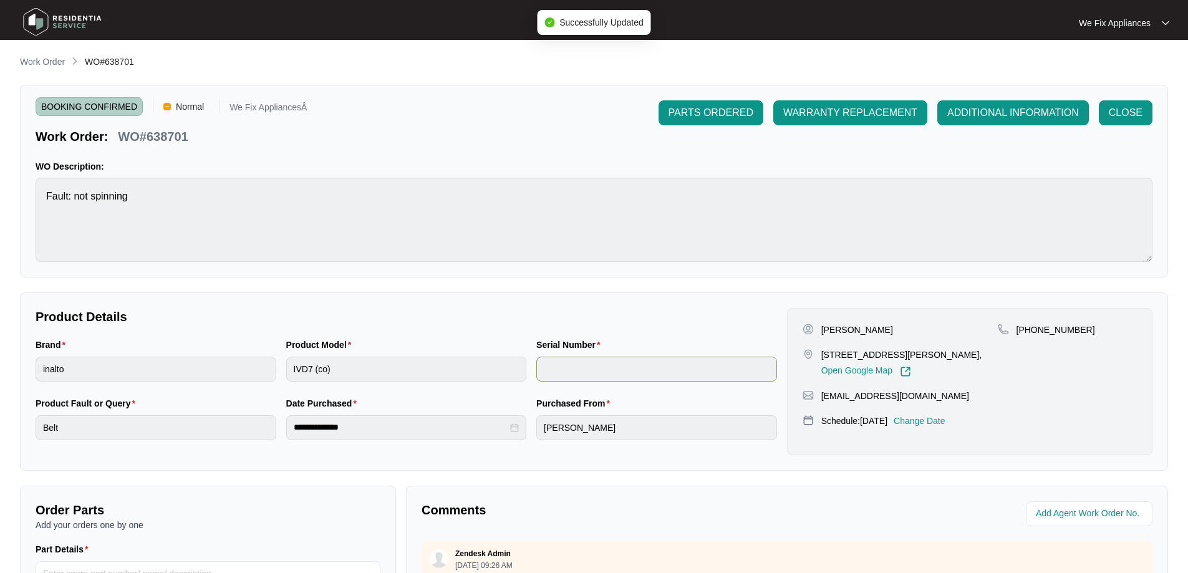
type input "541Q78152014A065L00189"
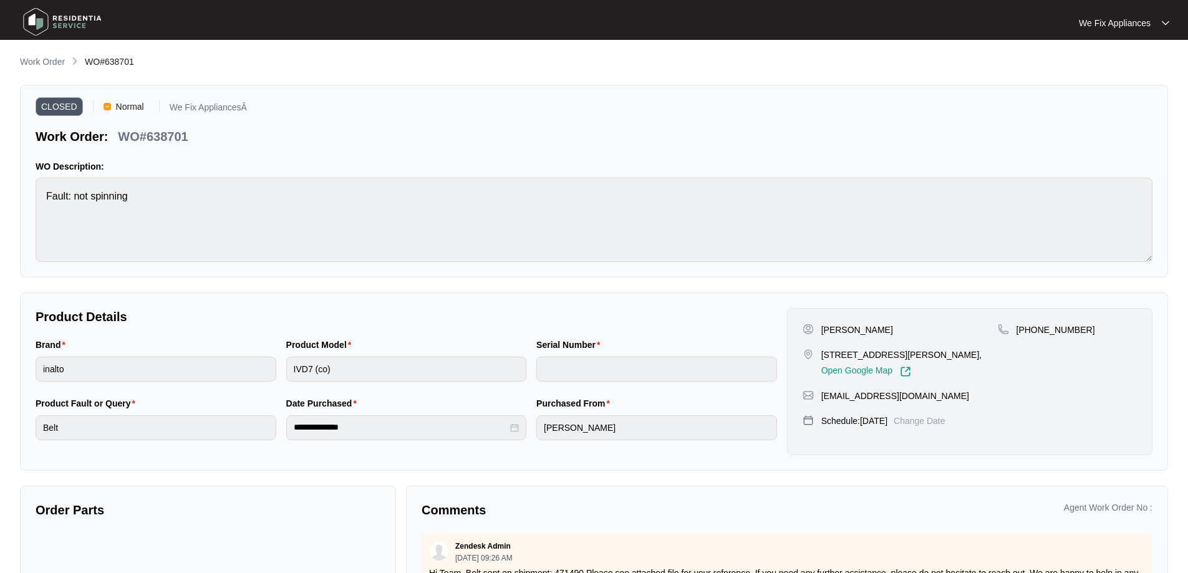
click at [42, 21] on img at bounding box center [62, 21] width 87 height 37
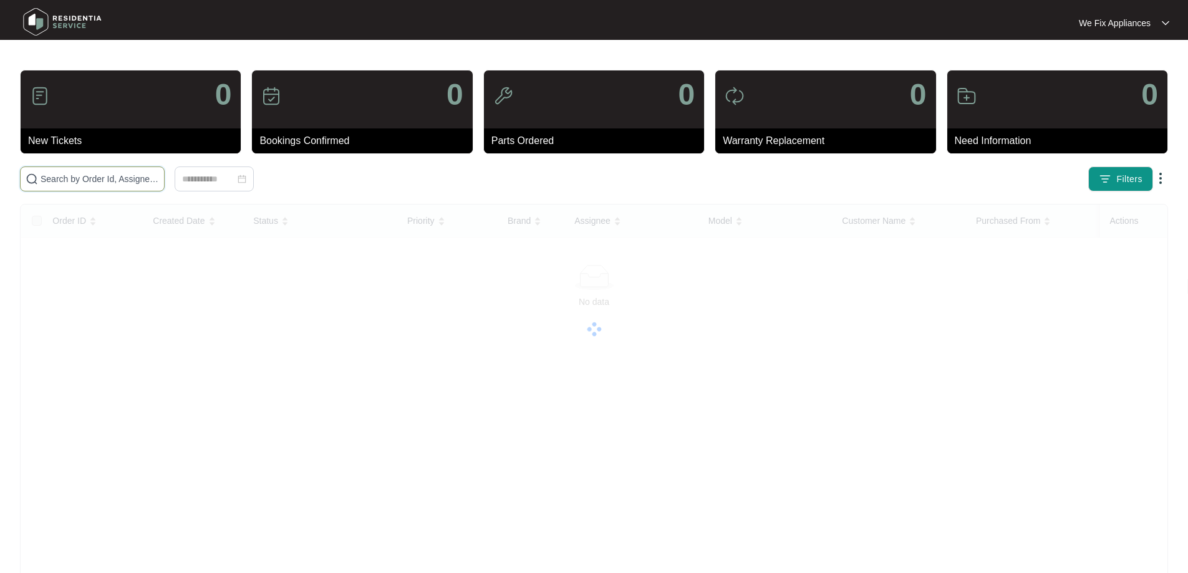
click at [85, 178] on input "text" at bounding box center [100, 179] width 119 height 14
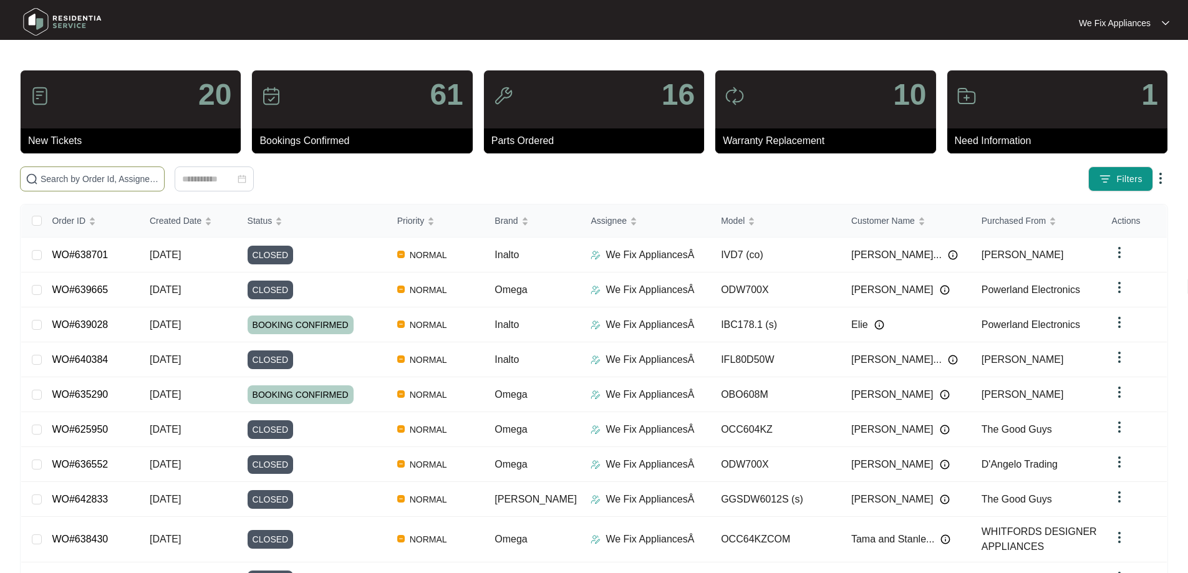
paste input "639030"
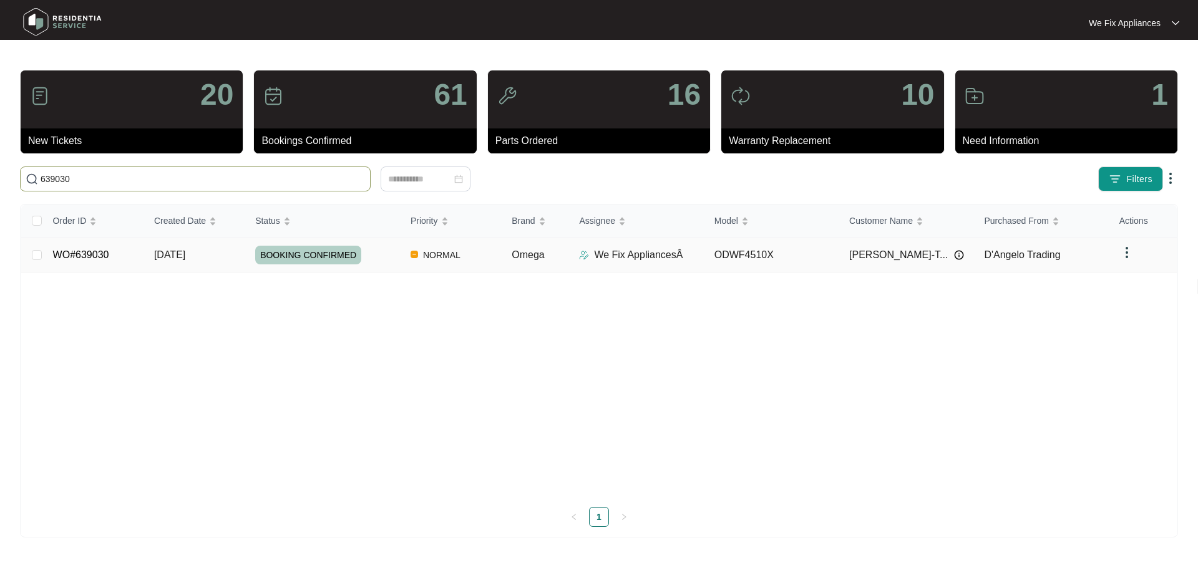
type input "639030"
click at [311, 261] on span "BOOKING CONFIRMED" at bounding box center [308, 255] width 106 height 19
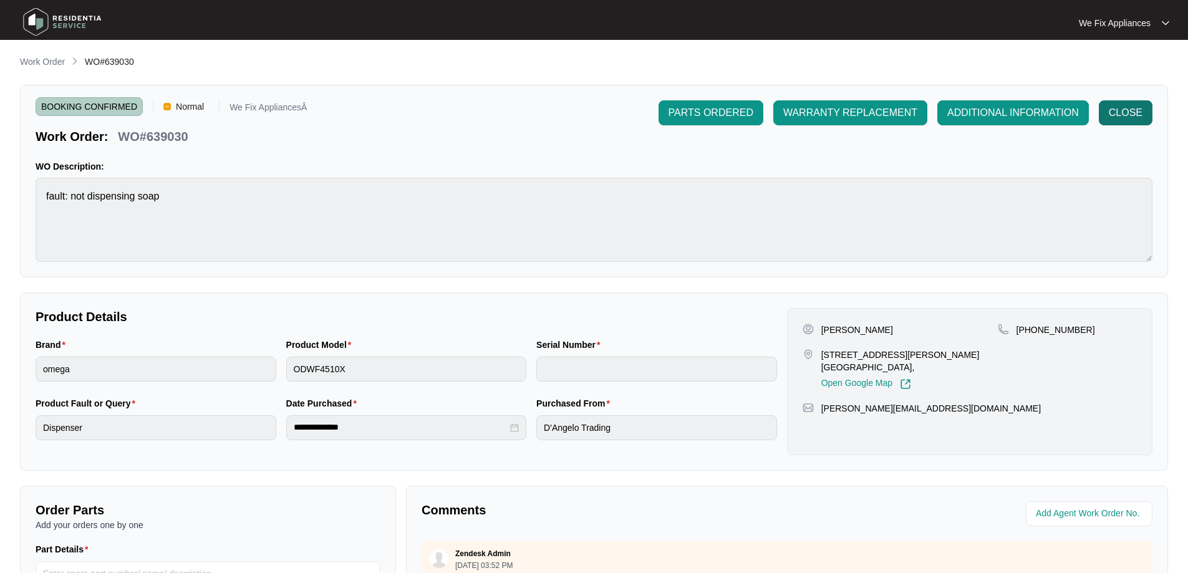
click at [1119, 110] on span "CLOSE" at bounding box center [1126, 112] width 34 height 15
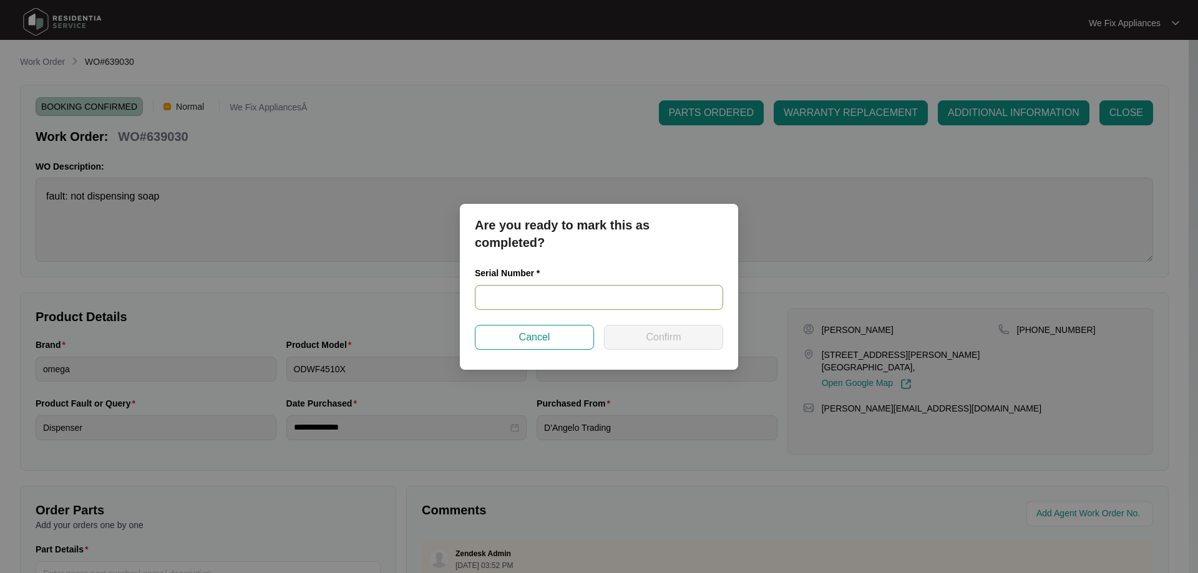
click at [524, 295] on input "text" at bounding box center [599, 297] width 248 height 25
paste input "25020269030100154"
type input "25020269030100154"
click at [649, 336] on span "Confirm" at bounding box center [663, 337] width 35 height 15
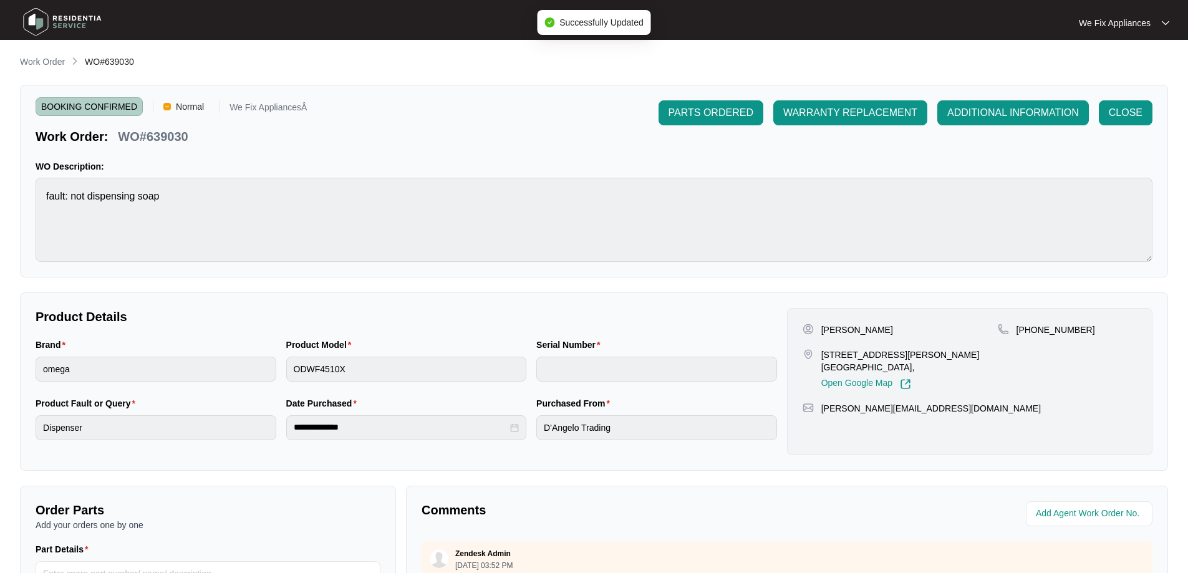
type input "25020269030100154"
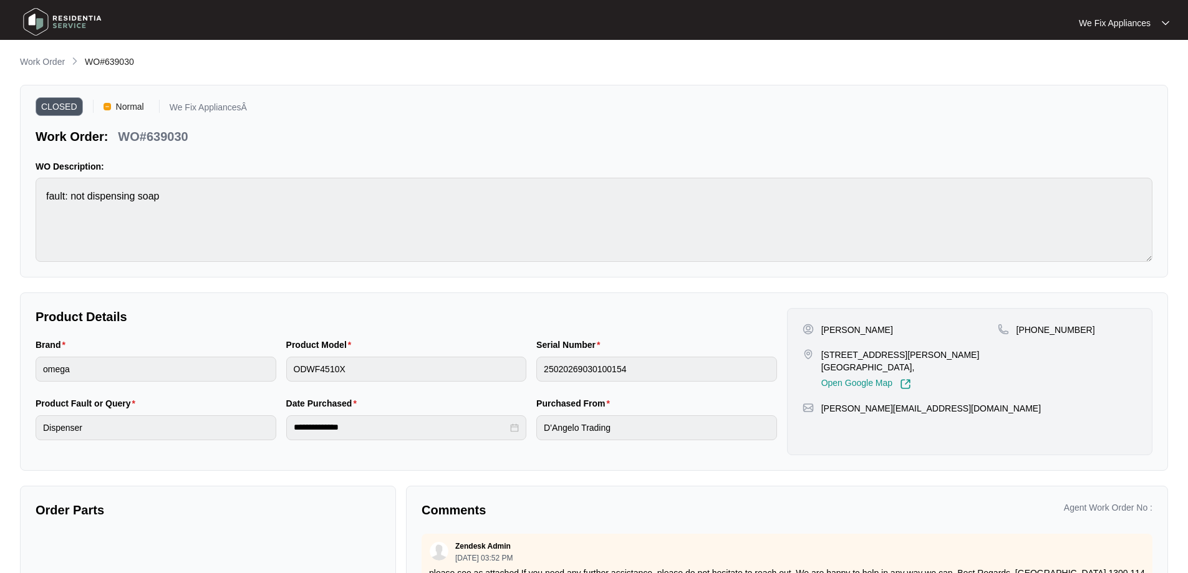
click at [62, 19] on img at bounding box center [62, 21] width 87 height 37
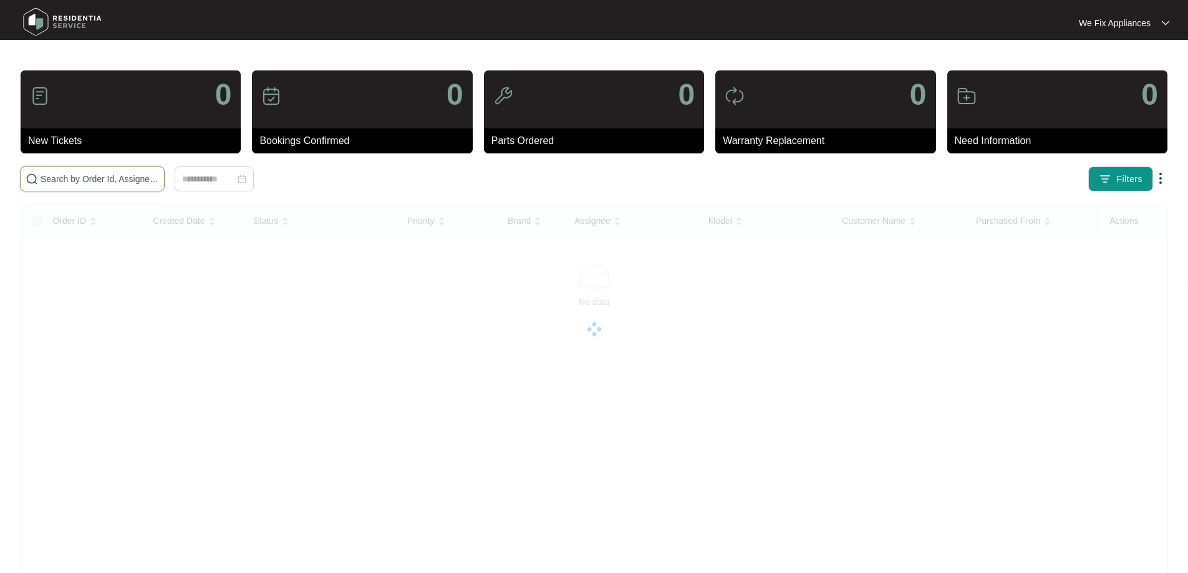
click at [66, 182] on input "text" at bounding box center [100, 179] width 119 height 14
paste input "641973"
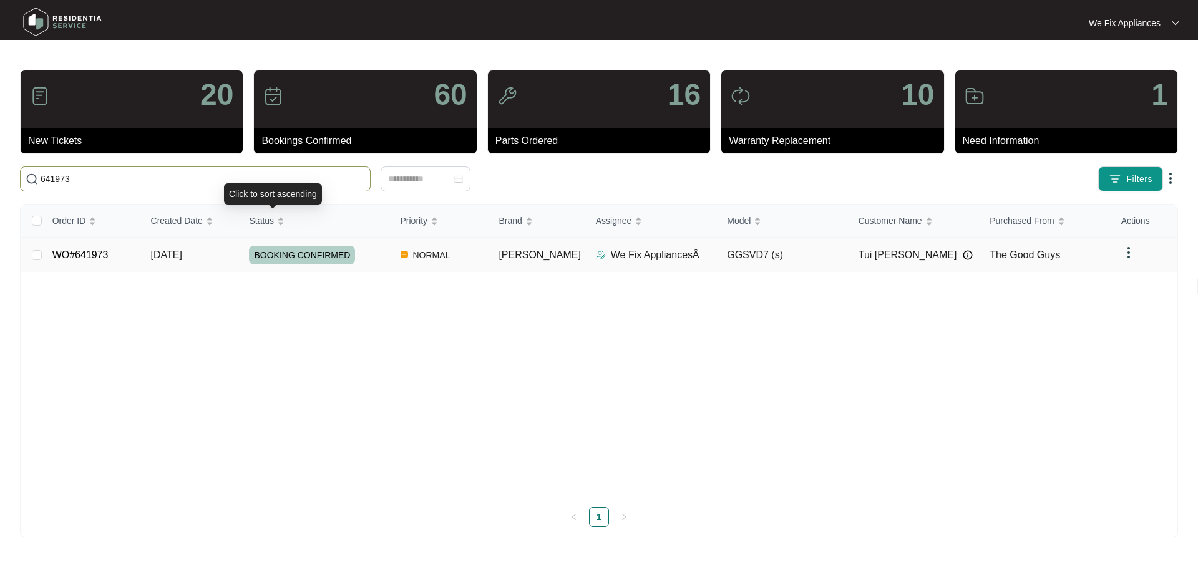
type input "641973"
click at [308, 251] on span "BOOKING CONFIRMED" at bounding box center [302, 255] width 106 height 19
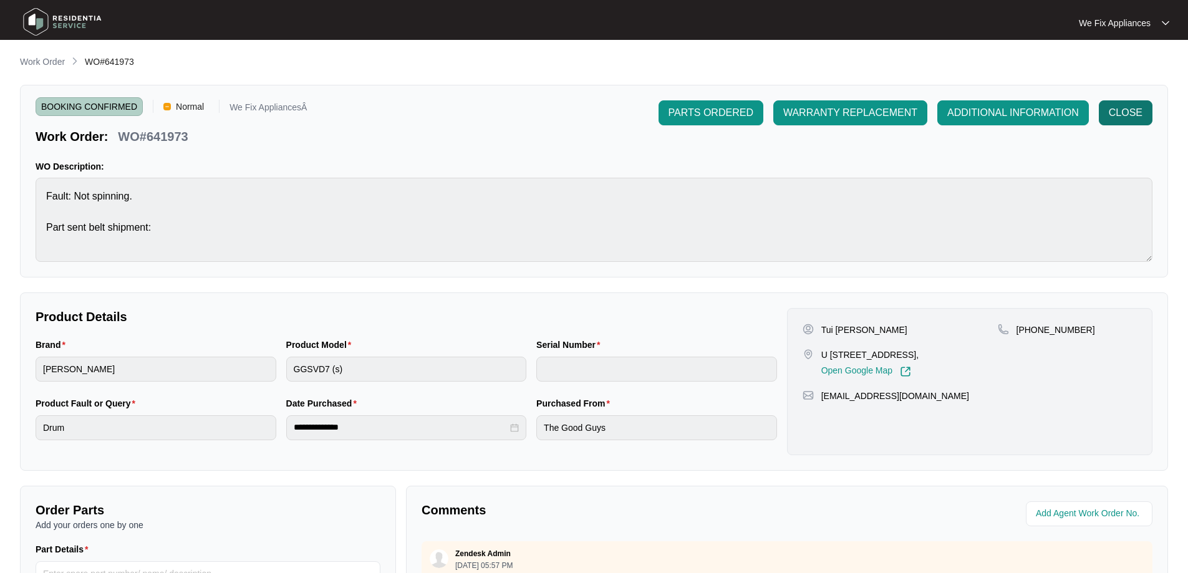
click at [1121, 119] on span "CLOSE" at bounding box center [1126, 112] width 34 height 15
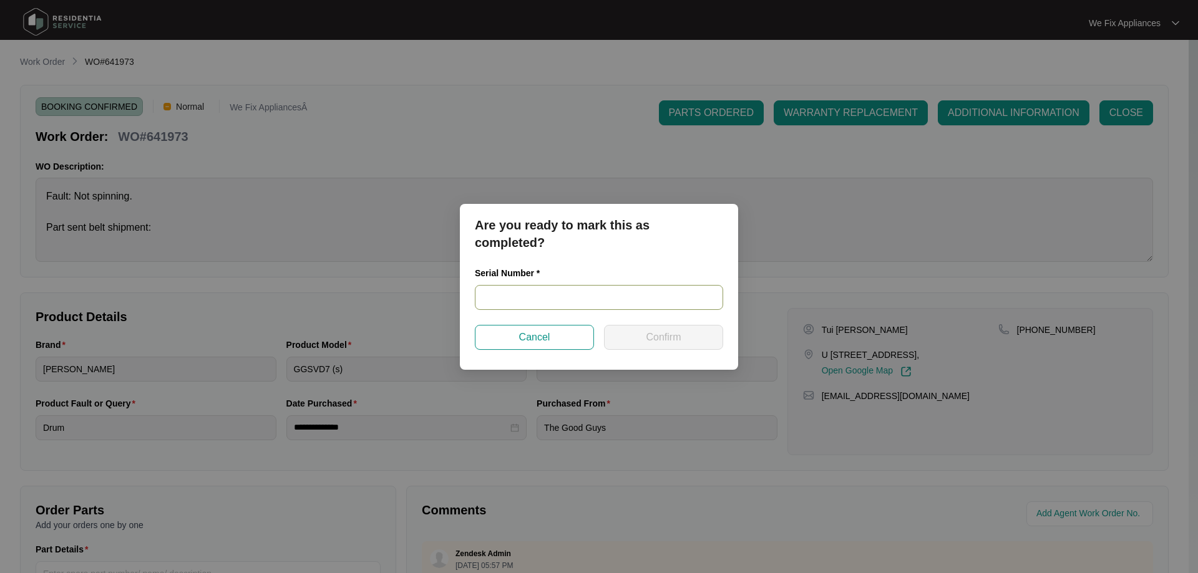
click at [540, 299] on input "text" at bounding box center [599, 297] width 248 height 25
paste input "541Q72617049245L00408"
type input "541Q72617049245L00408"
click at [664, 342] on span "Confirm" at bounding box center [663, 337] width 35 height 15
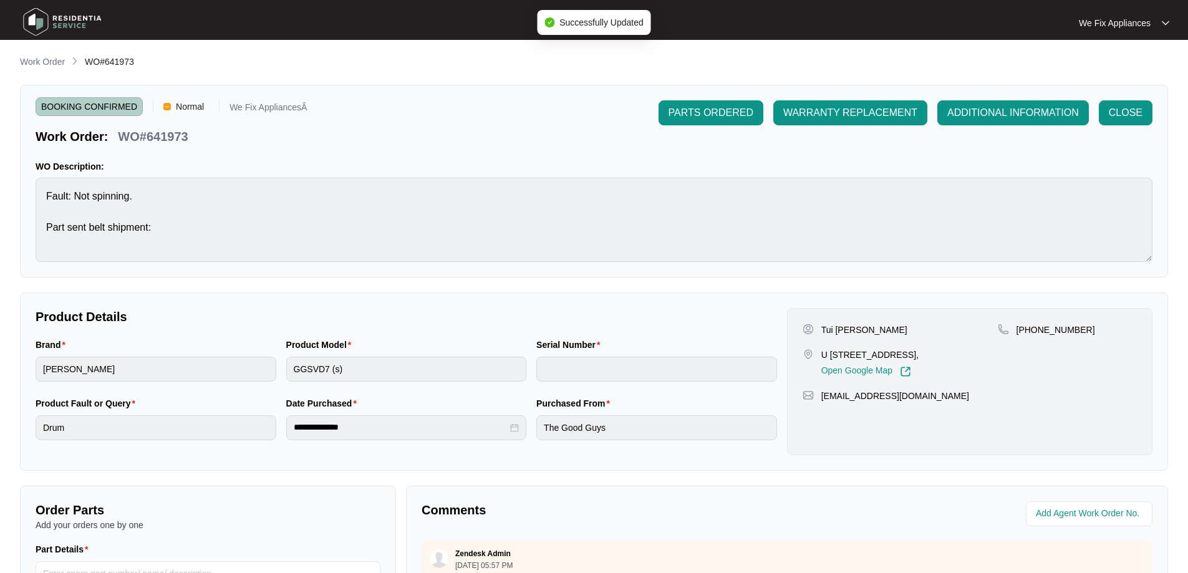
type input "541Q72617049245L00408"
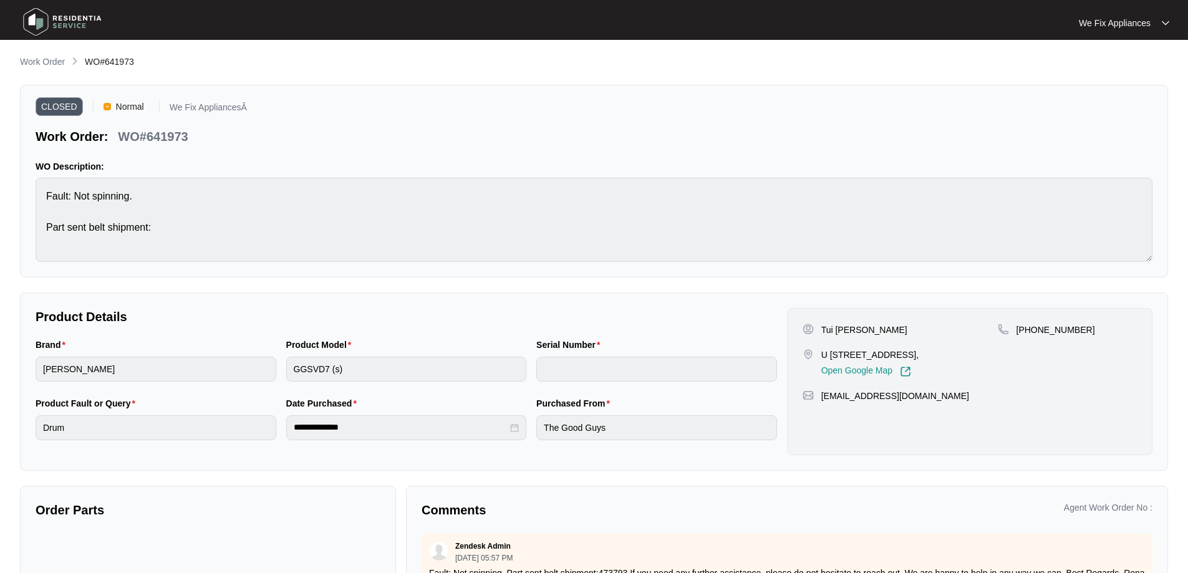
click at [37, 29] on img at bounding box center [62, 21] width 87 height 37
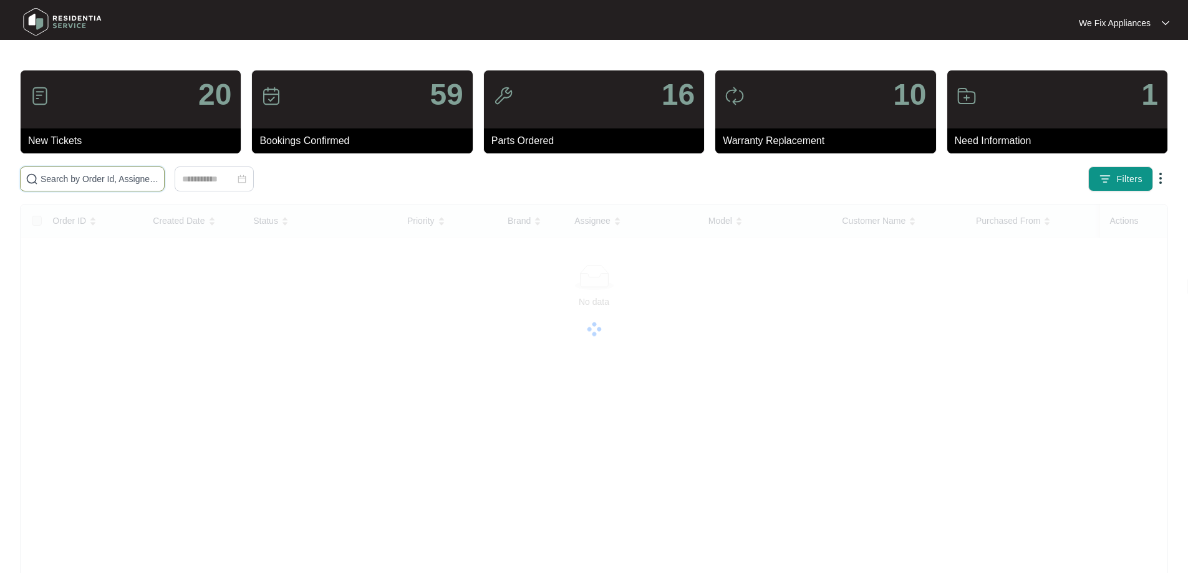
click at [98, 176] on input "text" at bounding box center [100, 179] width 119 height 14
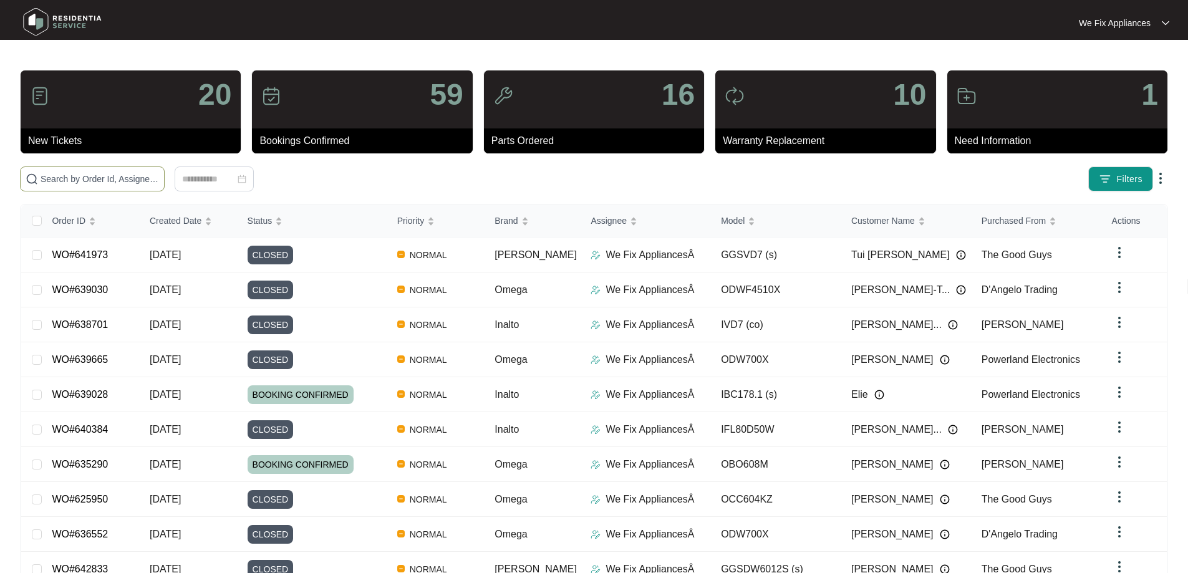
paste input "640144"
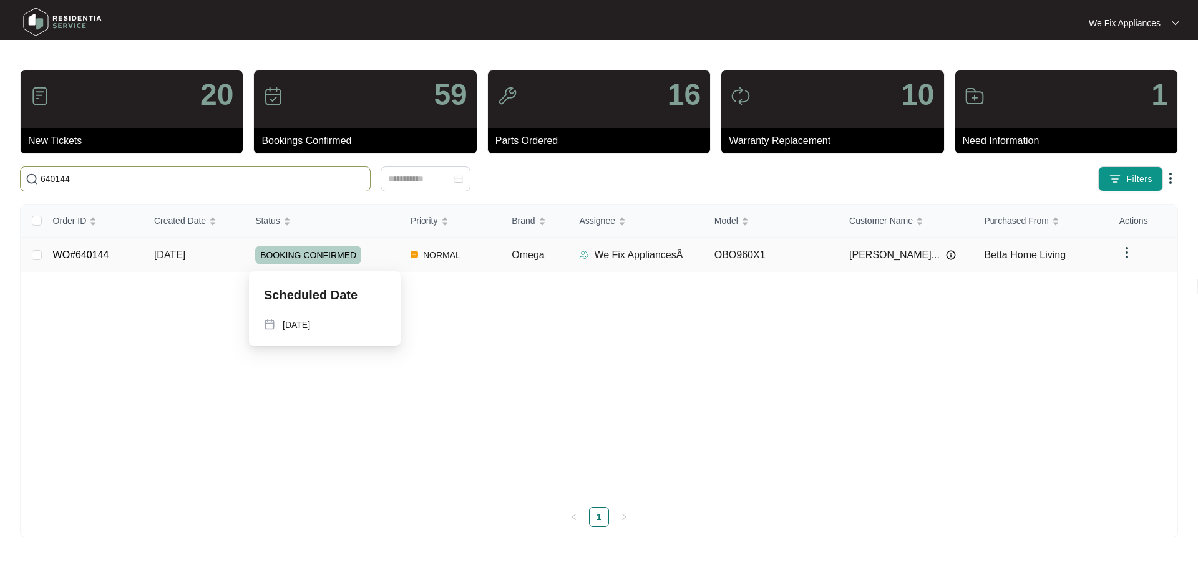
type input "640144"
click at [326, 261] on span "BOOKING CONFIRMED" at bounding box center [308, 255] width 106 height 19
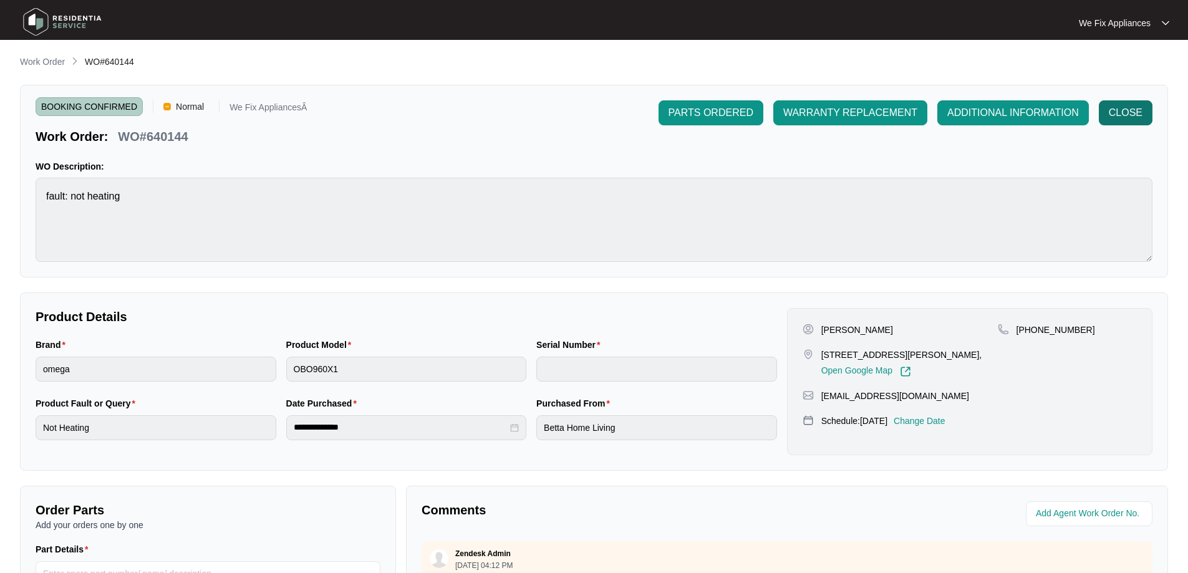
click at [1138, 120] on button "CLOSE" at bounding box center [1126, 112] width 54 height 25
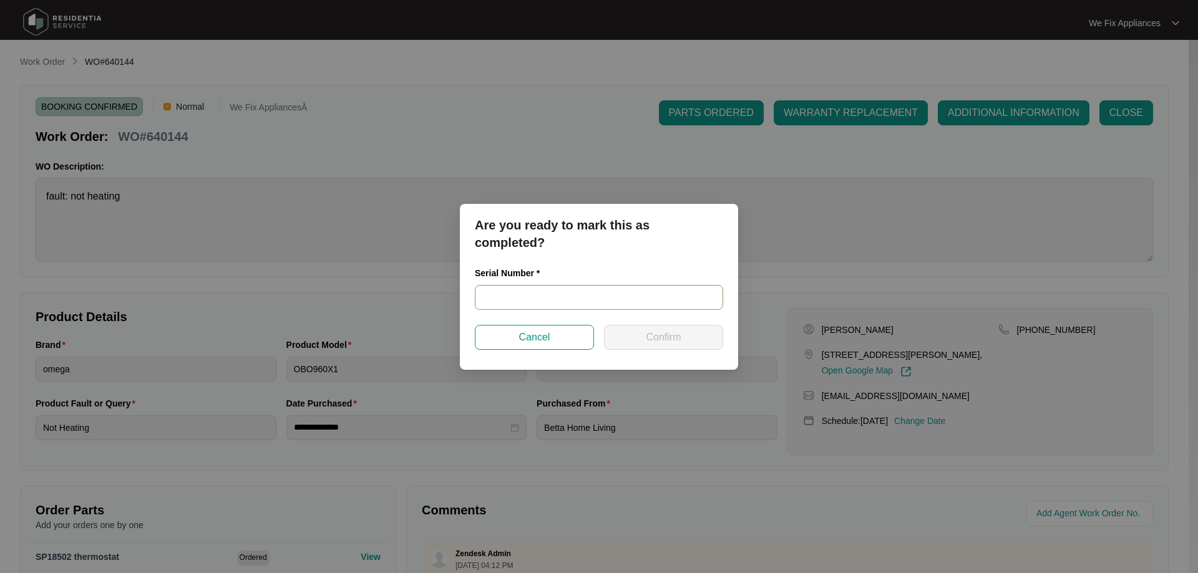
click at [540, 293] on input "text" at bounding box center [599, 297] width 248 height 25
paste input "900088612308000234"
type input "900088612308000234"
click at [651, 341] on span "Confirm" at bounding box center [663, 337] width 35 height 15
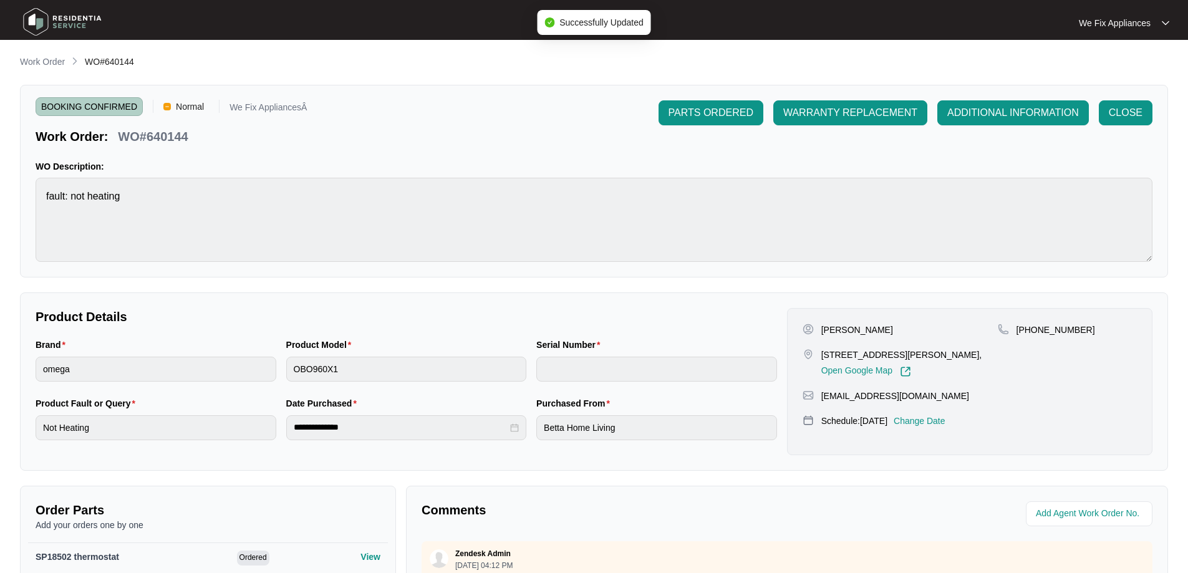
type input "900088612308000234"
